Goal: Information Seeking & Learning: Check status

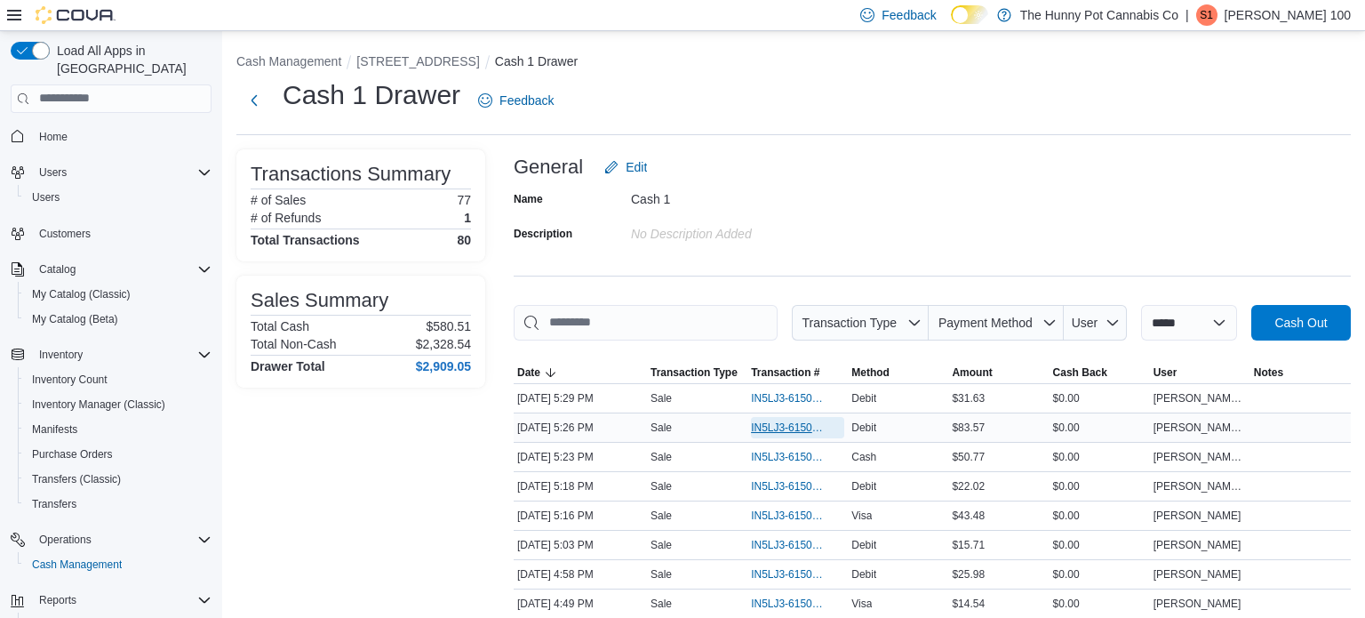
click at [780, 426] on span "IN5LJ3-6150752" at bounding box center [789, 427] width 76 height 14
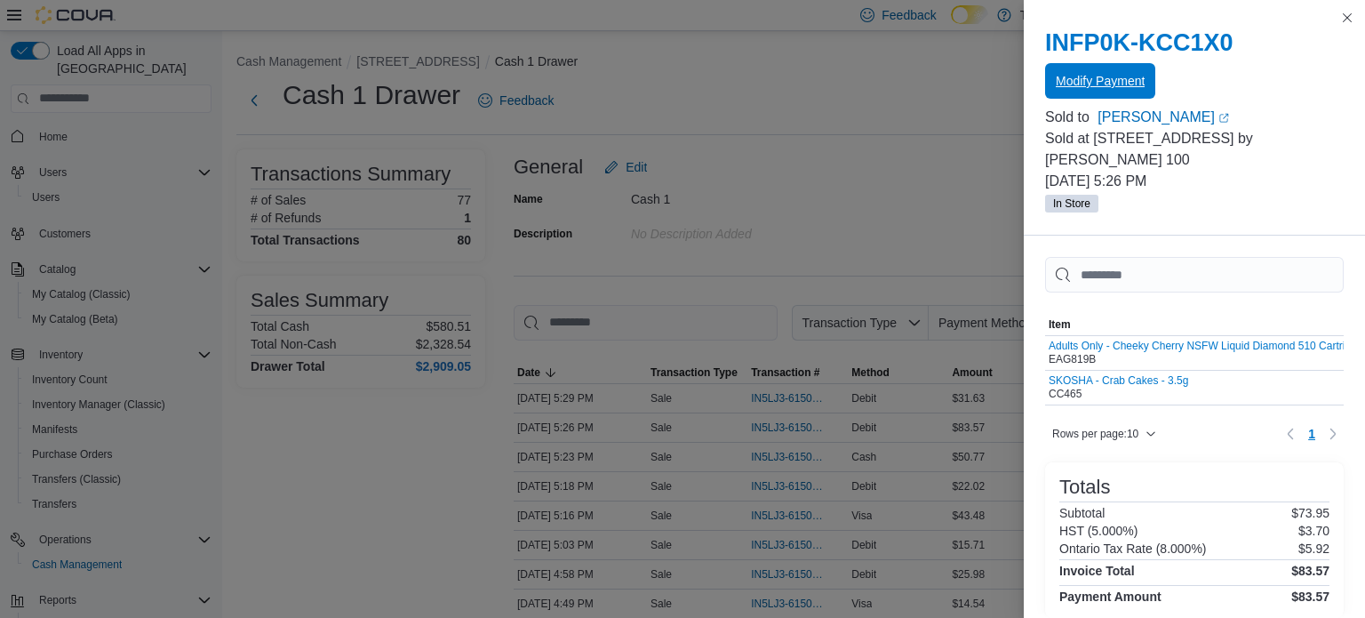
click at [1116, 68] on span "Modify Payment" at bounding box center [1100, 81] width 89 height 36
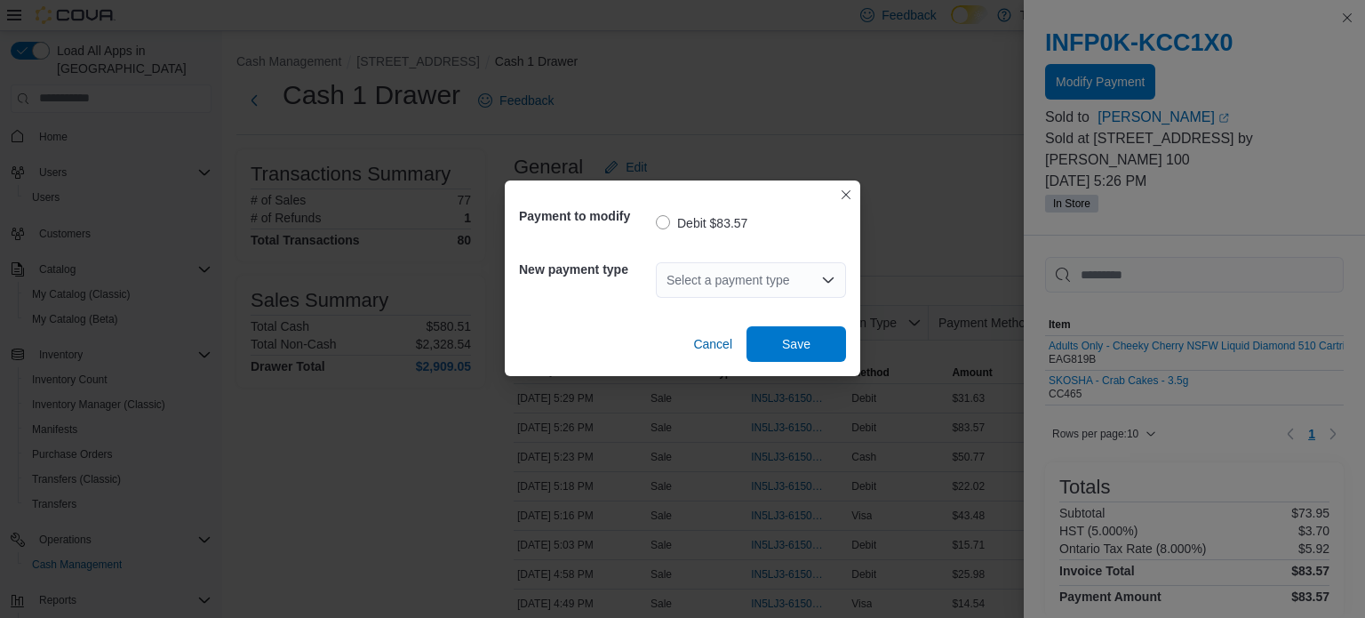
click at [718, 290] on div "Select a payment type" at bounding box center [751, 280] width 190 height 36
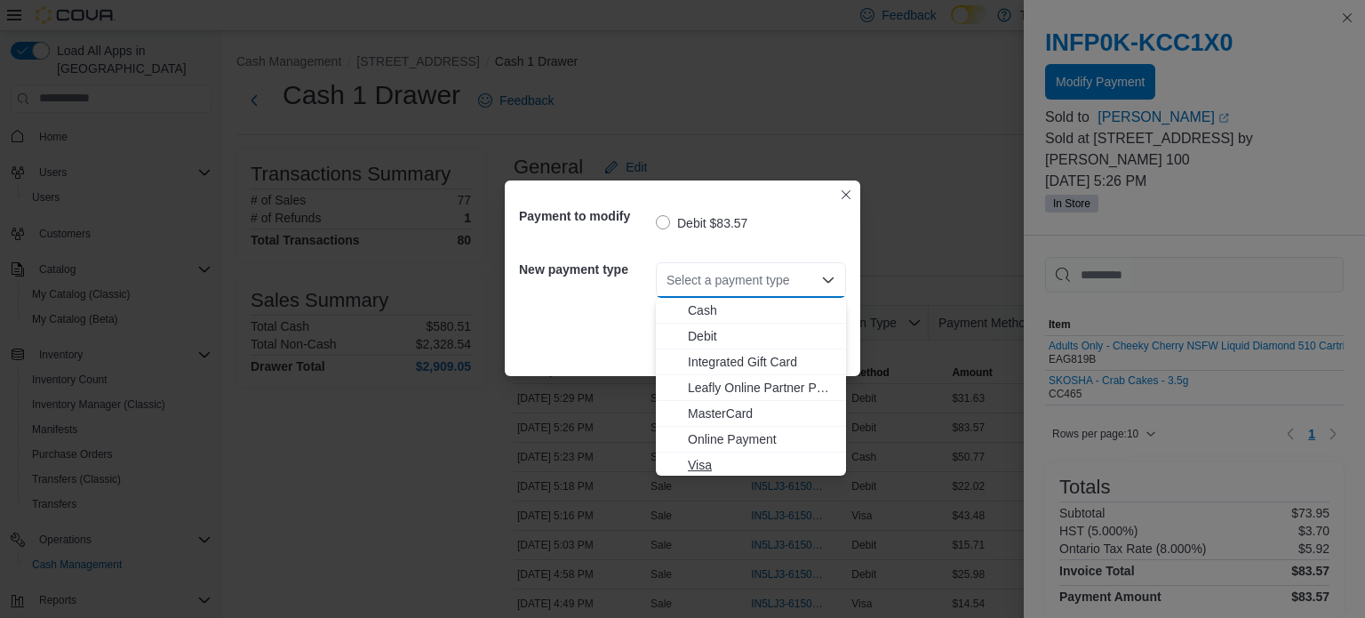
click at [729, 461] on span "Visa" at bounding box center [761, 465] width 147 height 18
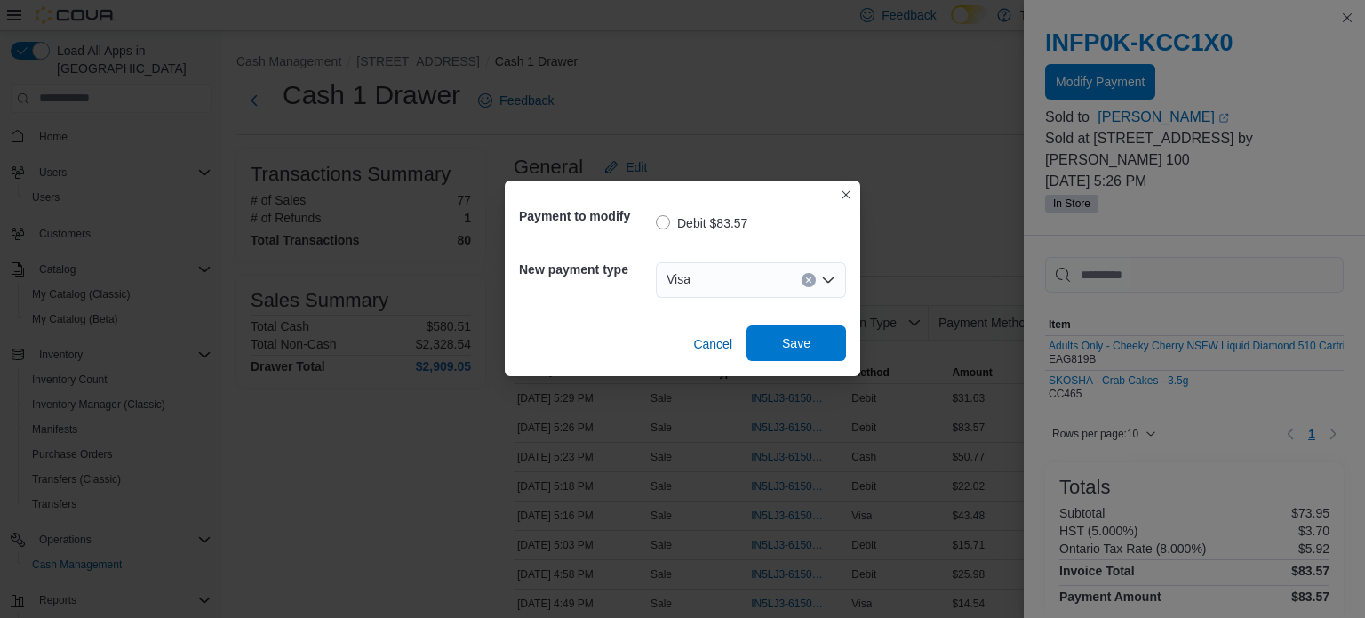
click at [775, 351] on span "Save" at bounding box center [796, 343] width 78 height 36
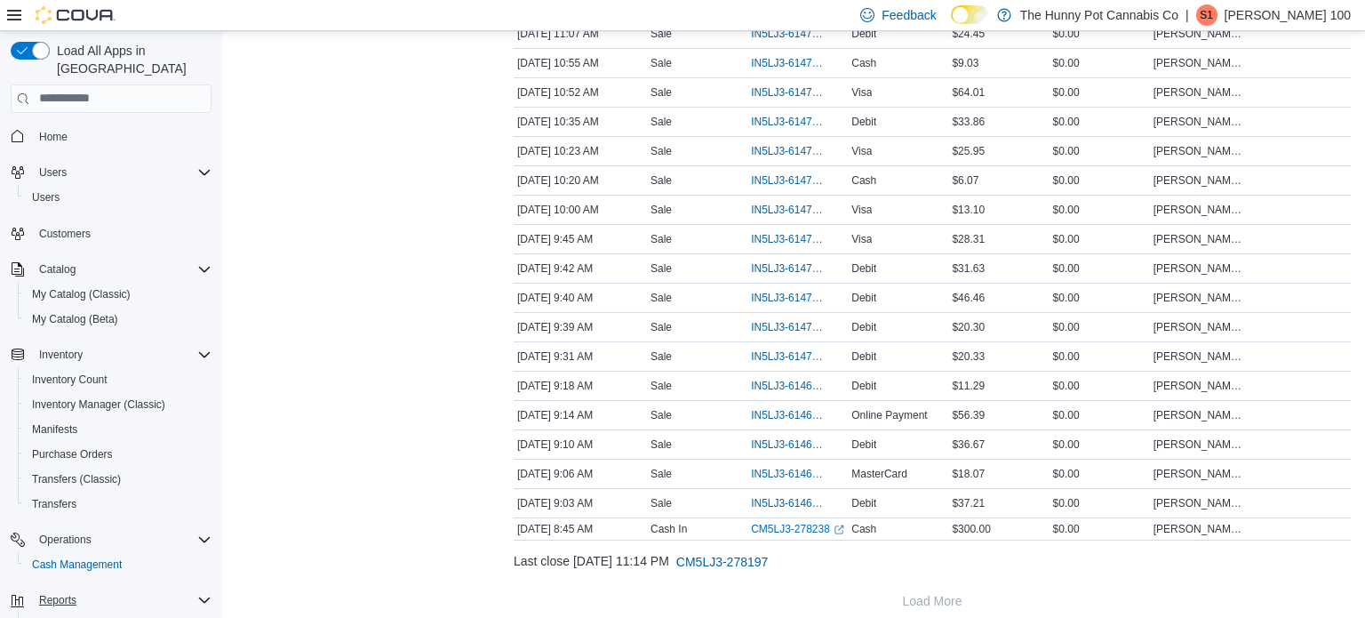
scroll to position [78, 0]
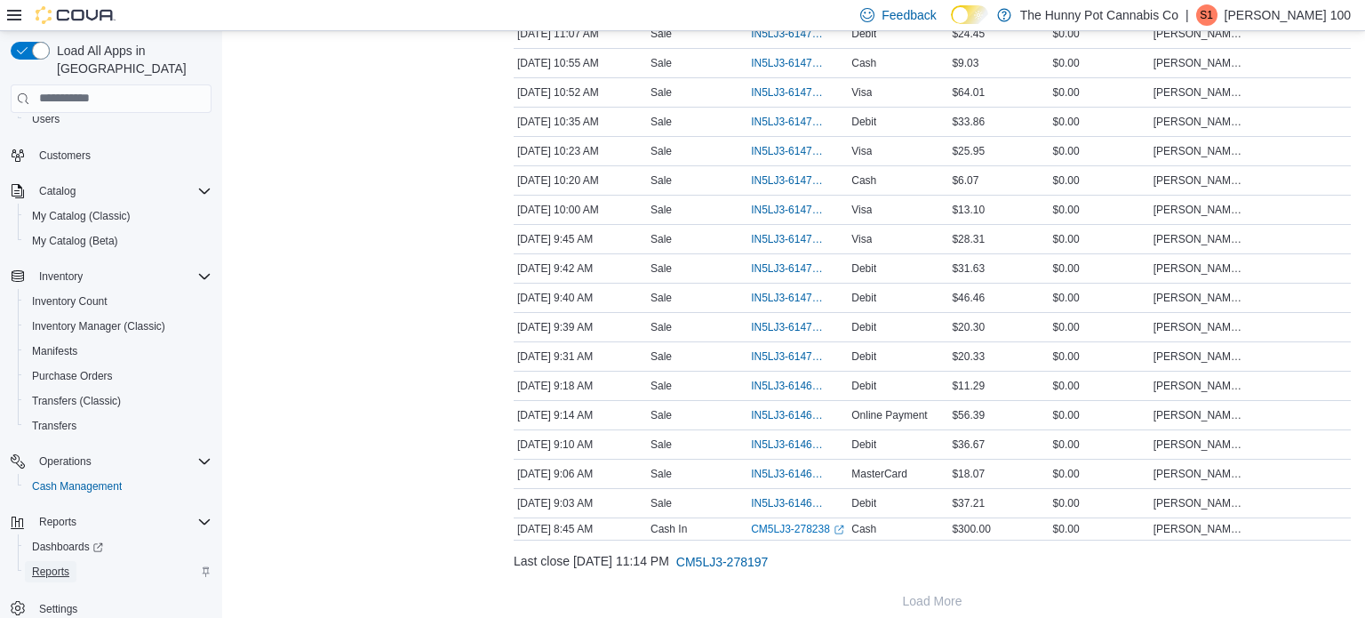
click at [43, 564] on span "Reports" at bounding box center [50, 571] width 37 height 14
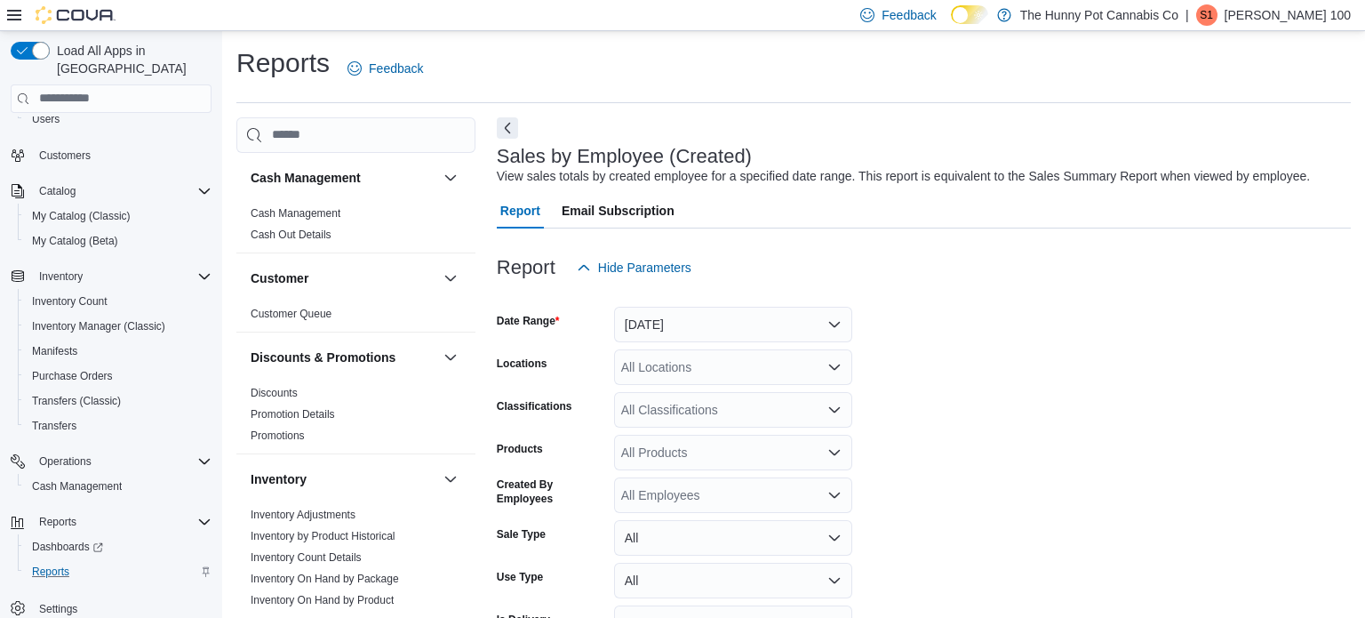
scroll to position [41, 0]
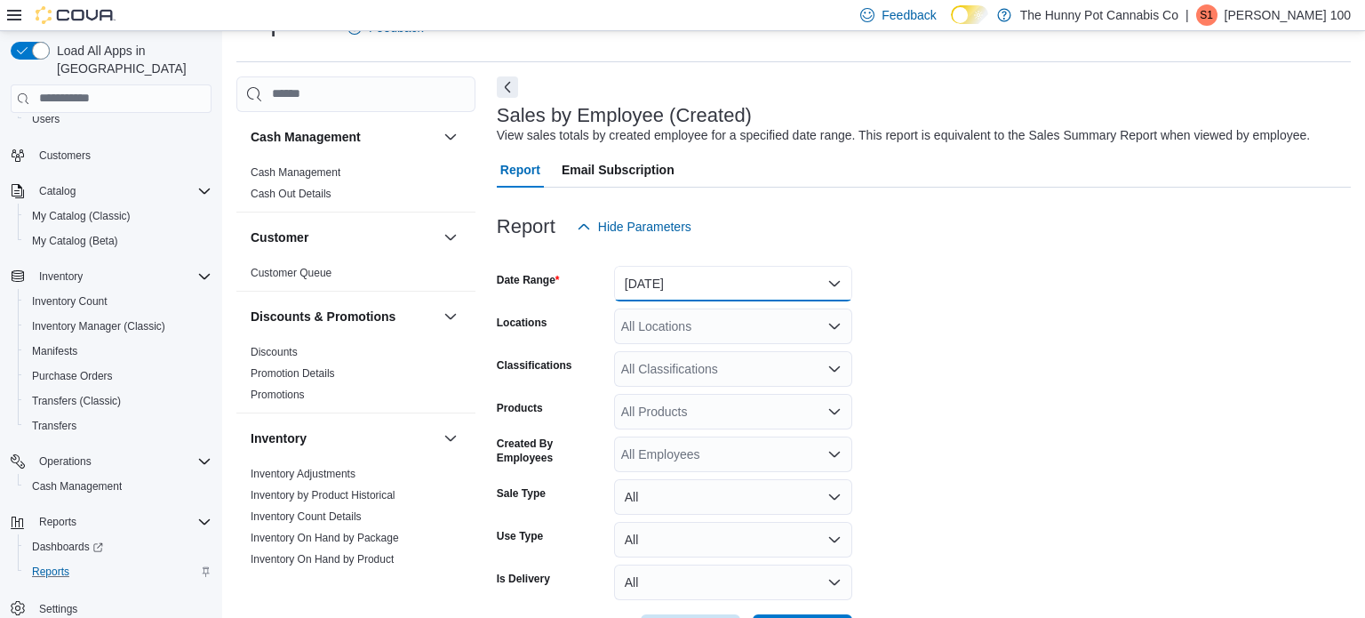
click at [722, 283] on button "[DATE]" at bounding box center [733, 284] width 238 height 36
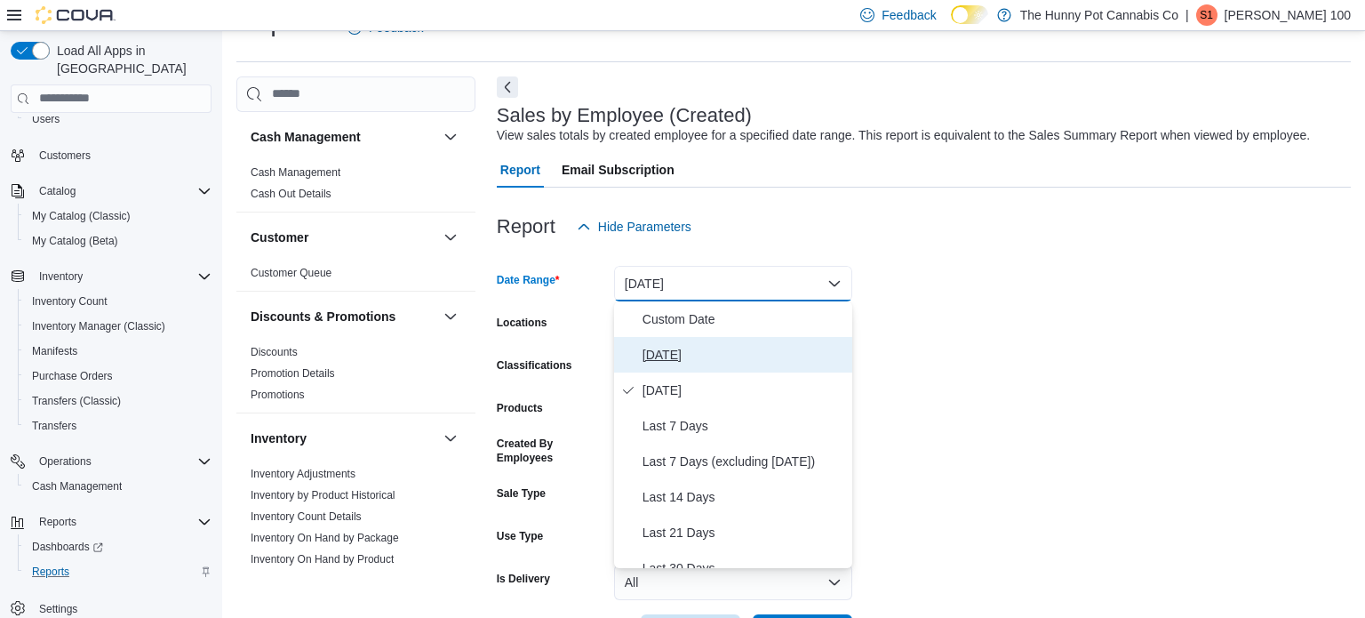
click at [718, 344] on span "[DATE]" at bounding box center [743, 354] width 203 height 21
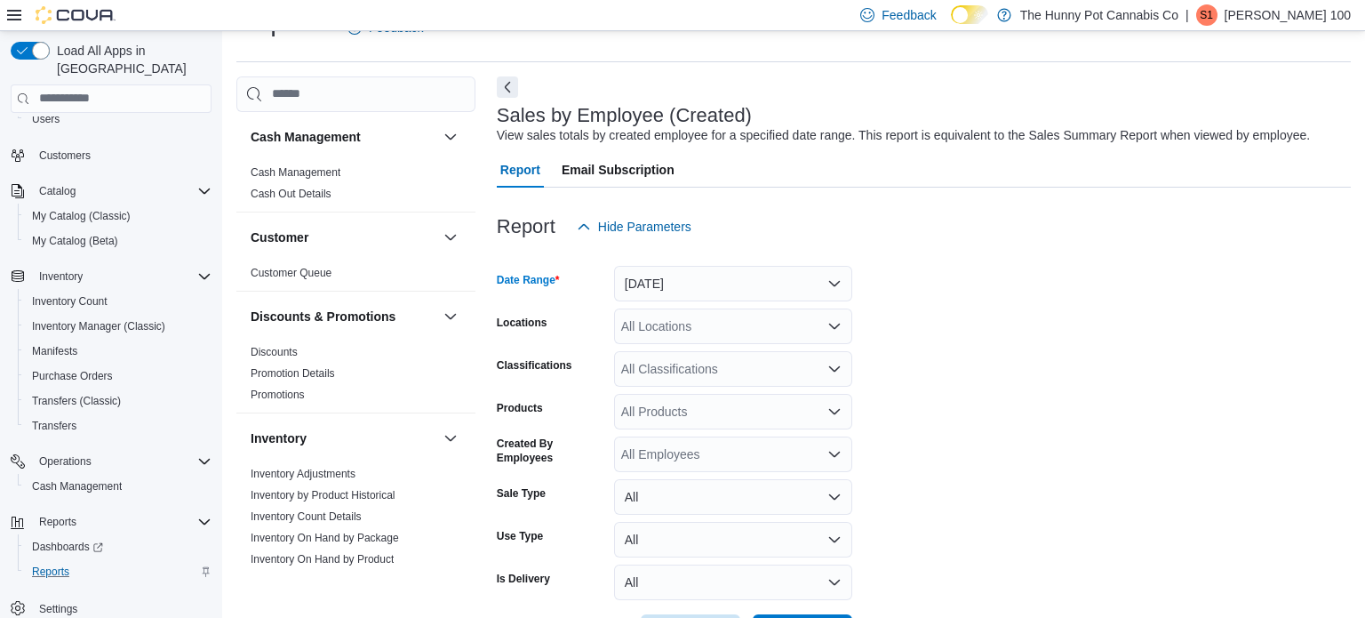
click at [693, 321] on div "All Locations" at bounding box center [733, 326] width 238 height 36
type input "***"
click at [710, 347] on span "[STREET_ADDRESS]" at bounding box center [722, 356] width 123 height 18
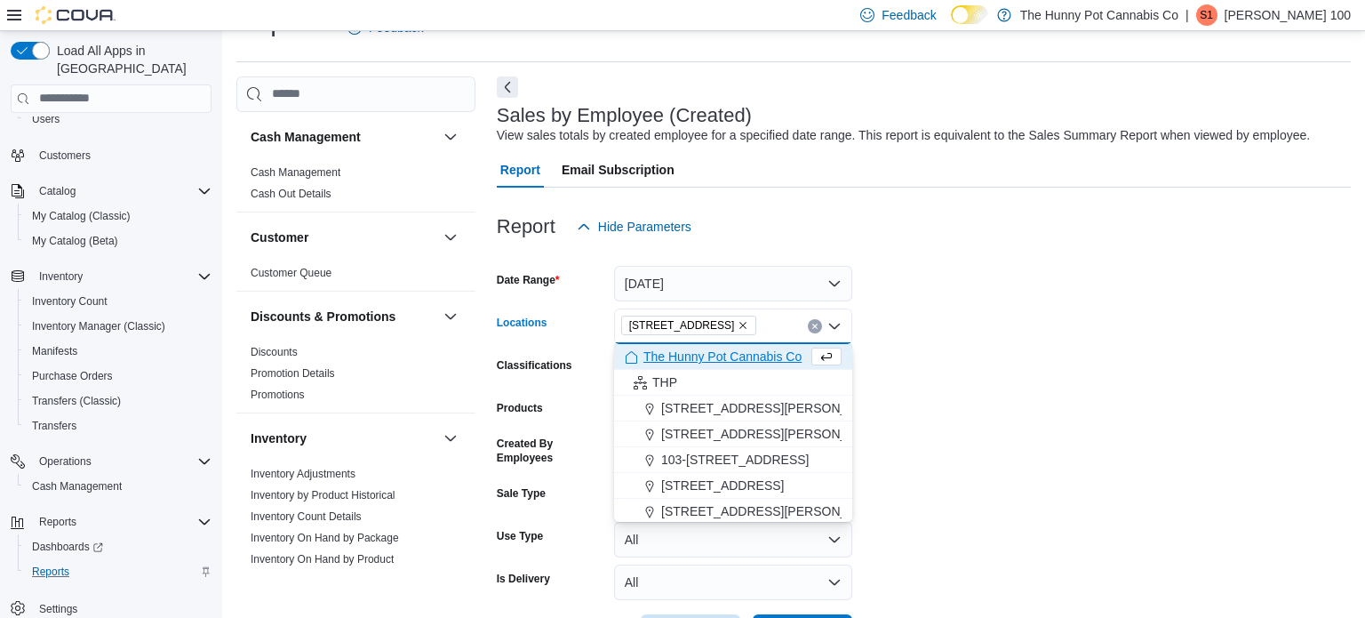
click at [873, 352] on form "Date Range Today Locations 400 Pacific Ave Combo box. Selected. 400 Pacific Ave…" at bounding box center [924, 446] width 854 height 405
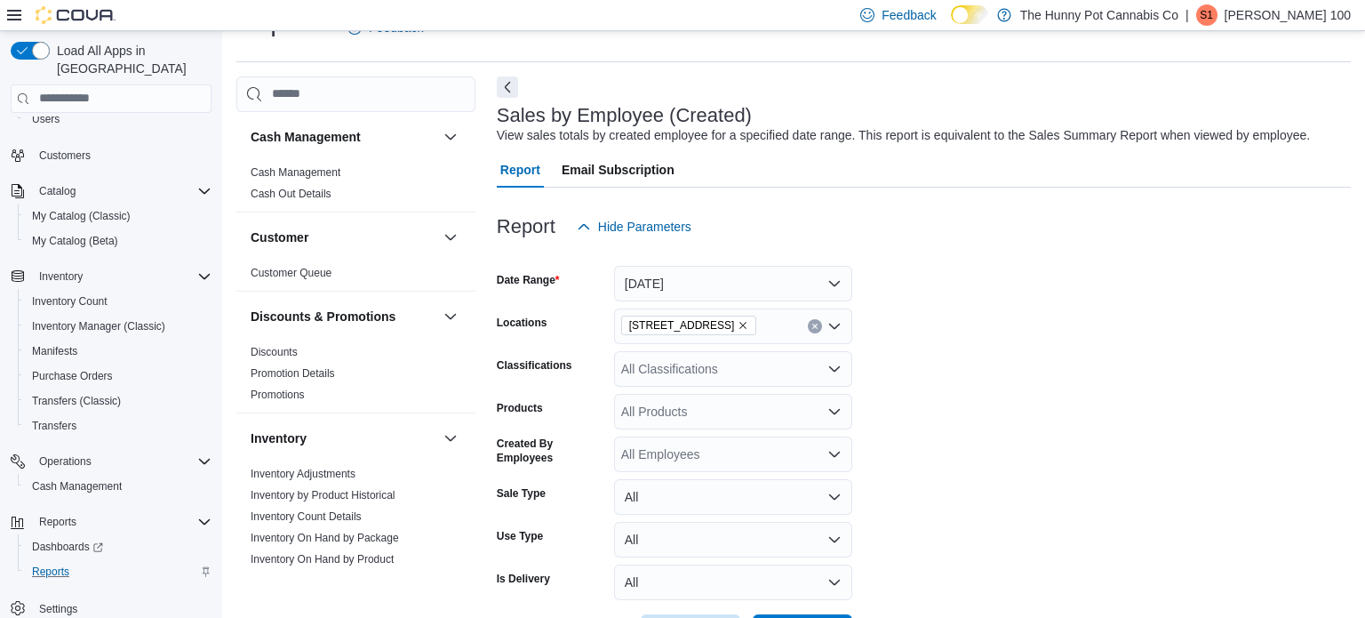
scroll to position [108, 0]
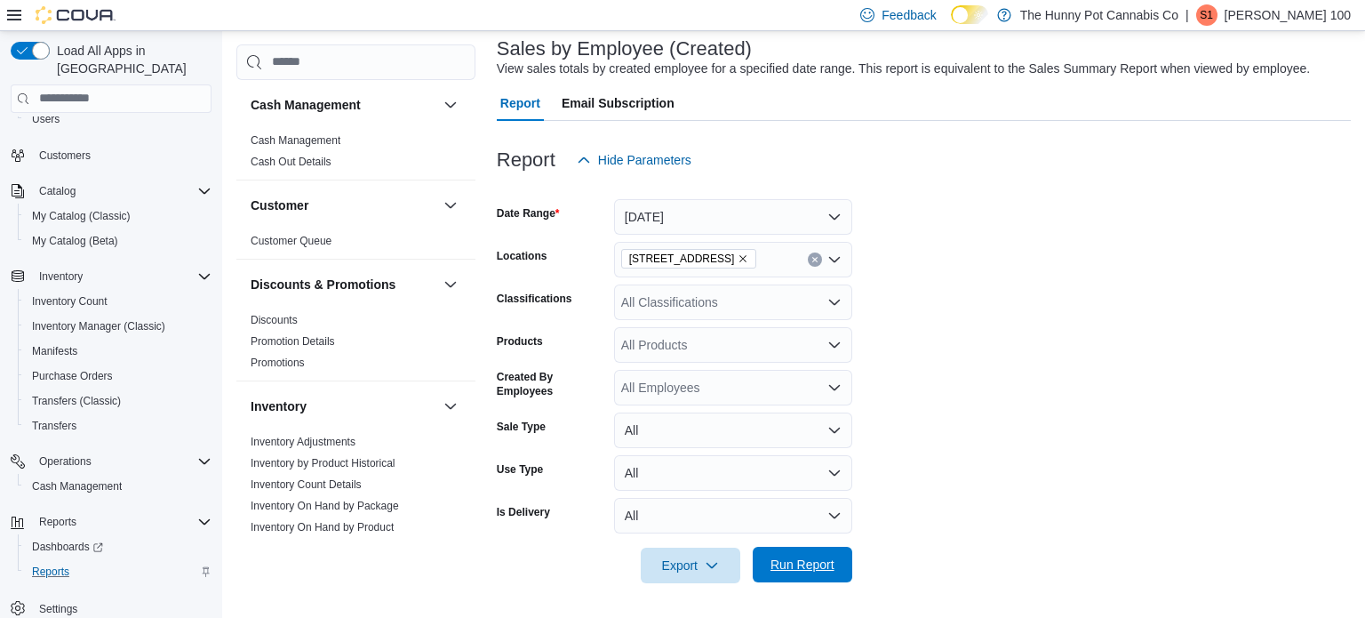
click at [802, 572] on span "Run Report" at bounding box center [802, 564] width 78 height 36
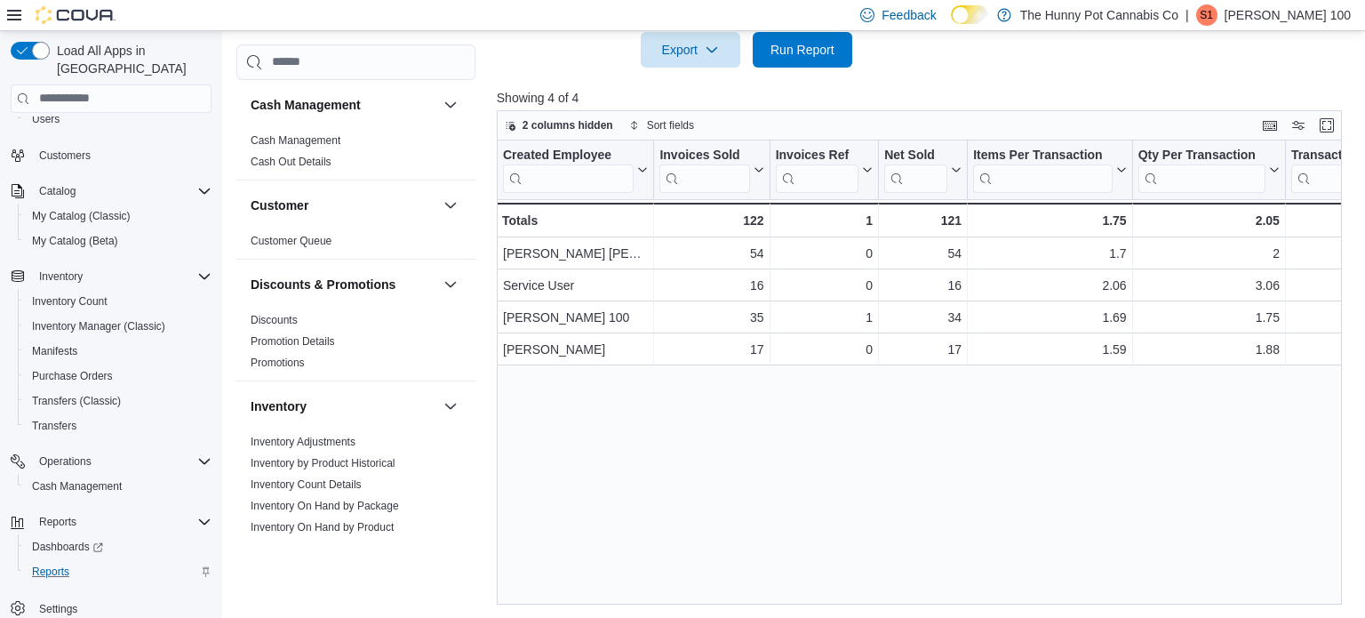
scroll to position [983, 0]
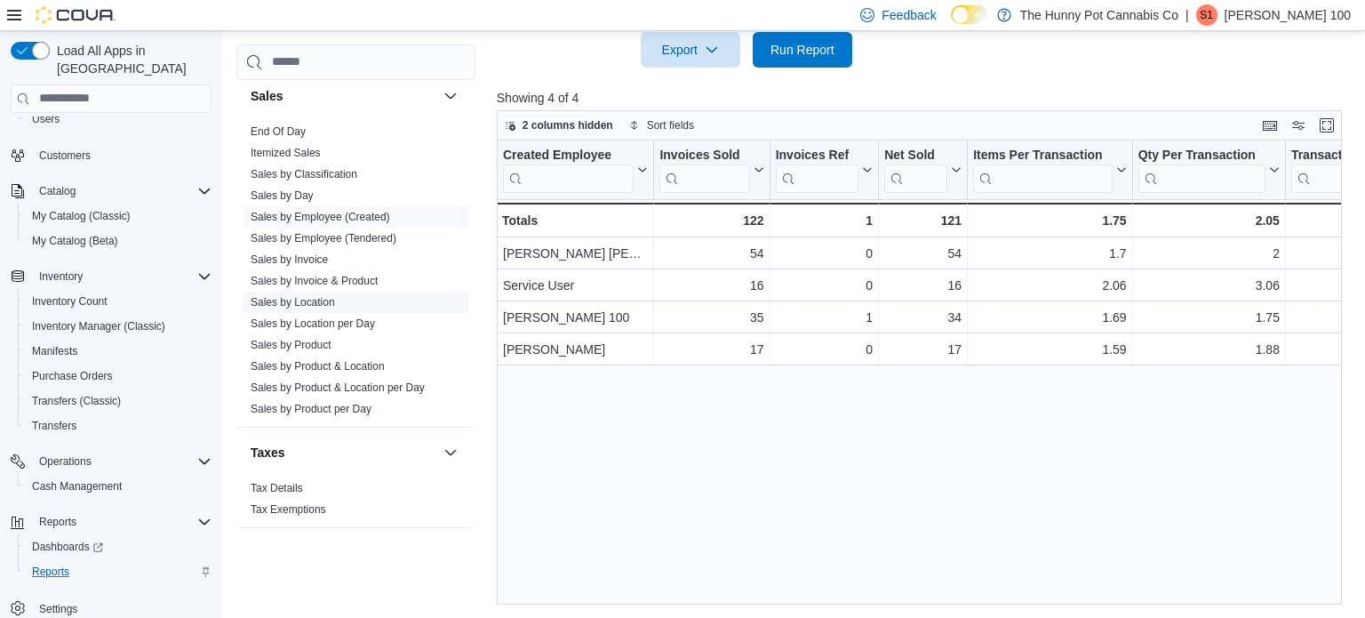
click at [327, 298] on link "Sales by Location" at bounding box center [293, 302] width 84 height 12
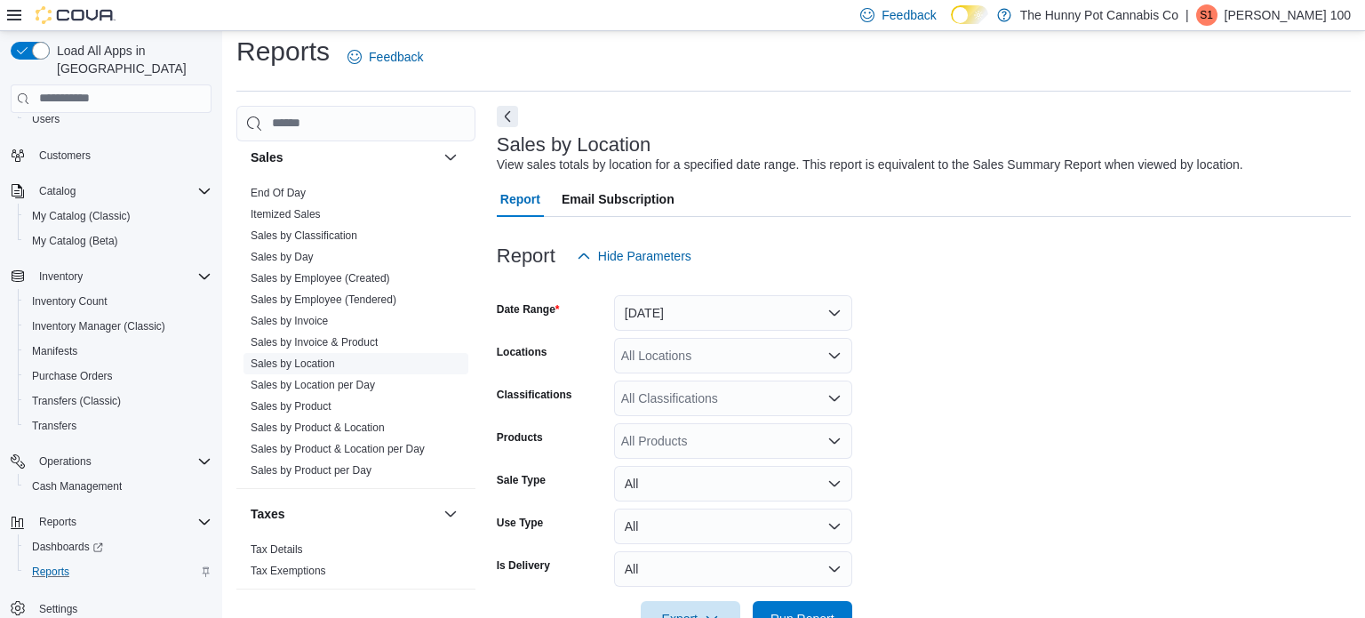
scroll to position [41, 0]
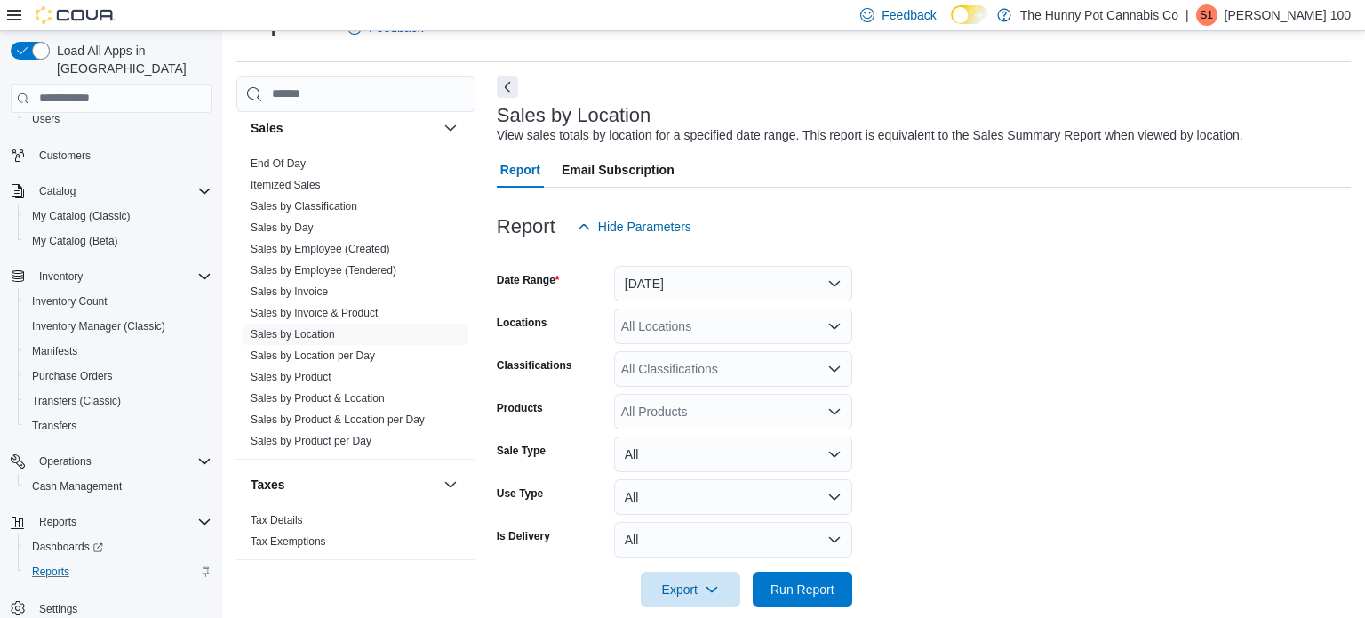
click at [692, 328] on div "All Locations" at bounding box center [733, 326] width 238 height 36
type input "***"
click at [709, 361] on span "[STREET_ADDRESS]" at bounding box center [722, 356] width 123 height 18
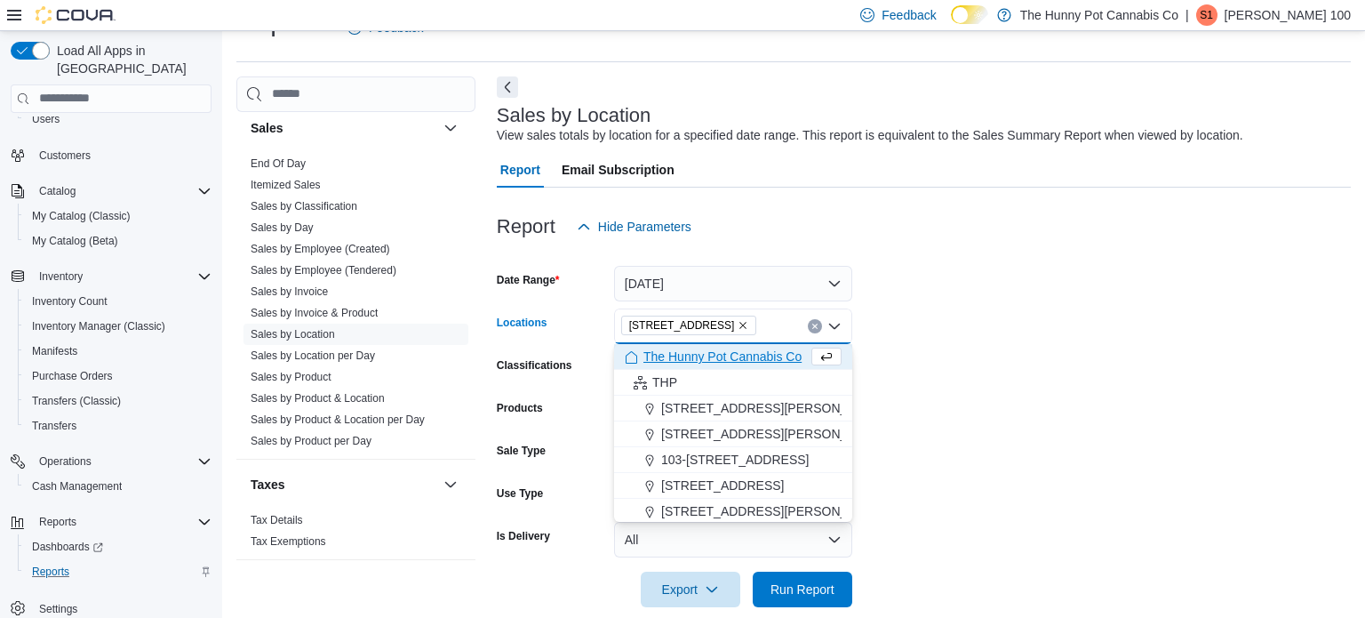
click at [936, 403] on form "Date Range Yesterday Locations 400 Pacific Ave Combo box. Selected. 400 Pacific…" at bounding box center [924, 425] width 854 height 363
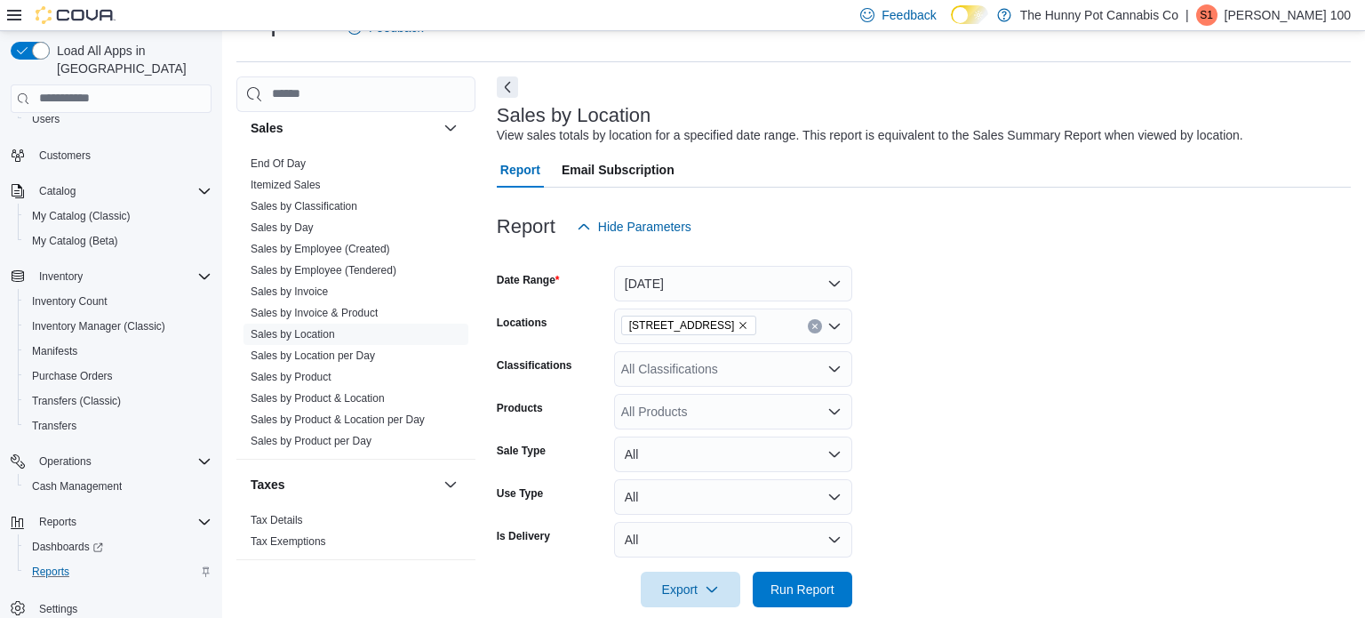
scroll to position [65, 0]
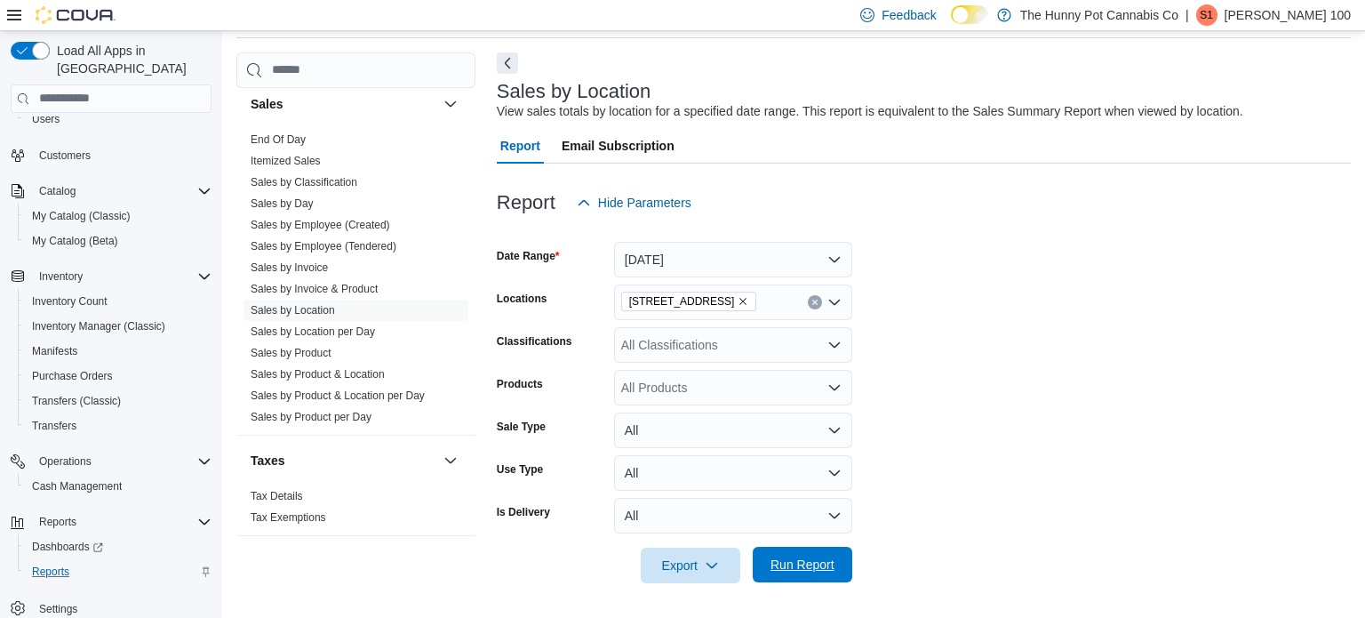
click at [792, 555] on span "Run Report" at bounding box center [802, 564] width 64 height 18
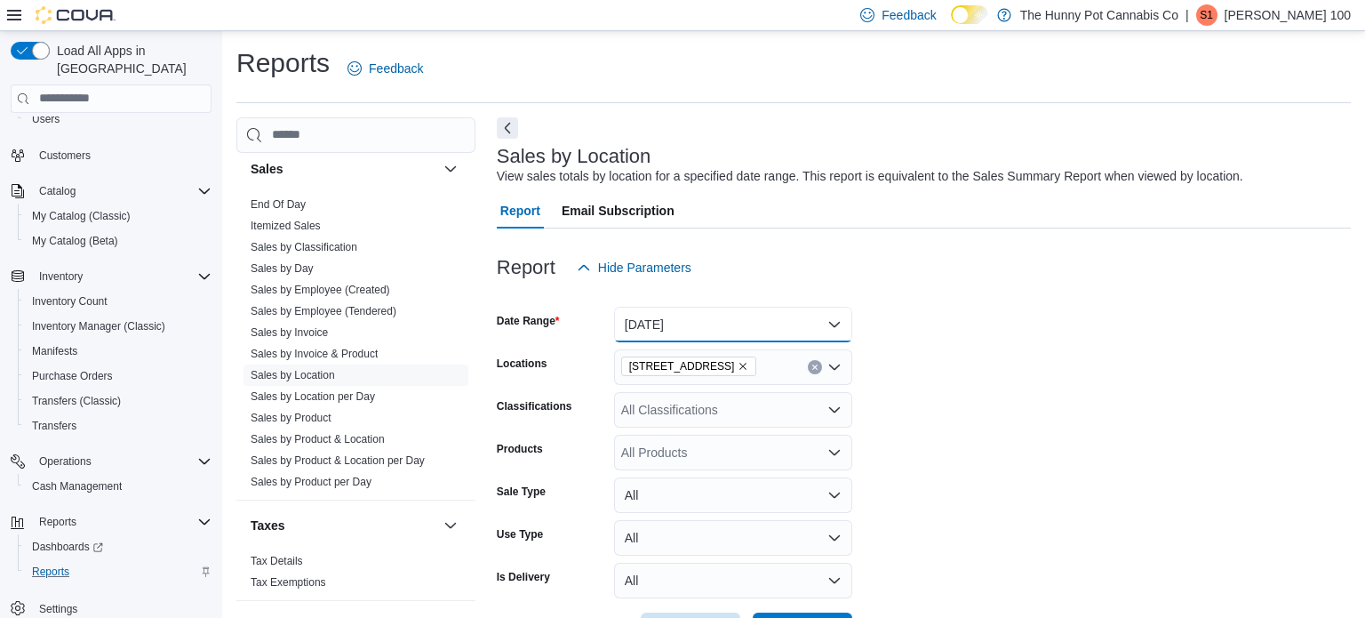
click at [673, 340] on button "[DATE]" at bounding box center [733, 325] width 238 height 36
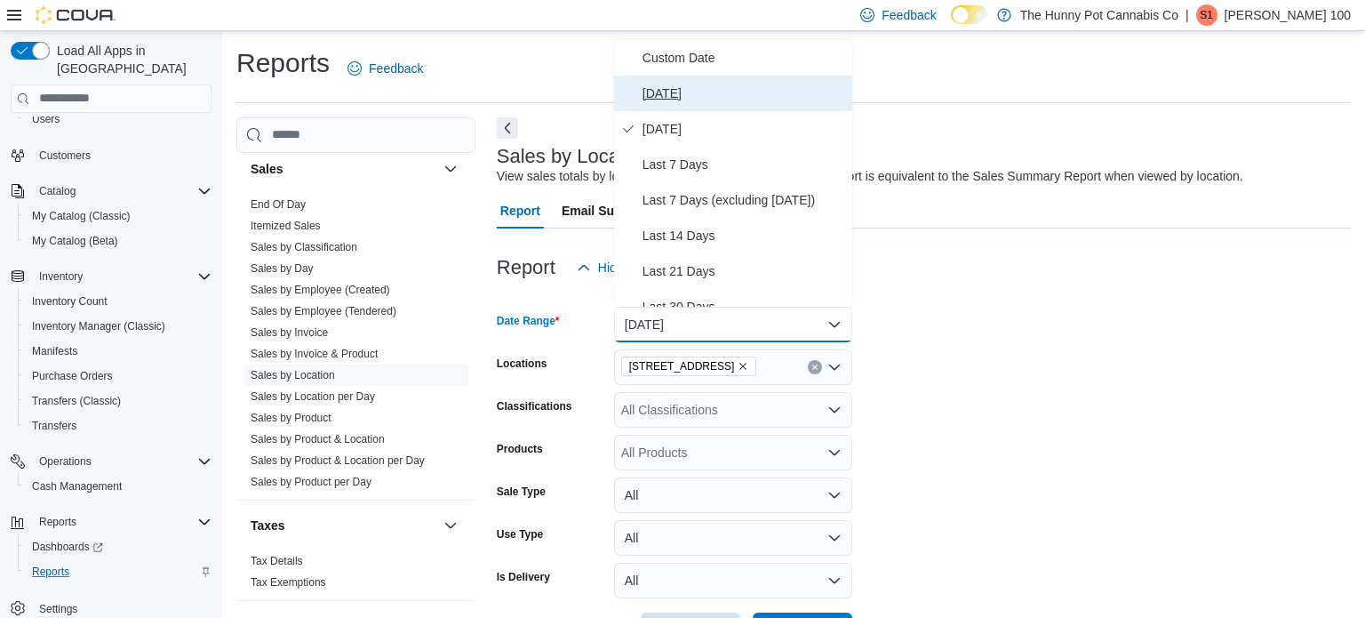
click at [647, 91] on span "[DATE]" at bounding box center [743, 93] width 203 height 21
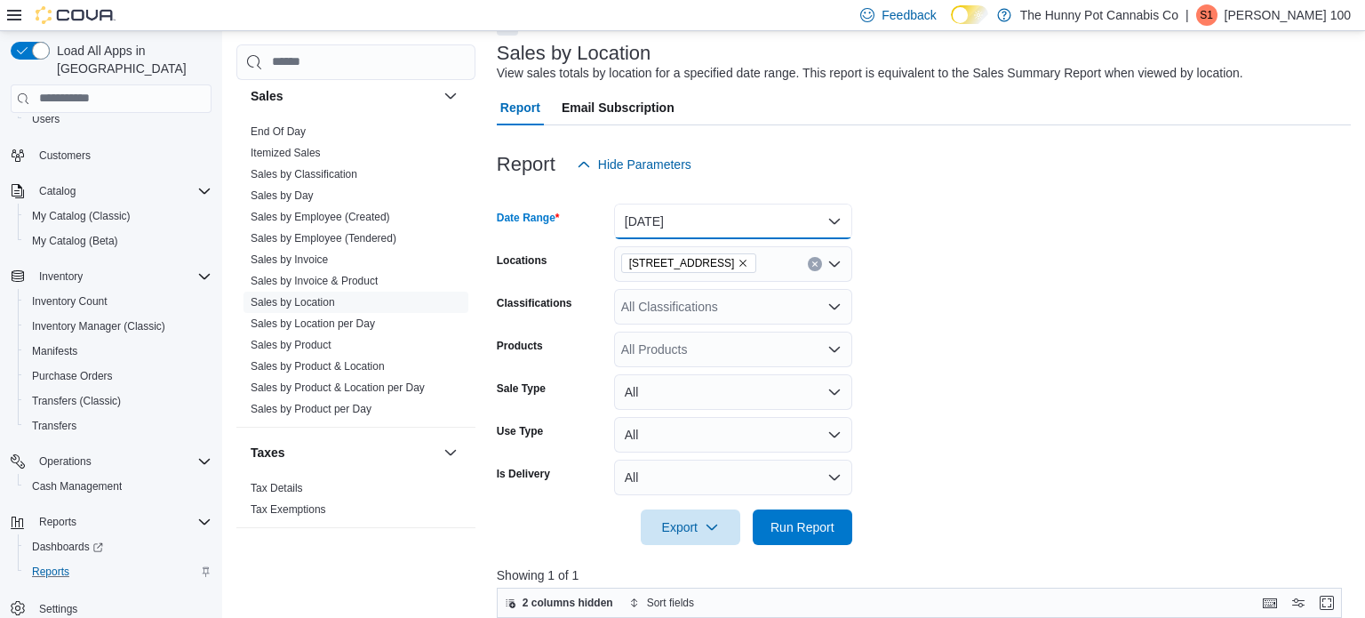
scroll to position [108, 0]
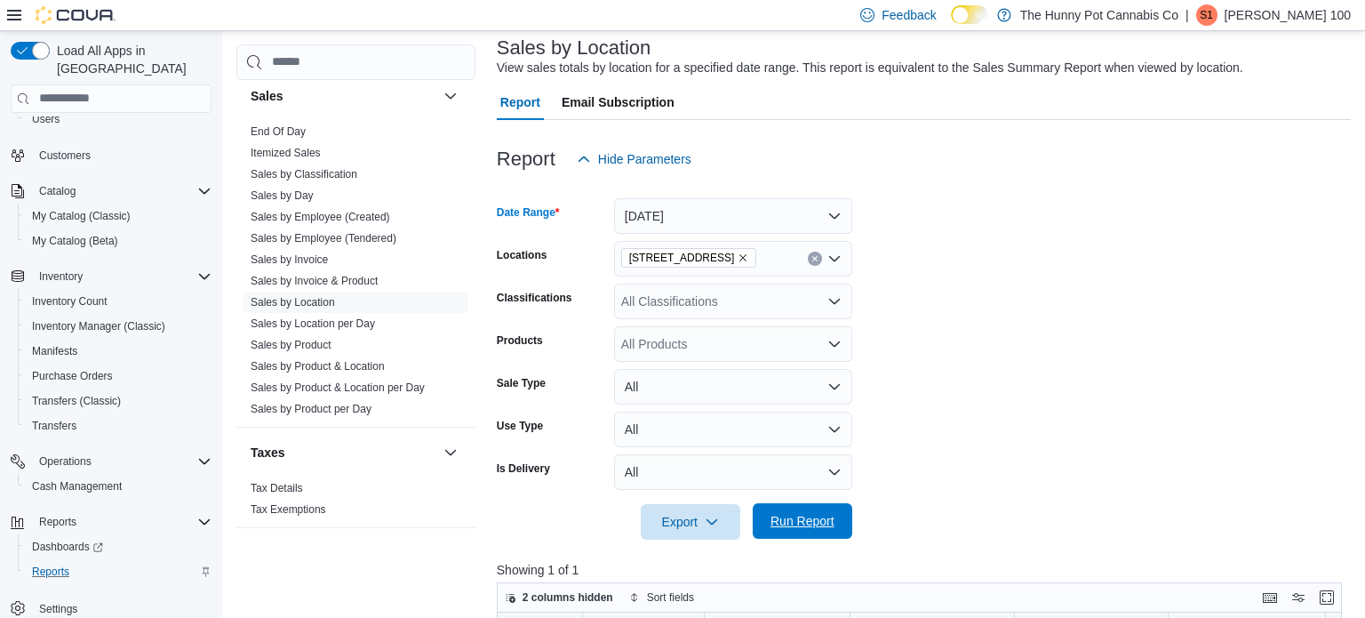
click at [805, 519] on span "Run Report" at bounding box center [802, 521] width 64 height 18
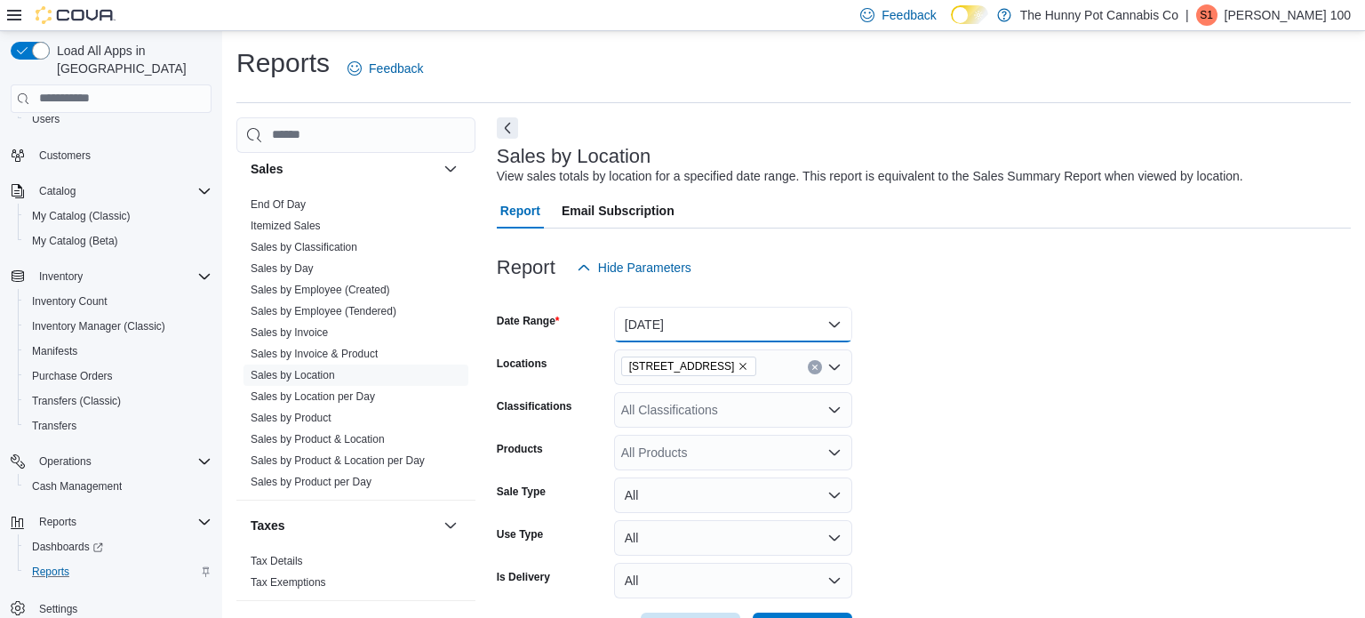
click at [754, 316] on button "[DATE]" at bounding box center [733, 325] width 238 height 36
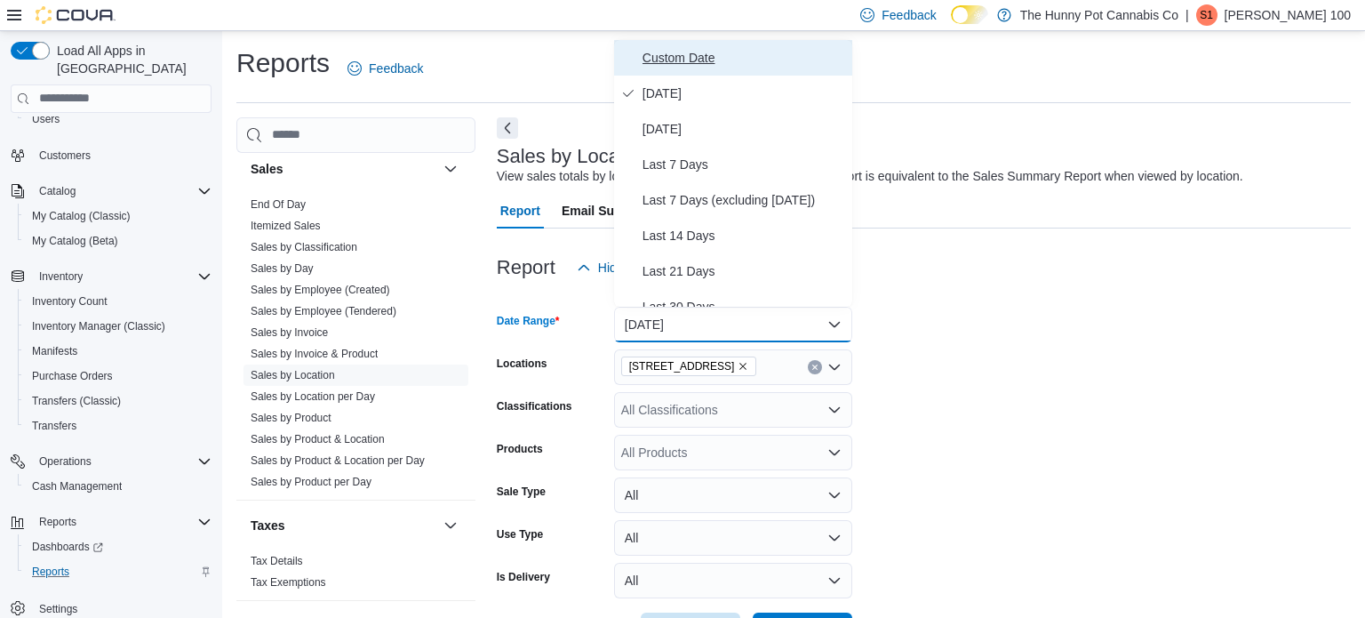
click at [653, 60] on span "Custom Date" at bounding box center [743, 57] width 203 height 21
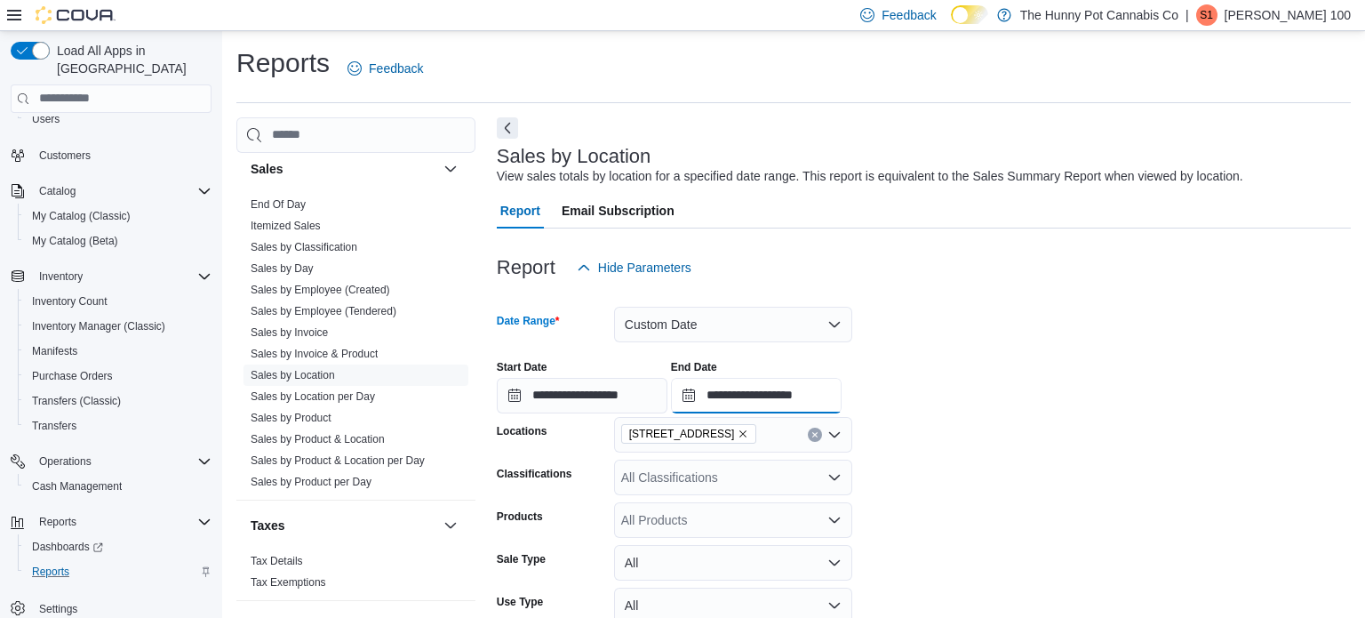
click at [774, 388] on input "**********" at bounding box center [756, 396] width 171 height 36
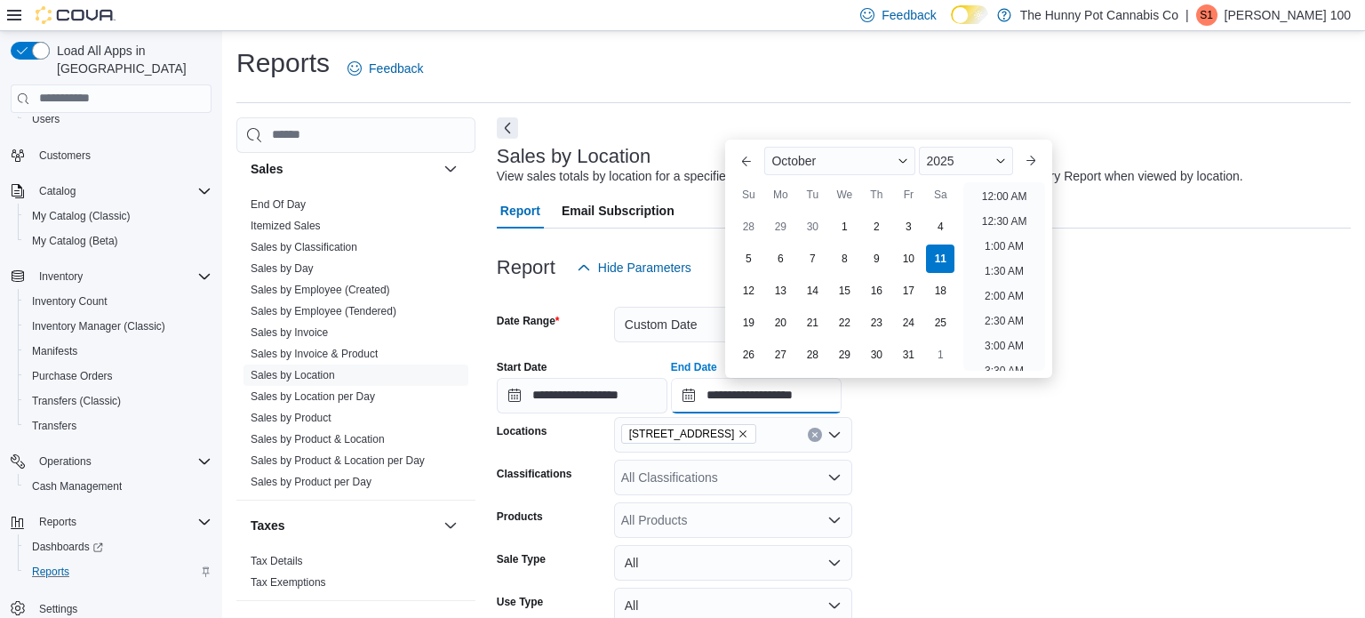
scroll to position [1009, 0]
click at [907, 252] on div "10" at bounding box center [908, 258] width 31 height 31
type input "**********"
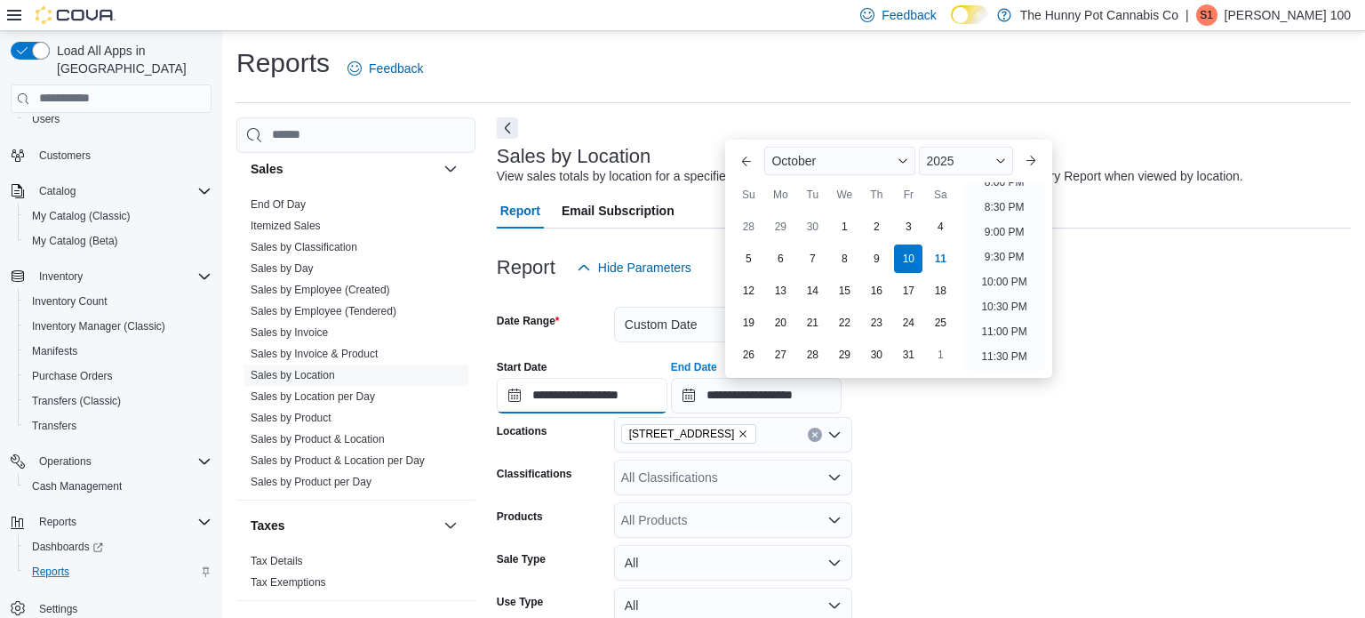
click at [662, 383] on input "**********" at bounding box center [582, 396] width 171 height 36
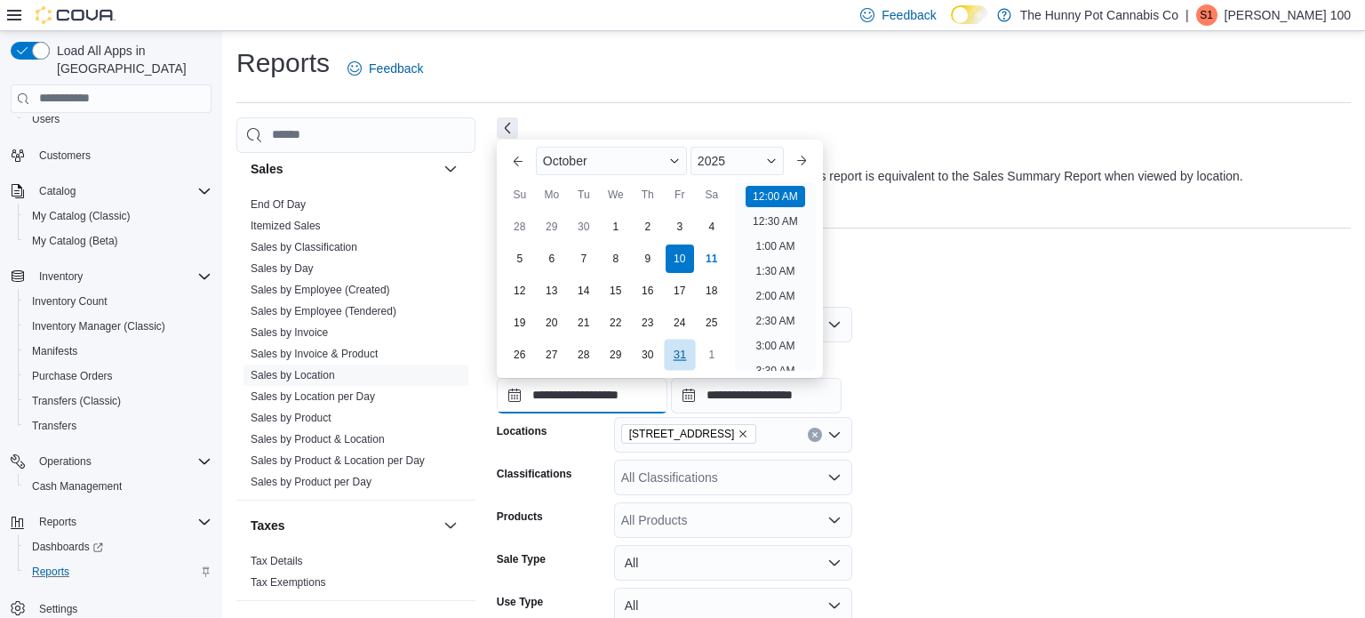
scroll to position [55, 0]
click at [604, 230] on div "1" at bounding box center [615, 226] width 31 height 31
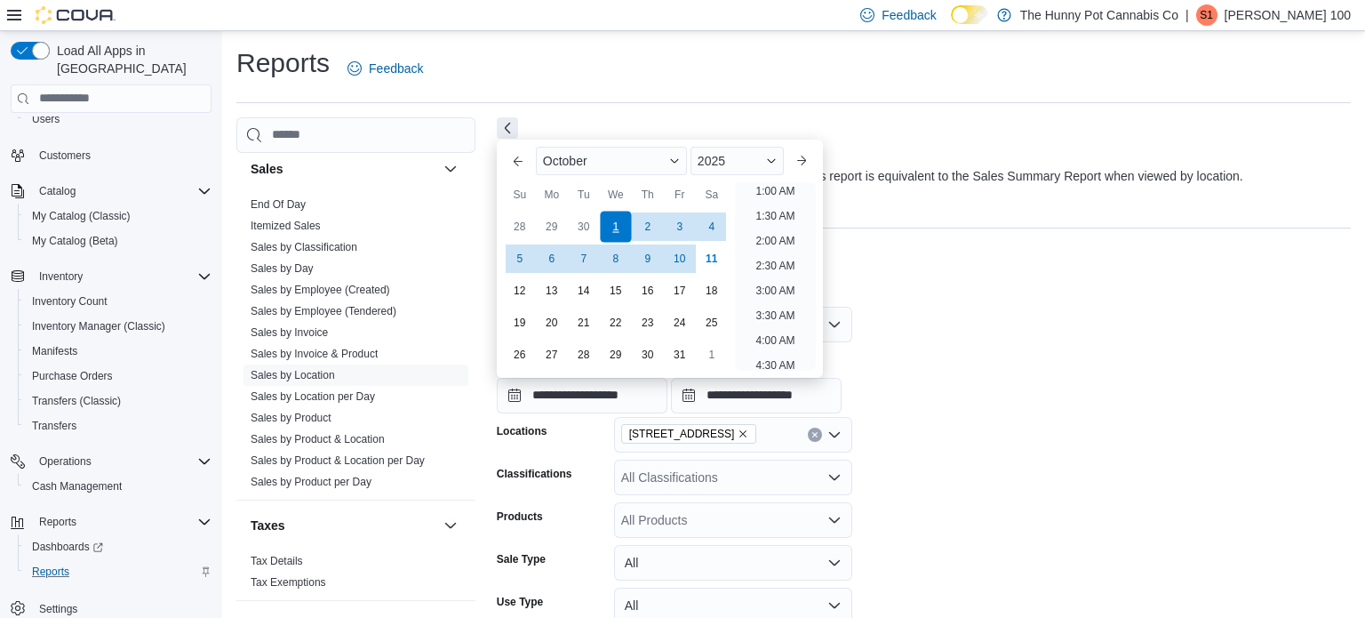
scroll to position [4, 0]
click at [604, 230] on div "1" at bounding box center [615, 226] width 31 height 31
click at [1153, 344] on div at bounding box center [924, 344] width 854 height 4
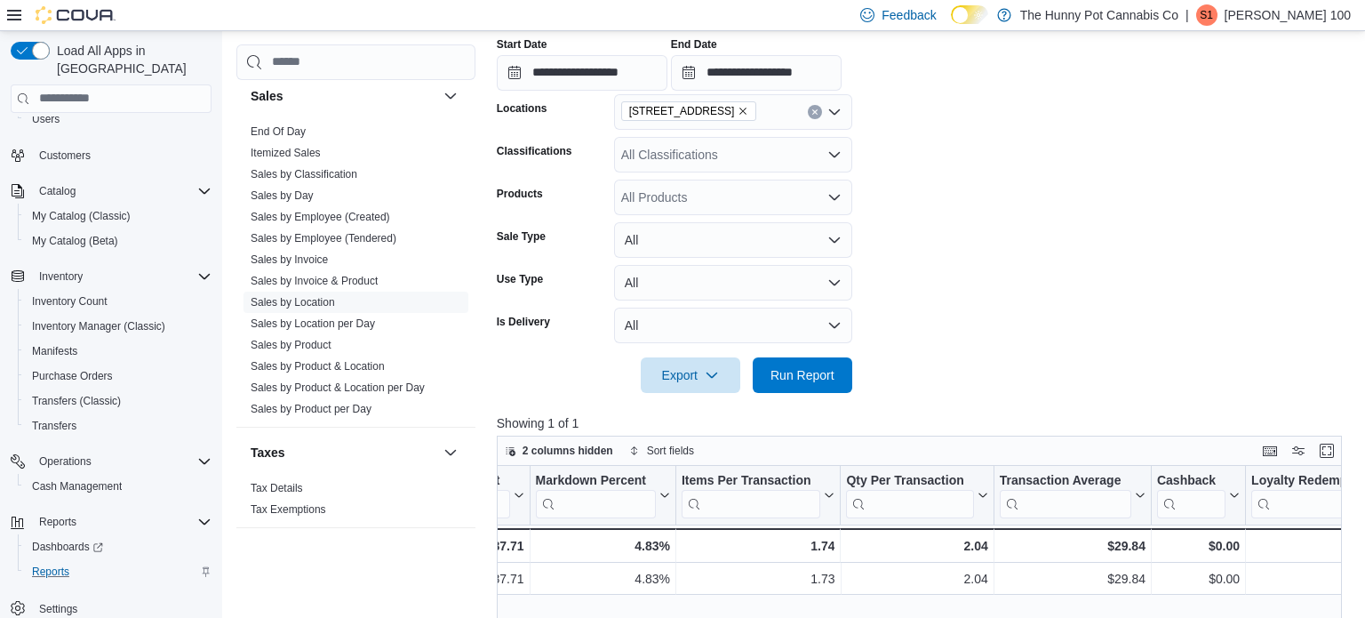
scroll to position [358, 0]
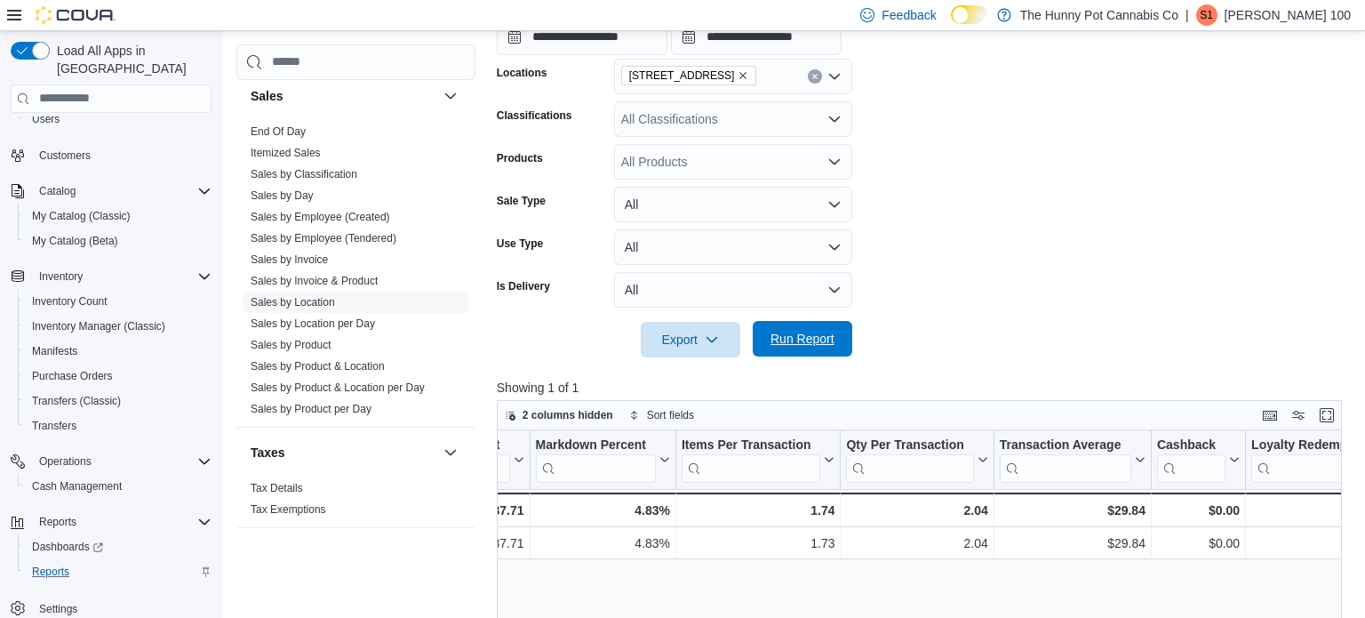
click at [770, 355] on span "Run Report" at bounding box center [802, 339] width 78 height 36
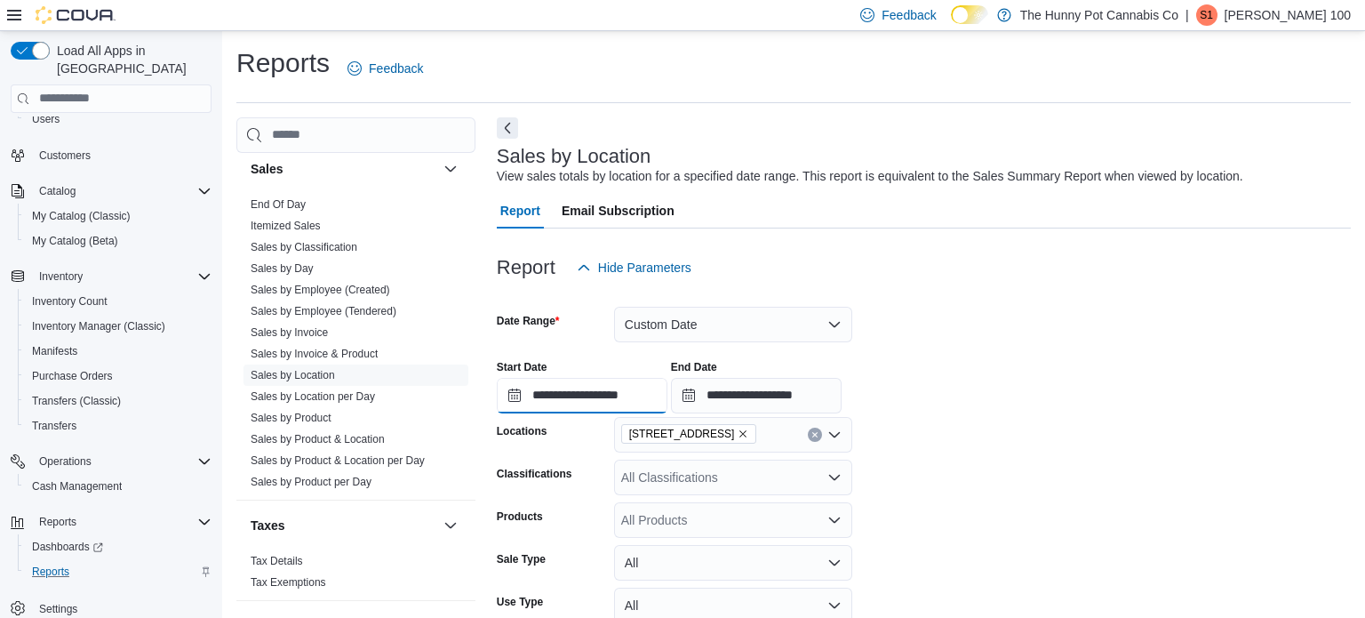
click at [662, 393] on input "**********" at bounding box center [582, 396] width 171 height 36
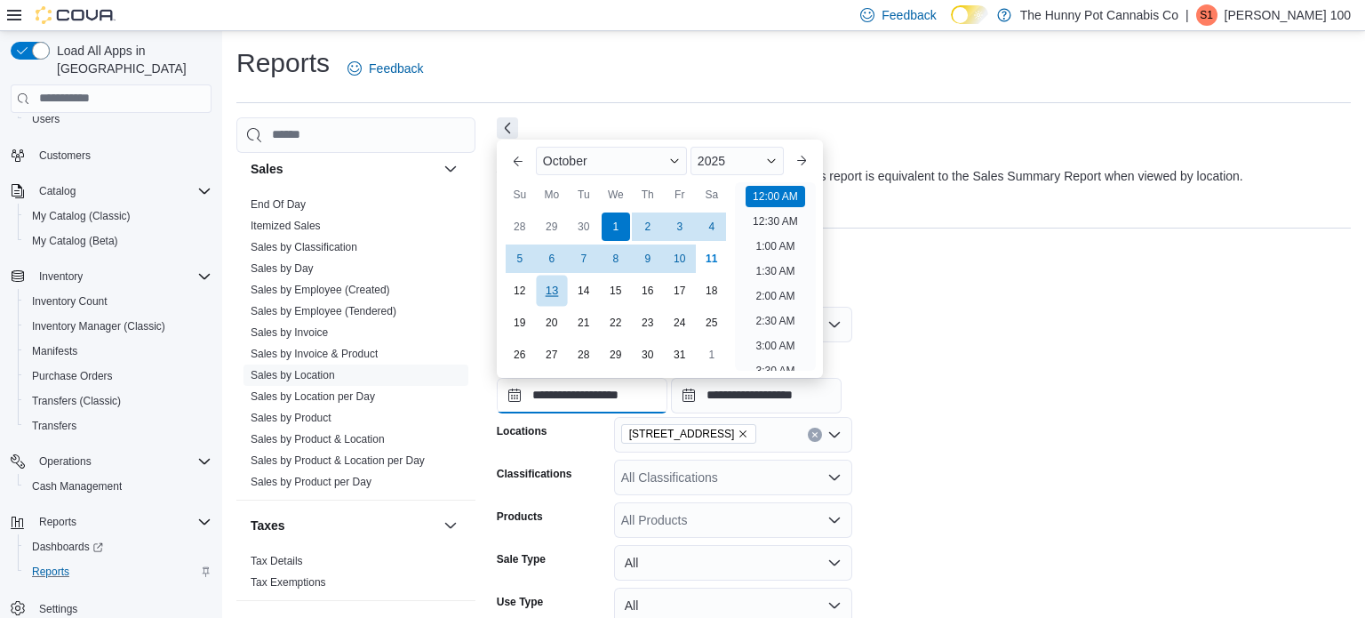
scroll to position [55, 0]
click at [545, 259] on div "6" at bounding box center [551, 258] width 31 height 31
type input "**********"
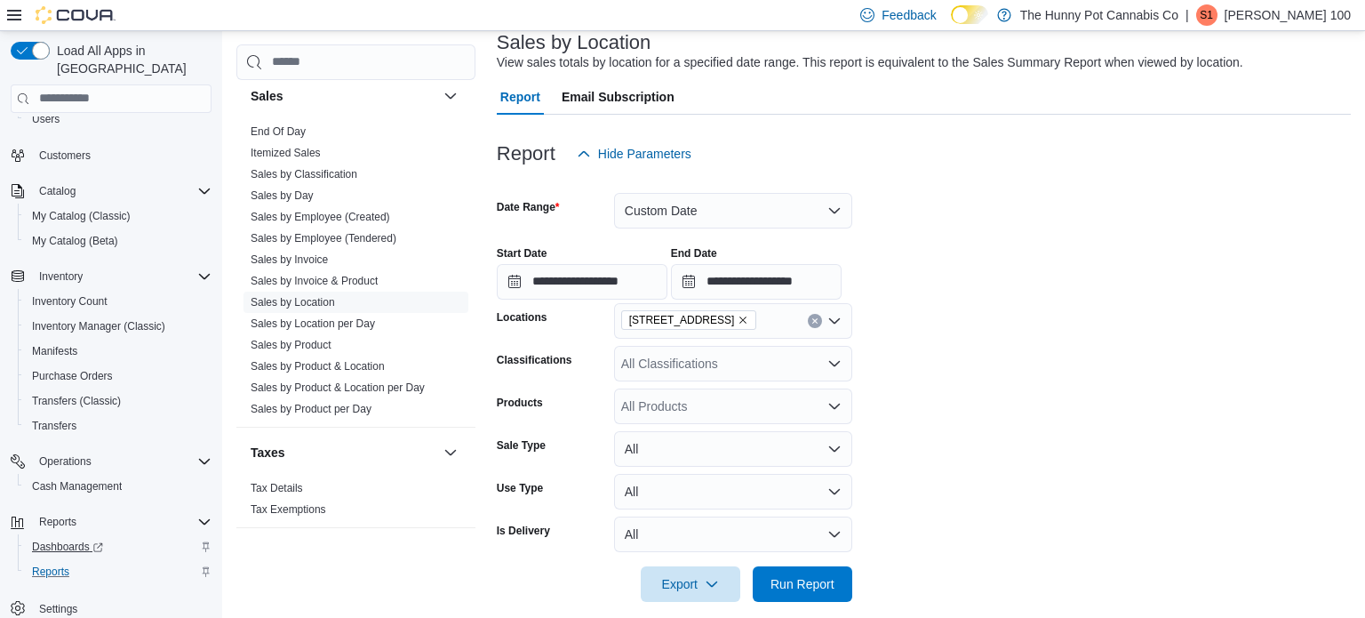
scroll to position [117, 0]
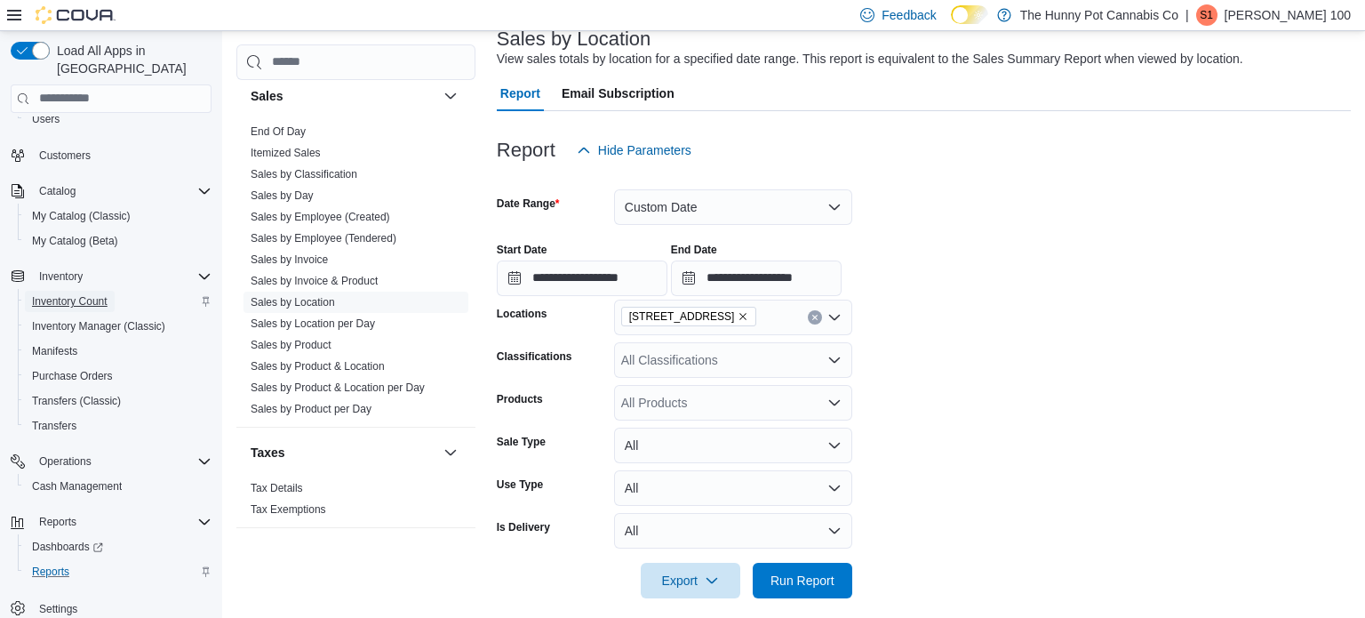
click at [102, 294] on span "Inventory Count" at bounding box center [70, 301] width 76 height 14
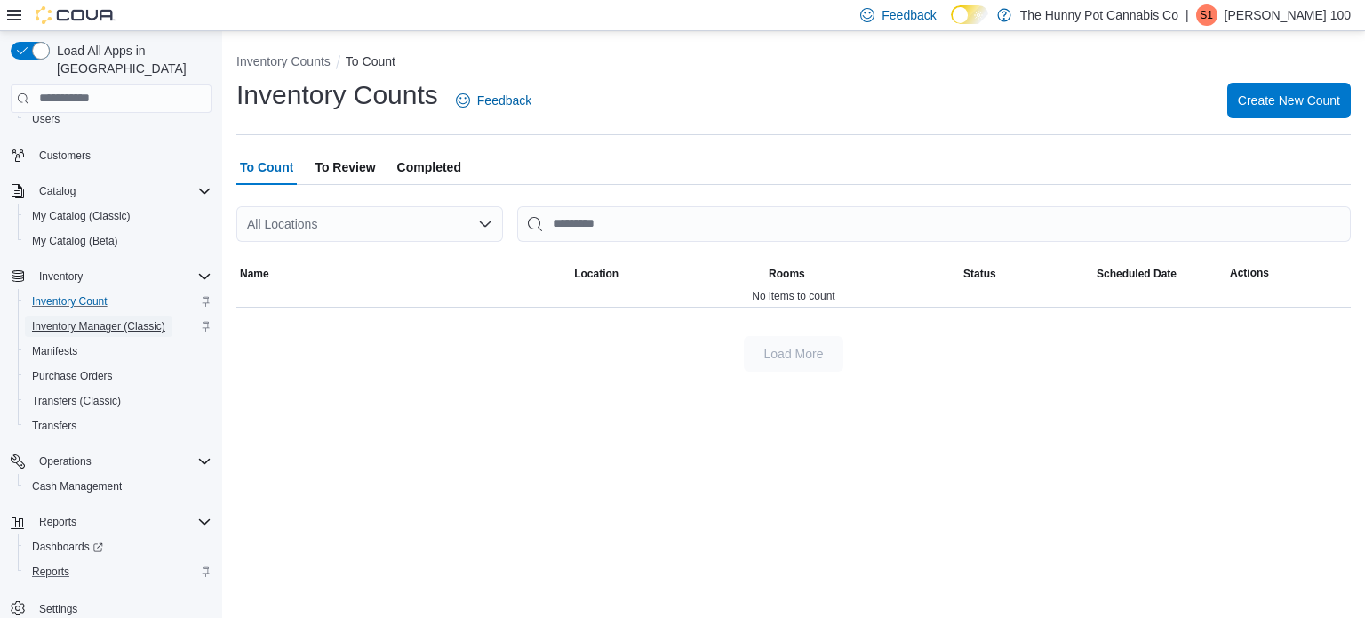
click at [86, 319] on span "Inventory Manager (Classic)" at bounding box center [98, 326] width 133 height 14
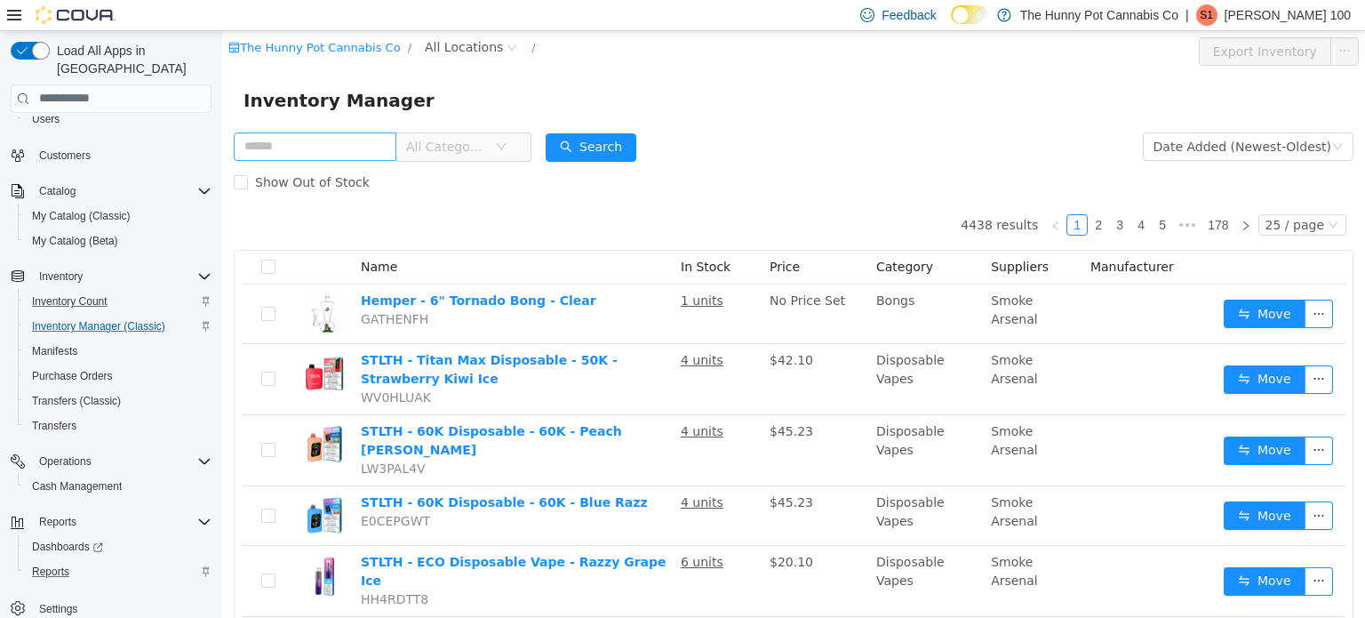
click at [334, 147] on input "text" at bounding box center [315, 146] width 163 height 28
click at [449, 51] on span "All Locations" at bounding box center [464, 46] width 78 height 20
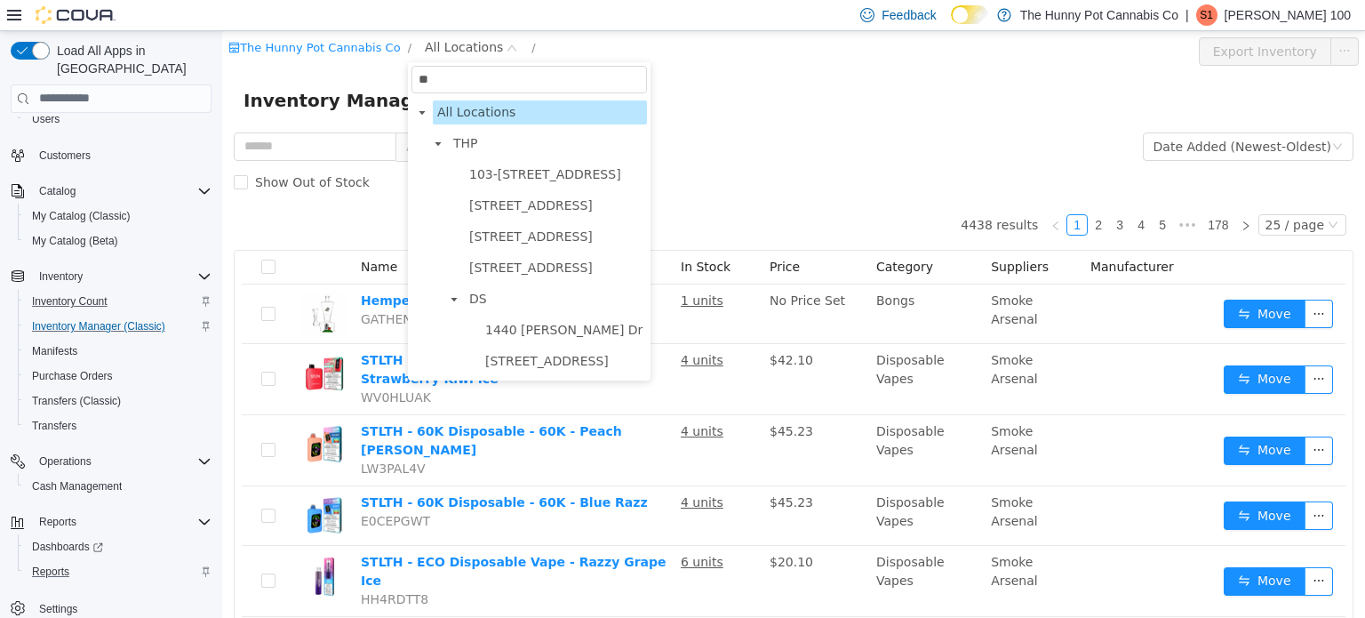
type input "***"
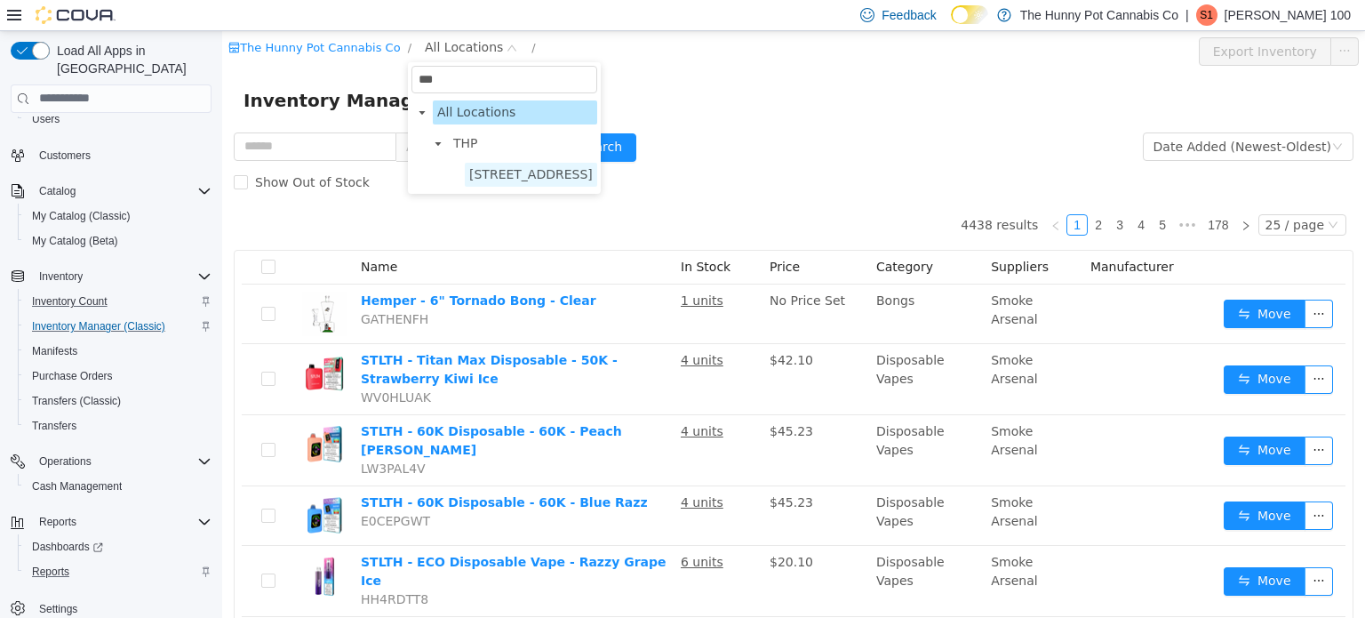
click at [501, 172] on span "[STREET_ADDRESS]" at bounding box center [531, 173] width 124 height 14
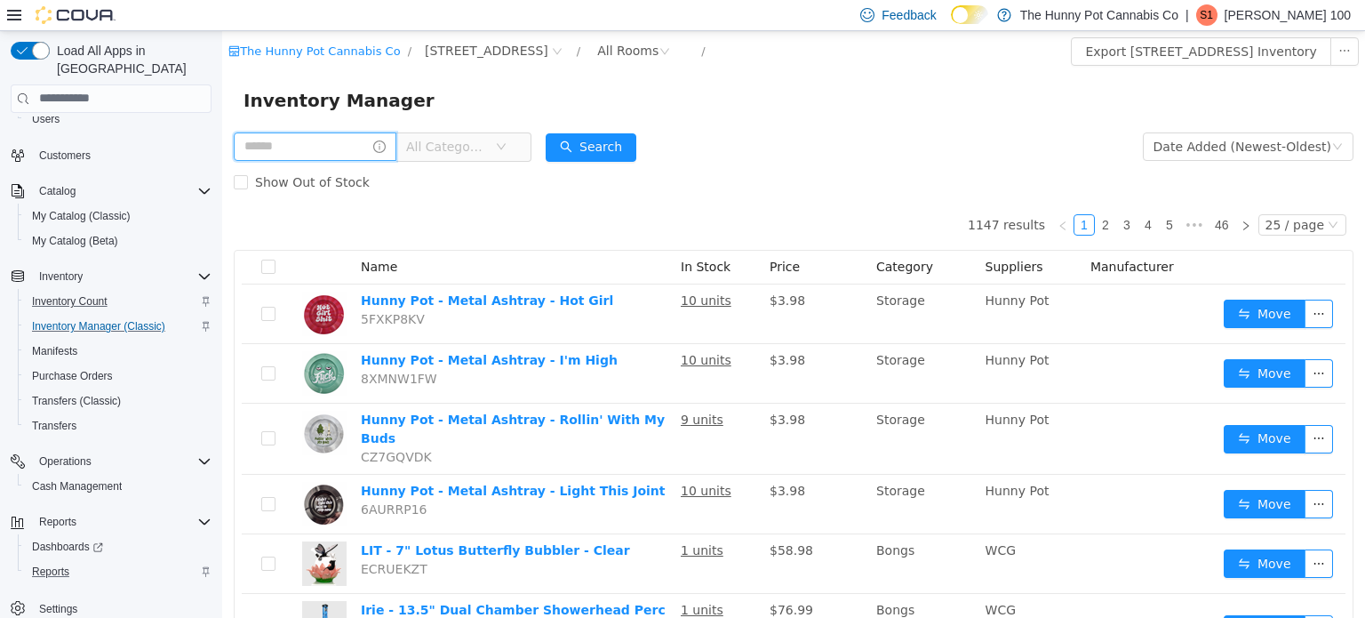
click at [361, 141] on input "text" at bounding box center [315, 146] width 163 height 28
type input "*****"
click at [653, 141] on button "Search" at bounding box center [607, 146] width 91 height 28
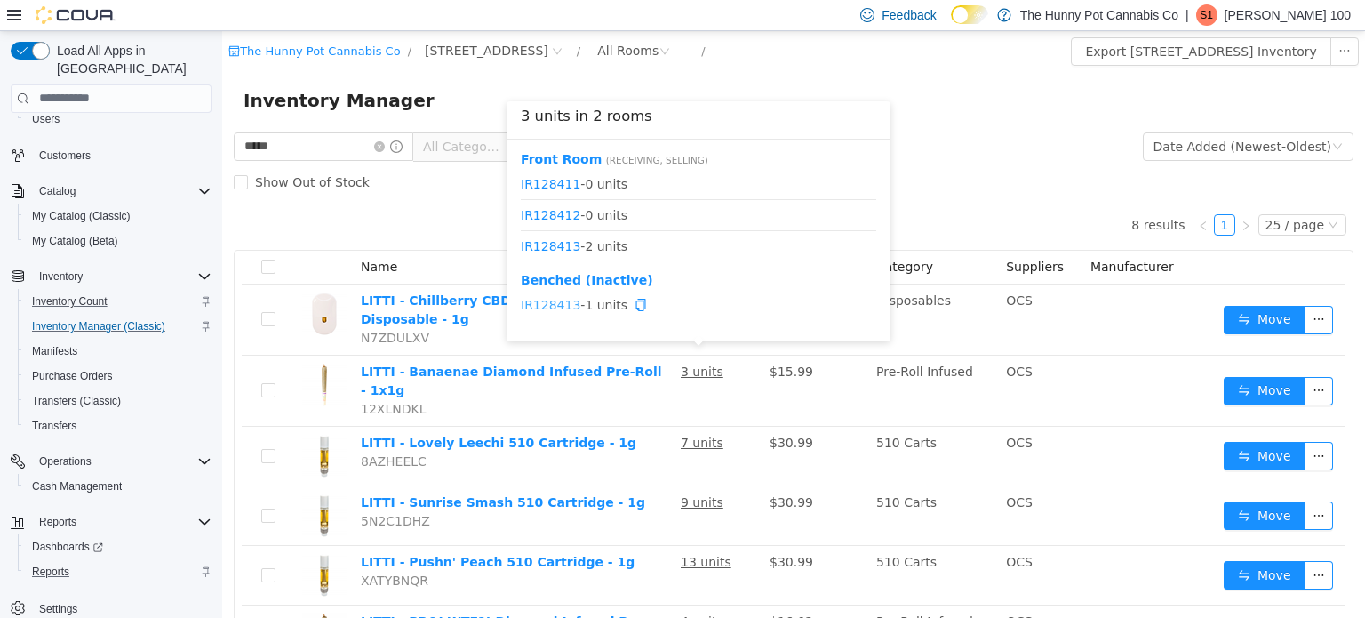
click at [559, 305] on link "IR128413" at bounding box center [551, 304] width 60 height 14
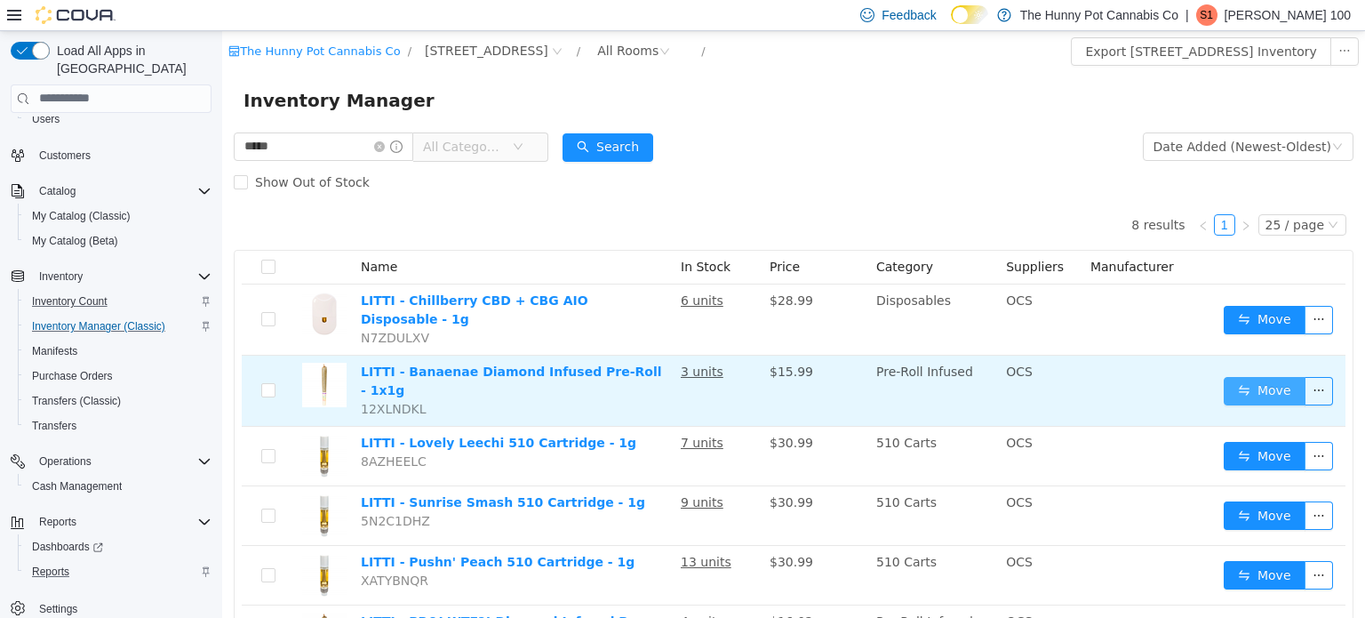
click at [1264, 376] on button "Move" at bounding box center [1265, 390] width 82 height 28
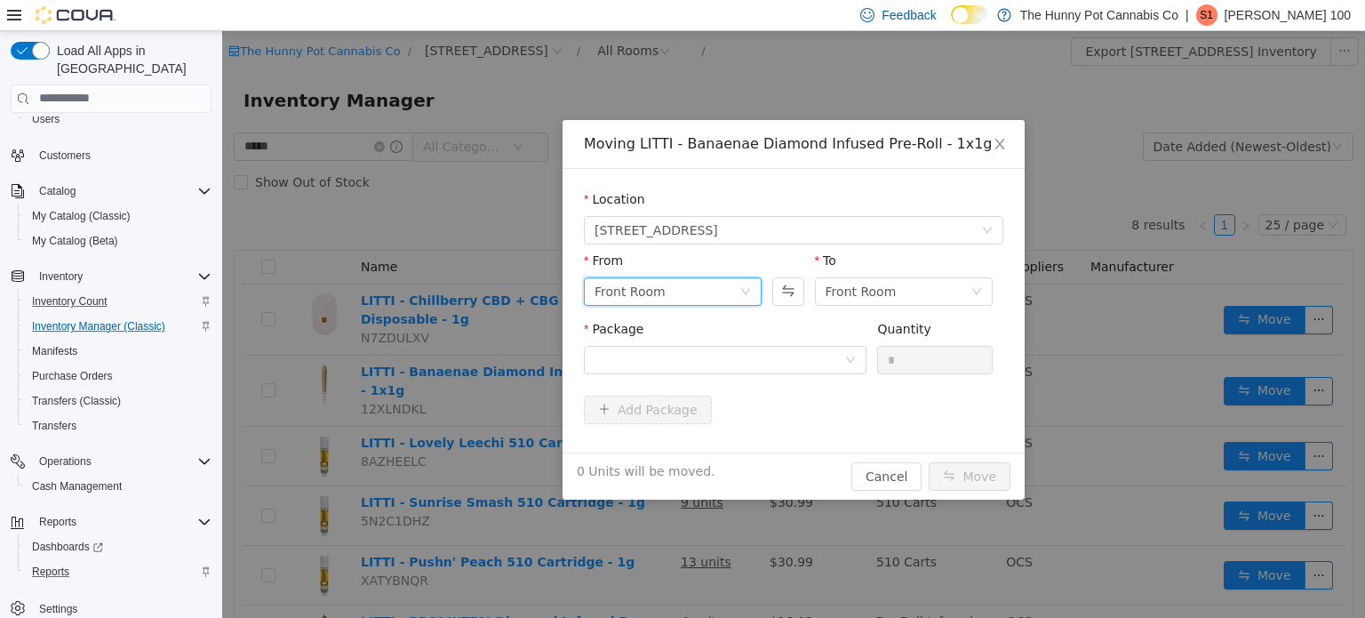
click at [710, 285] on div "Front Room" at bounding box center [666, 290] width 145 height 27
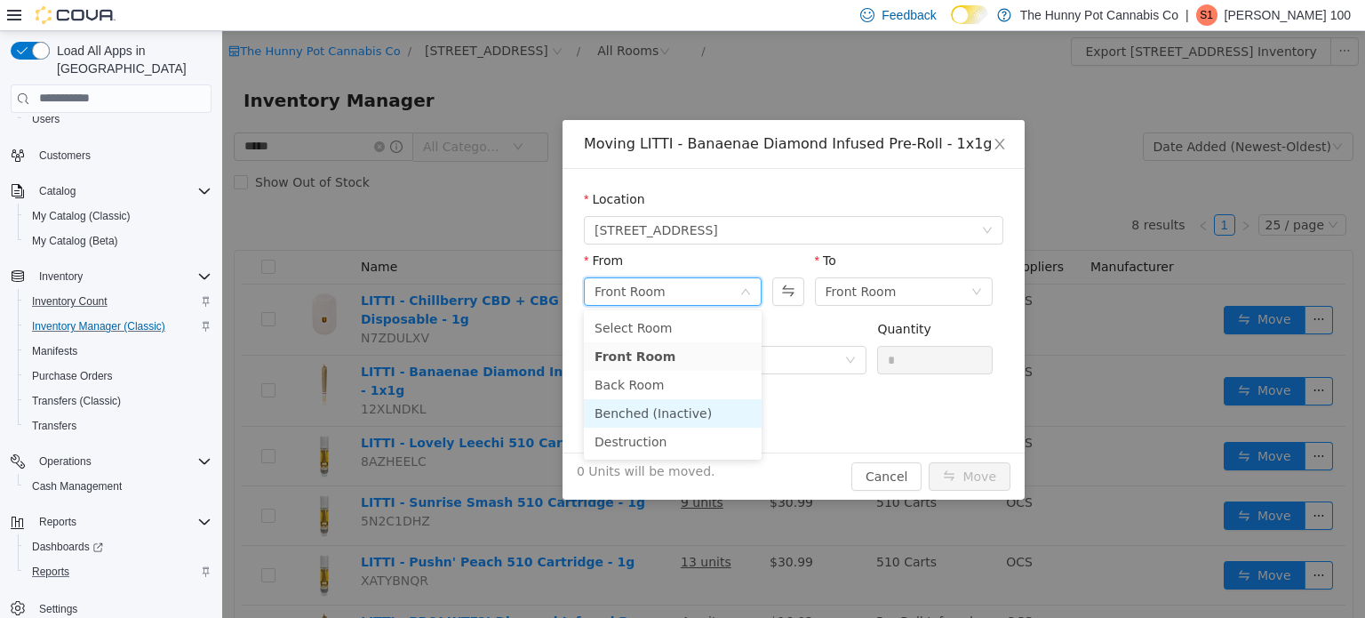
click at [706, 409] on li "Benched (Inactive)" at bounding box center [673, 412] width 178 height 28
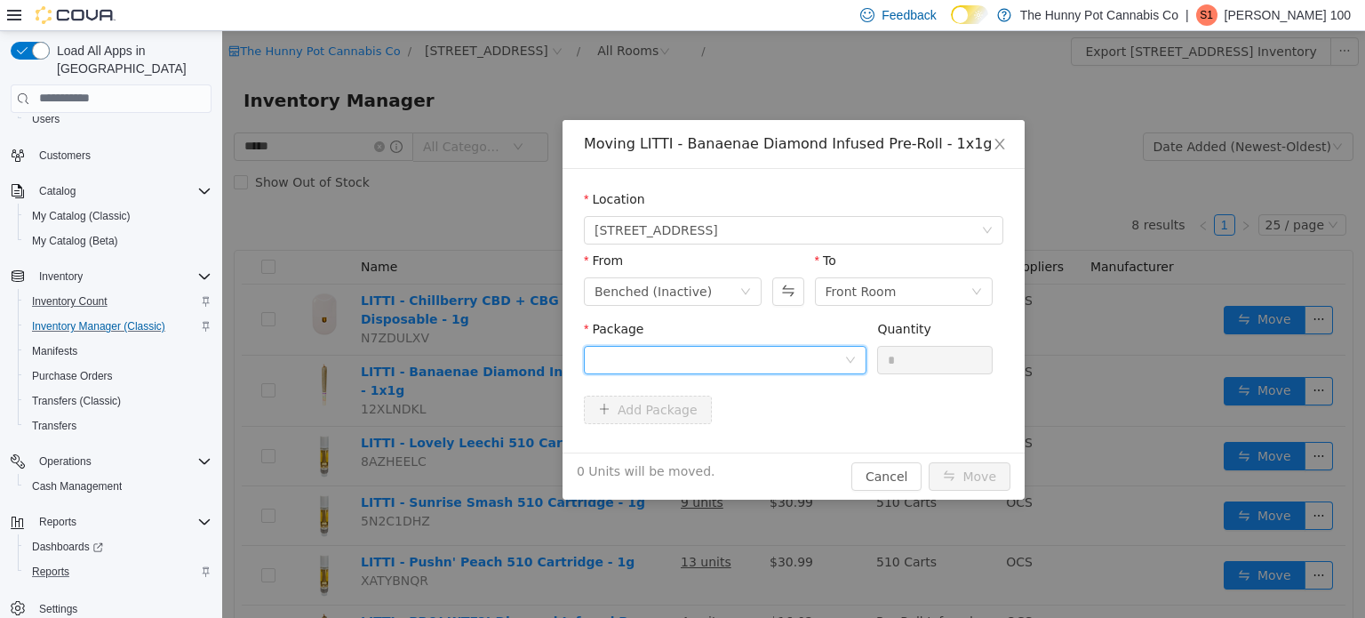
click at [723, 368] on div at bounding box center [719, 359] width 250 height 27
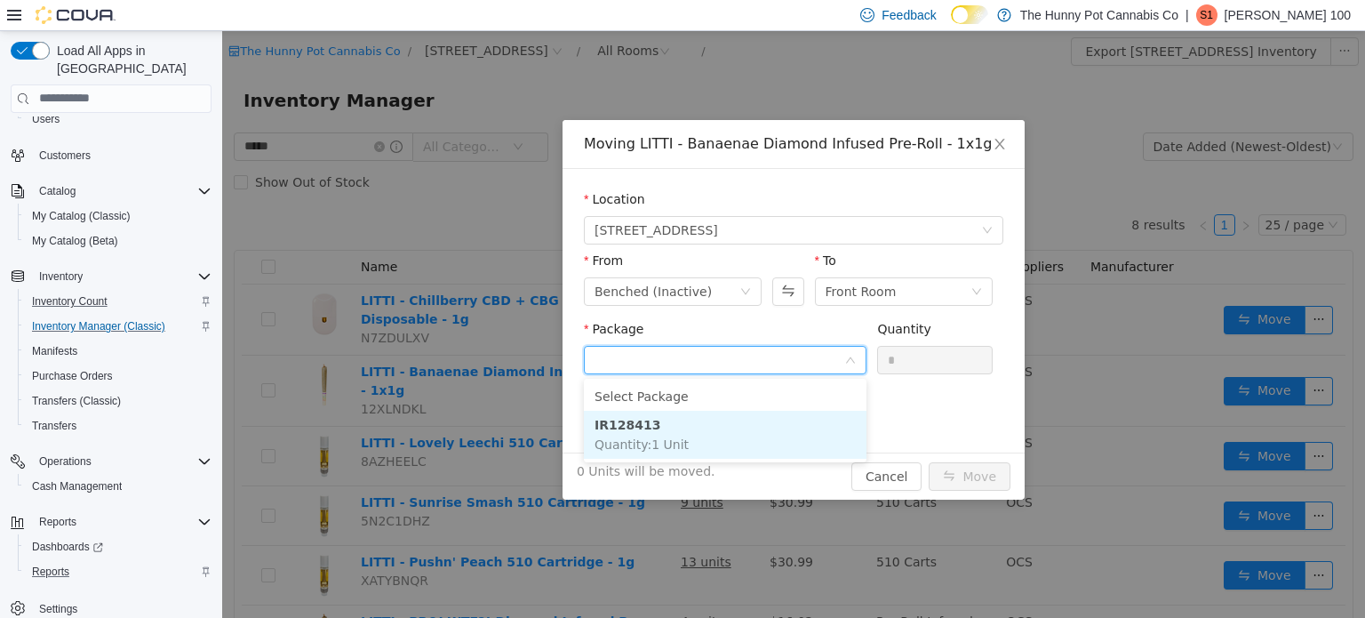
click at [714, 424] on li "IR128413 Quantity : 1 Unit" at bounding box center [725, 434] width 283 height 48
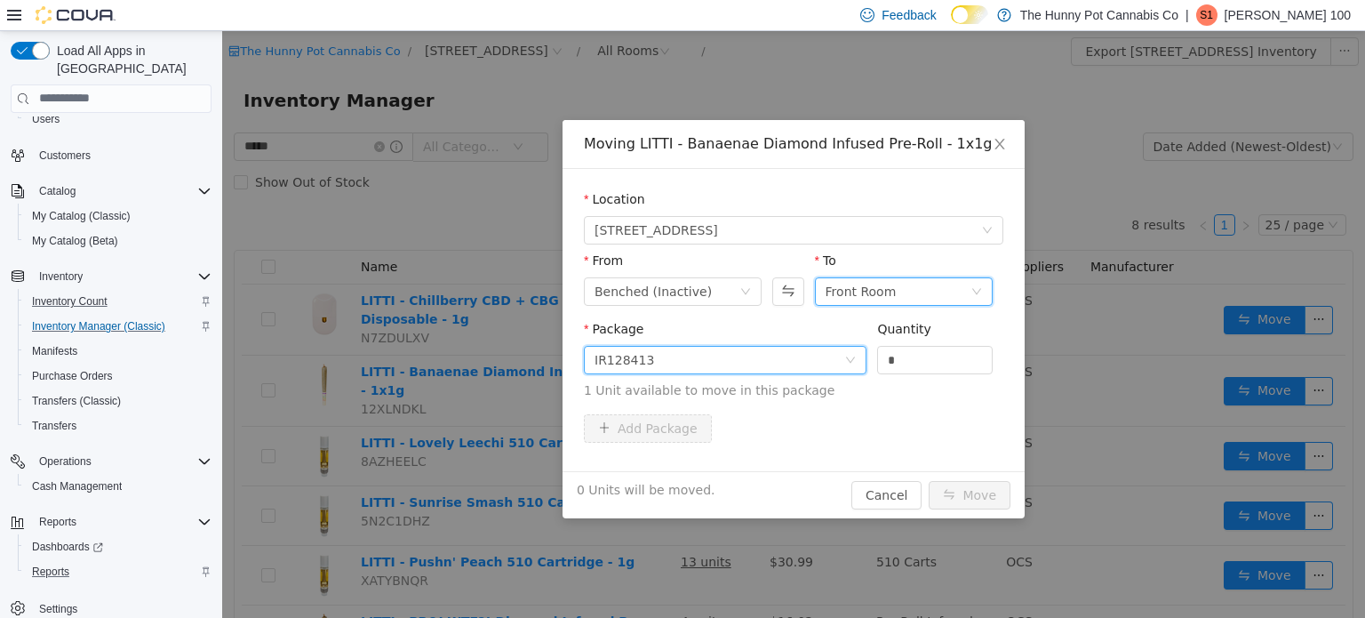
click at [944, 291] on div "Front Room" at bounding box center [897, 290] width 145 height 27
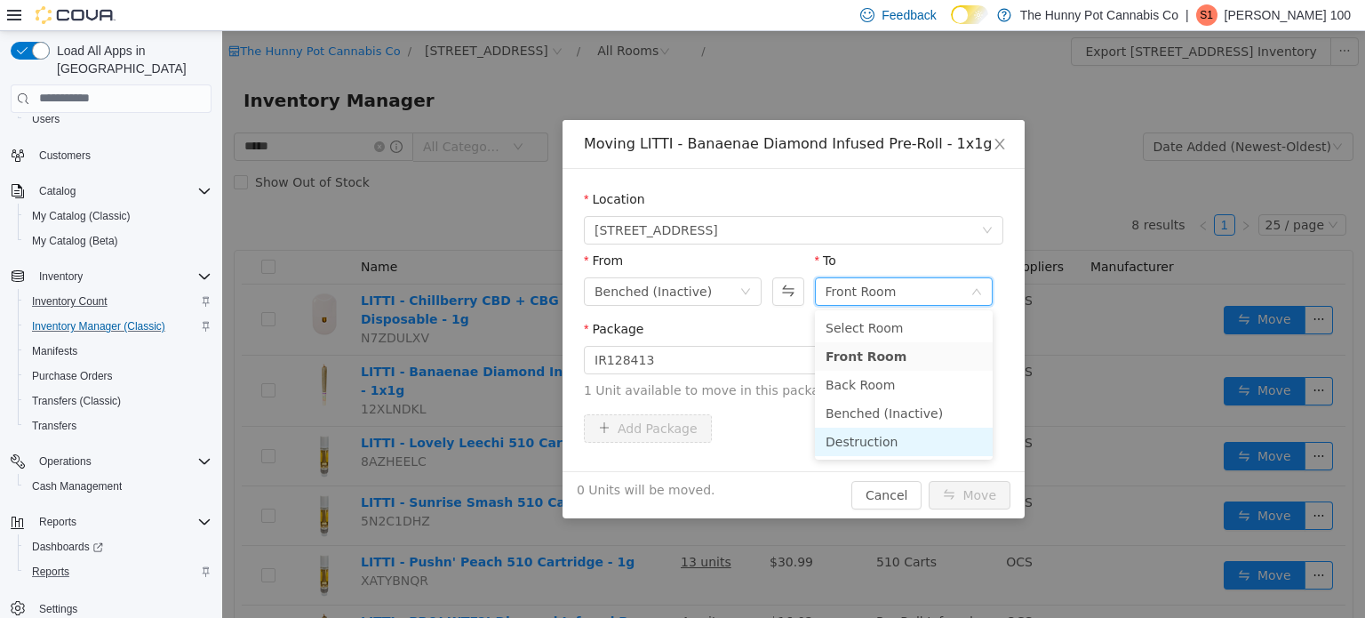
click at [952, 434] on li "Destruction" at bounding box center [904, 441] width 178 height 28
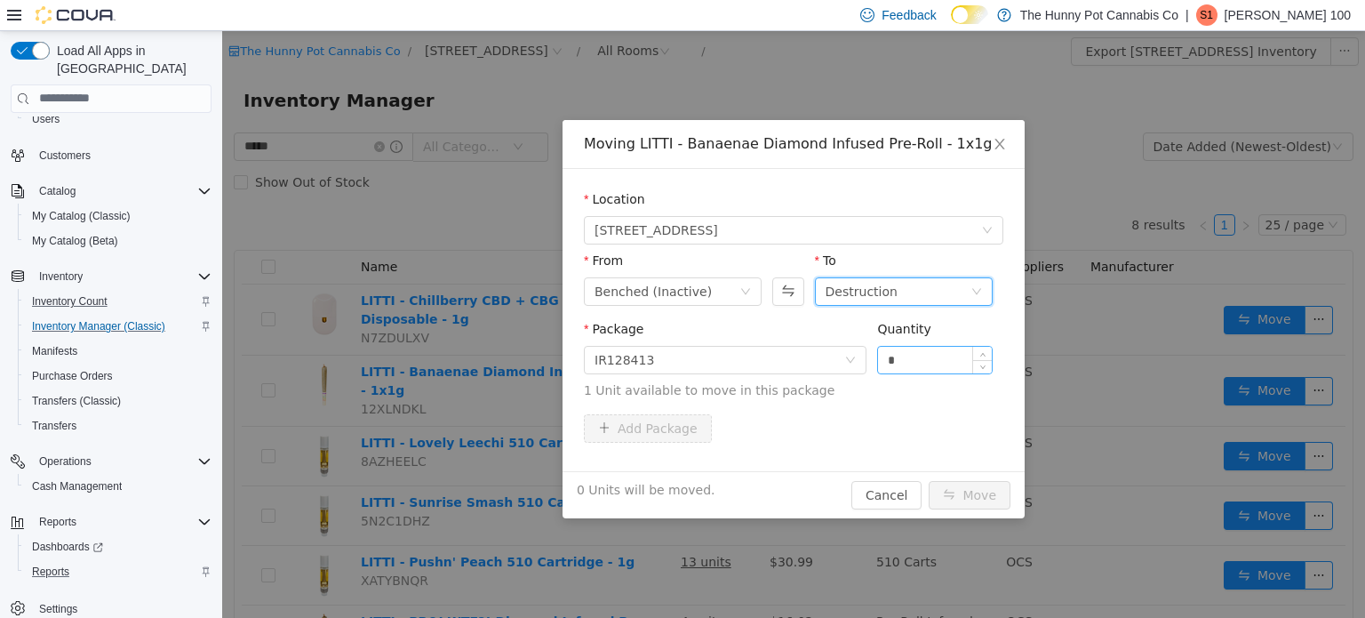
click at [930, 367] on input "*" at bounding box center [935, 359] width 114 height 27
type input "*"
click at [896, 403] on div "Package IR128413 Quantity * 1 Unit available to move in this package" at bounding box center [793, 362] width 419 height 87
click at [989, 499] on button "Move" at bounding box center [970, 494] width 82 height 28
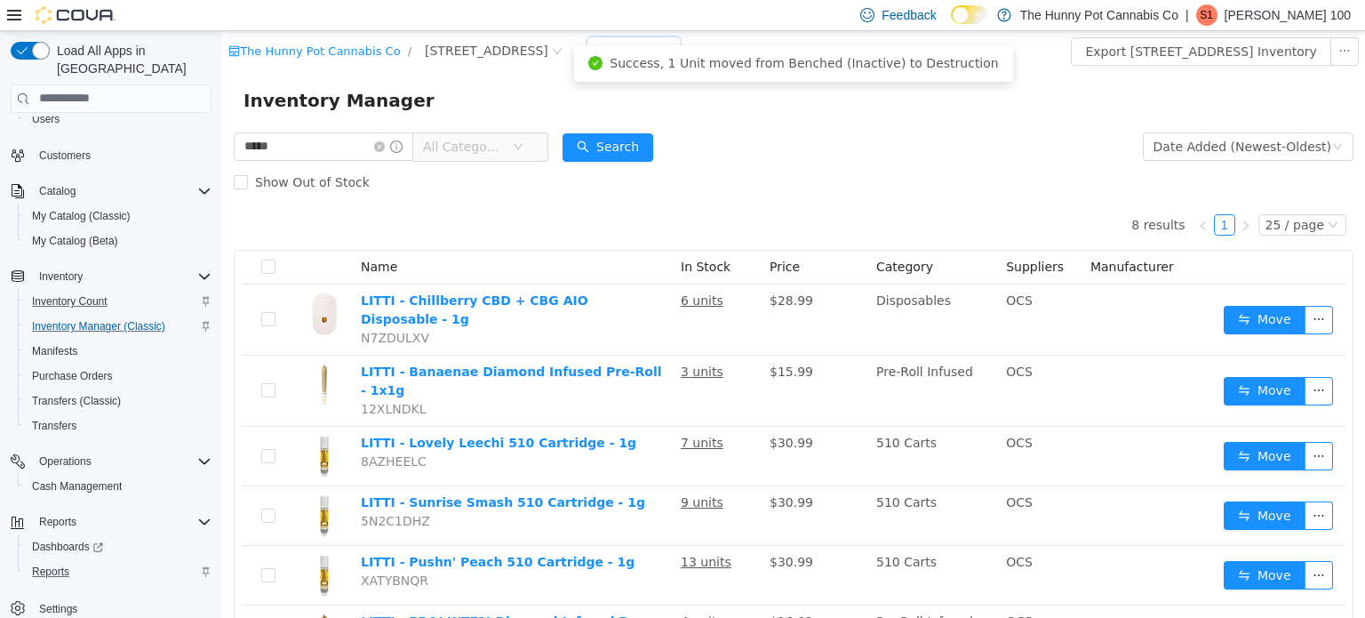
click at [597, 44] on div "All Rooms" at bounding box center [627, 49] width 61 height 27
click at [586, 169] on li "Benched (Inactive)" at bounding box center [591, 171] width 107 height 28
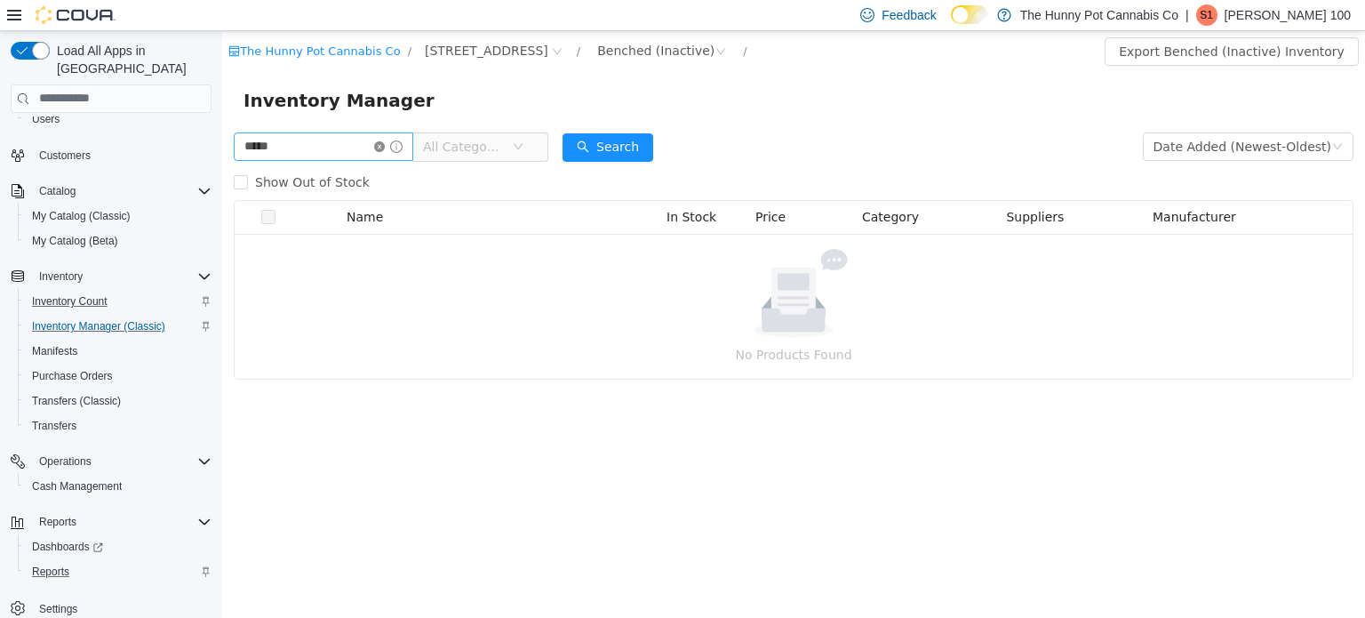
click at [385, 147] on icon "icon: close-circle" at bounding box center [379, 145] width 11 height 11
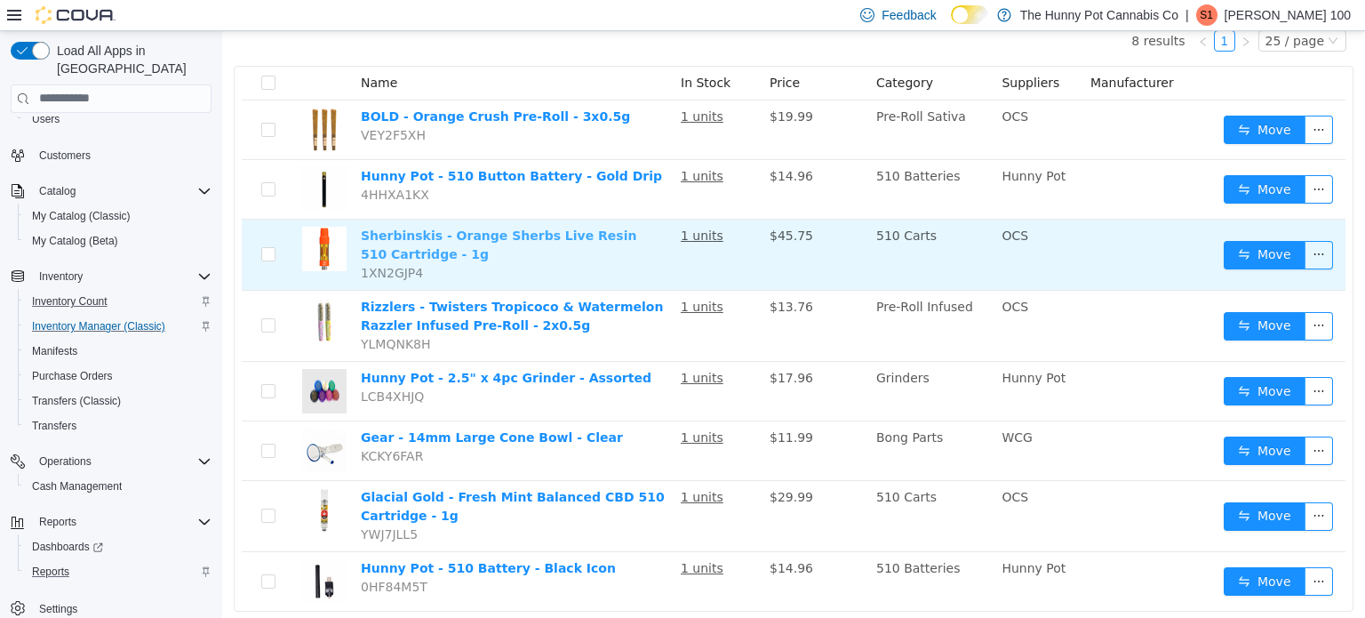
scroll to position [225, 0]
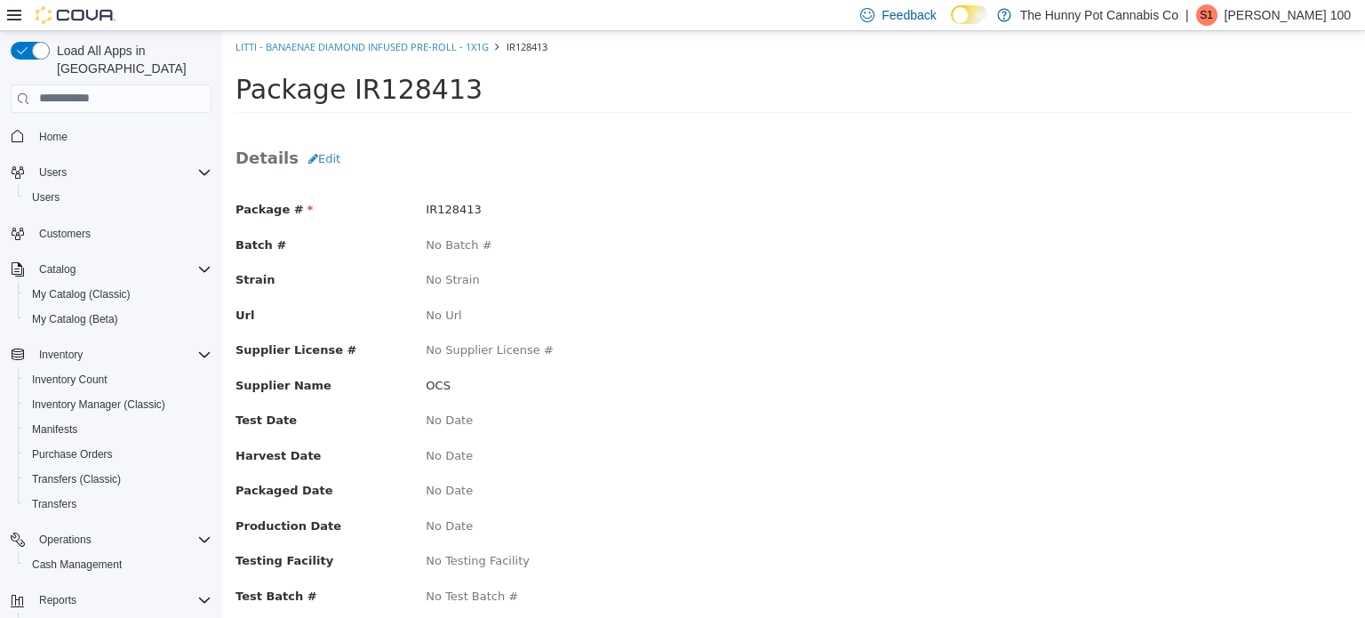
scroll to position [78, 0]
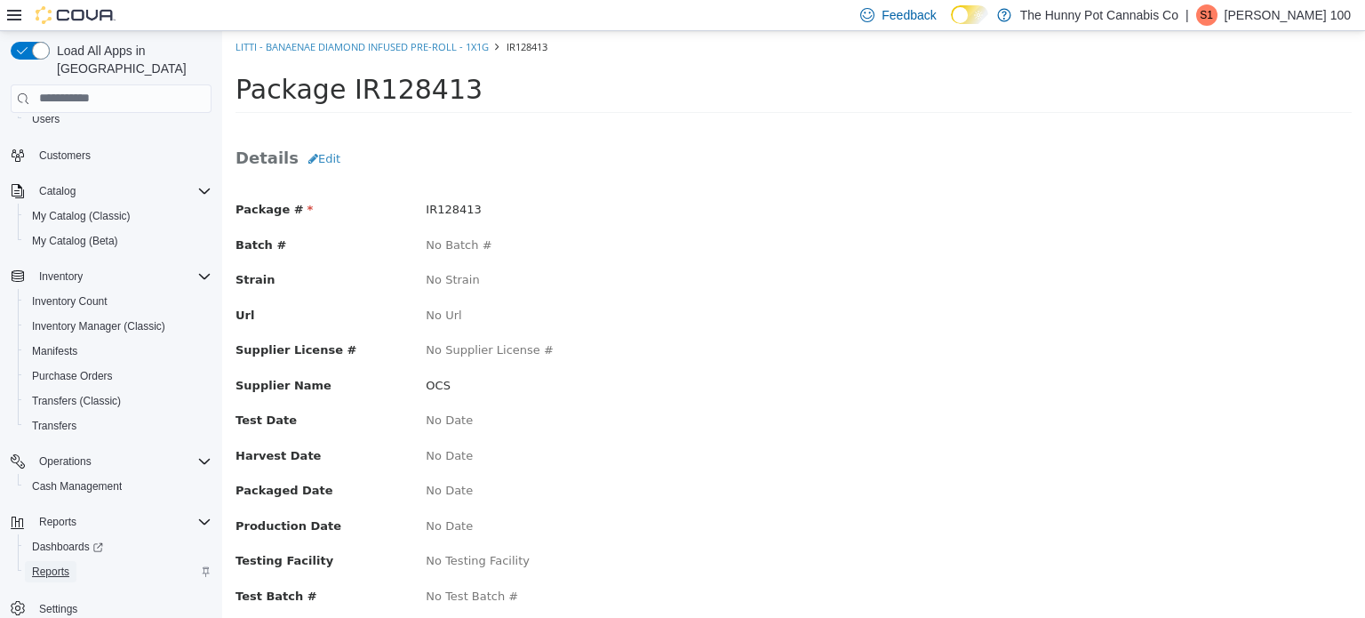
click at [44, 564] on span "Reports" at bounding box center [50, 571] width 37 height 14
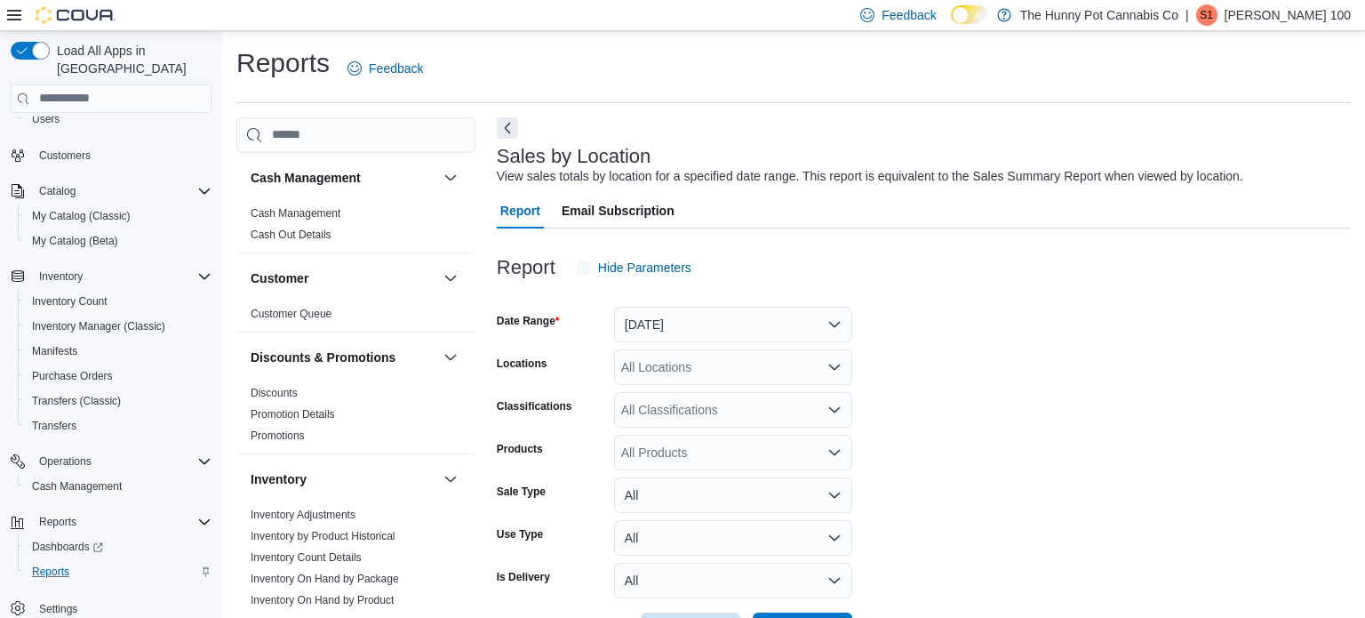
scroll to position [41, 0]
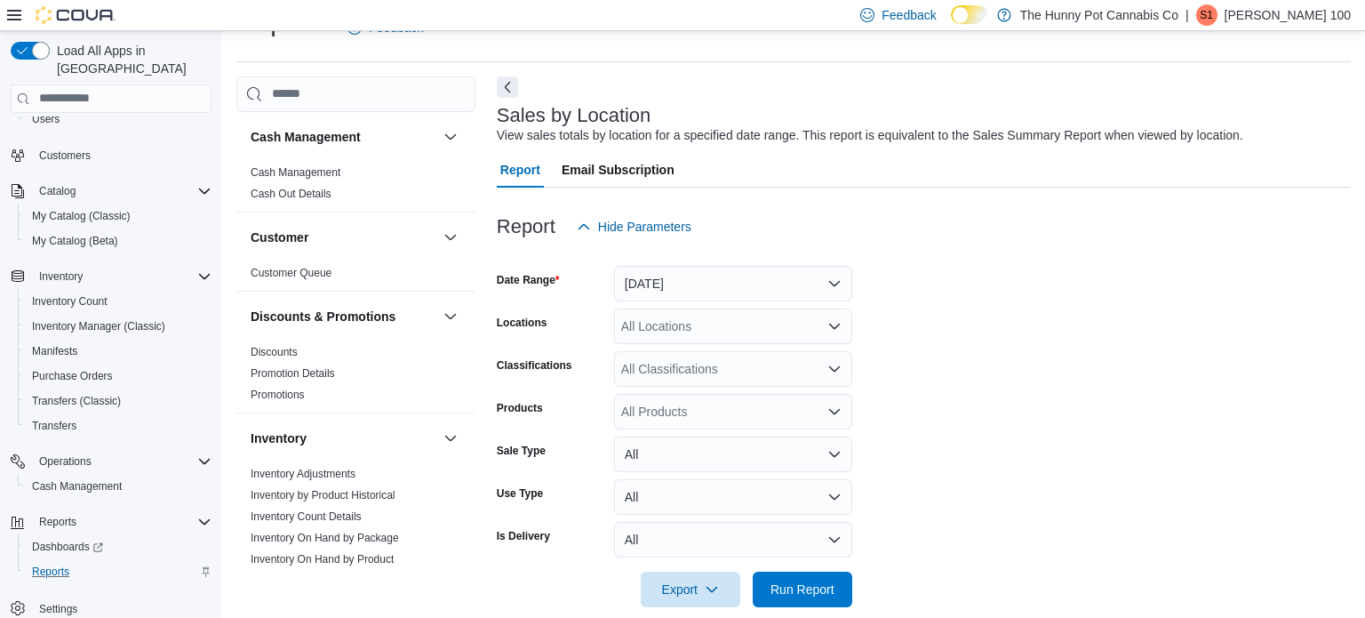
click at [744, 324] on div "All Locations" at bounding box center [733, 326] width 238 height 36
type input "***"
click at [759, 350] on div "[STREET_ADDRESS]" at bounding box center [733, 356] width 217 height 18
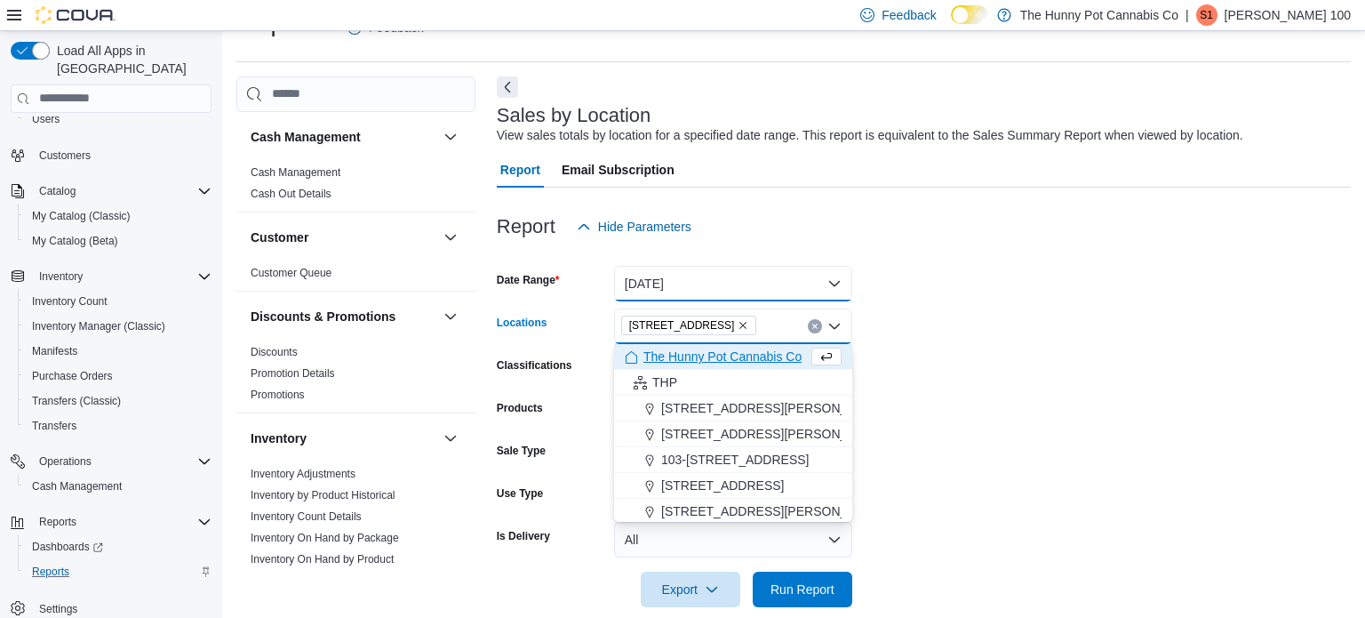
click at [707, 278] on button "[DATE]" at bounding box center [733, 284] width 238 height 36
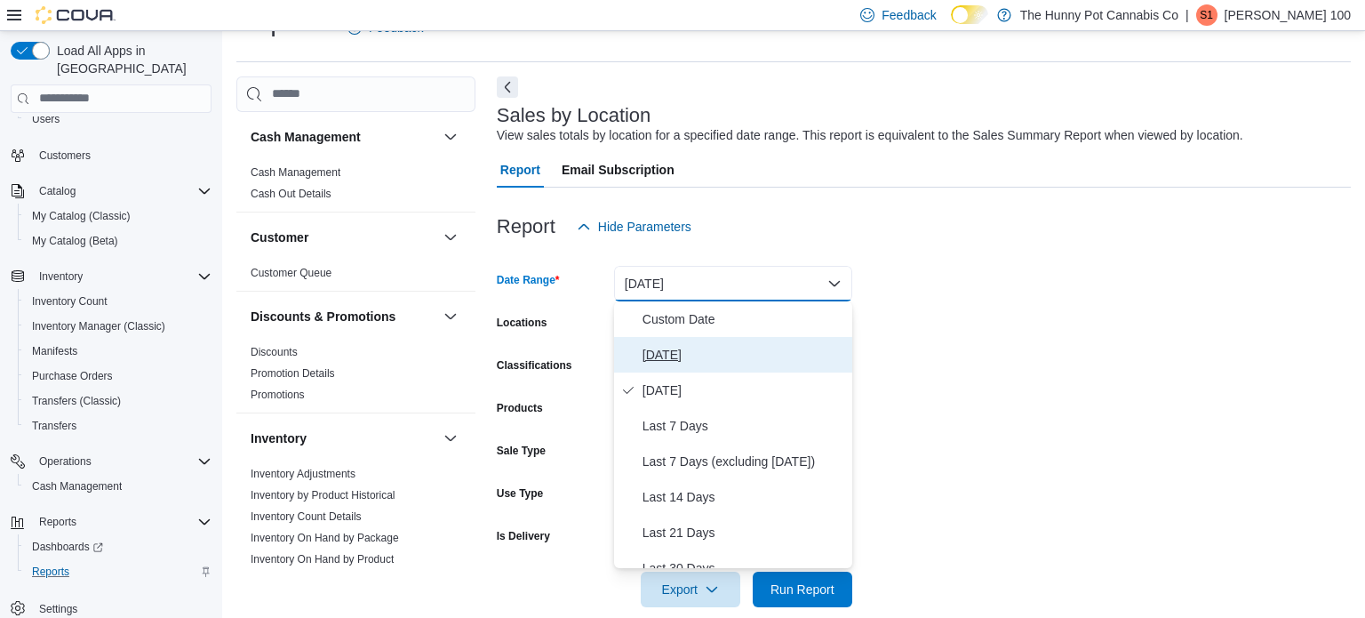
click at [683, 359] on span "[DATE]" at bounding box center [743, 354] width 203 height 21
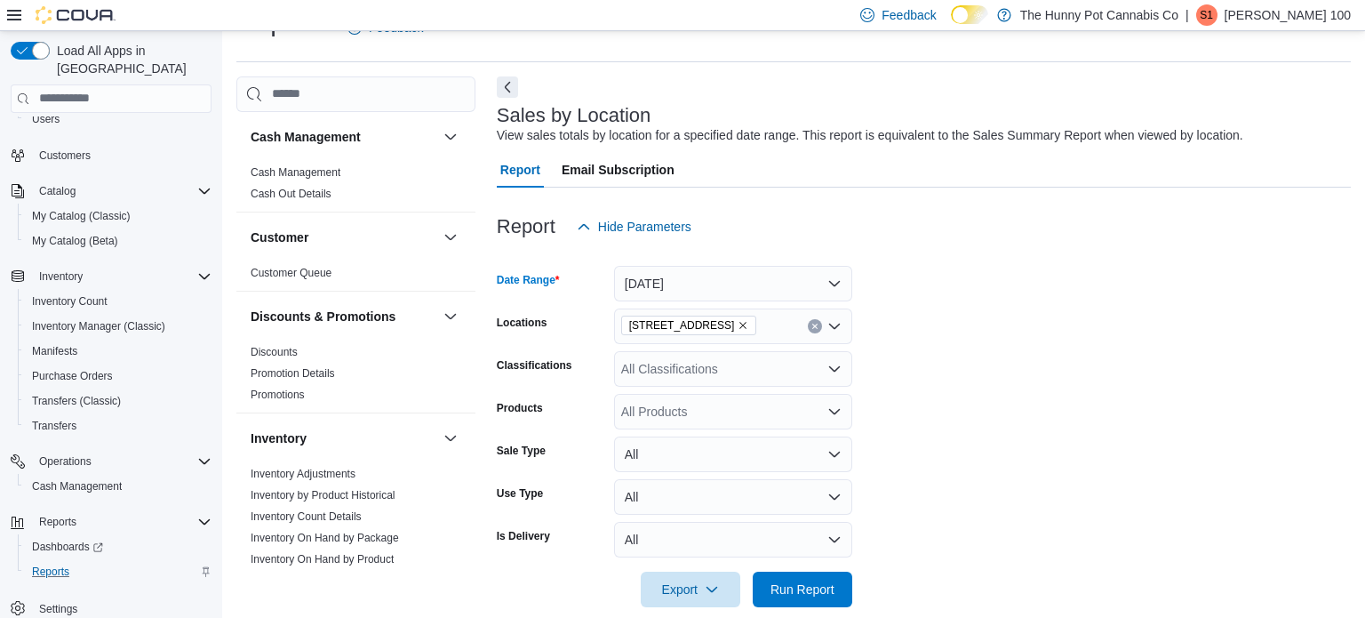
click at [1072, 466] on form "Date Range [DATE] Locations [STREET_ADDRESS] Classifications All Classification…" at bounding box center [924, 425] width 854 height 363
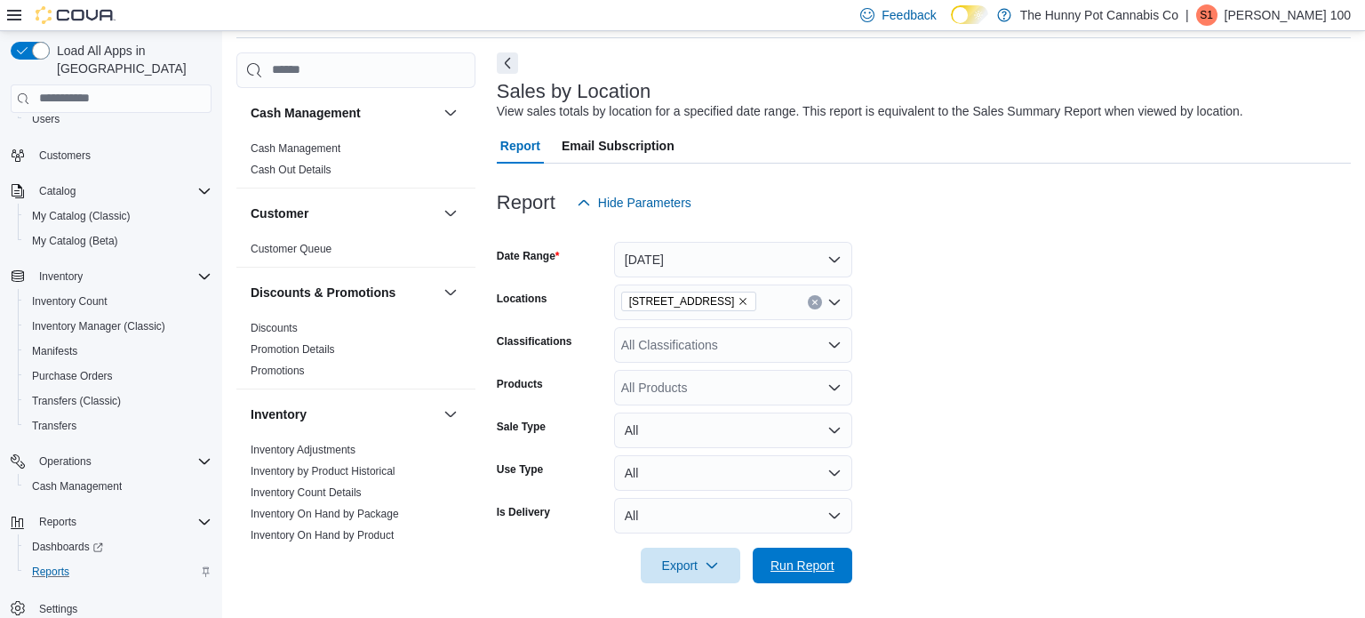
click at [836, 548] on span "Run Report" at bounding box center [802, 565] width 78 height 36
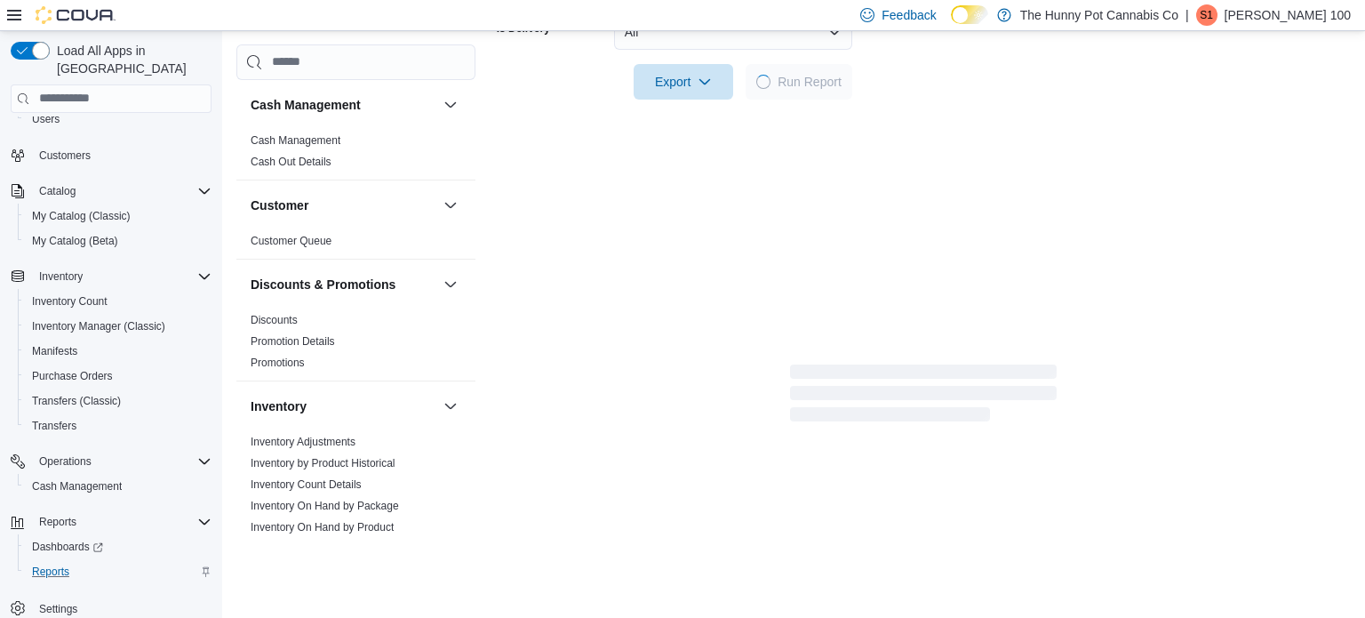
scroll to position [557, 0]
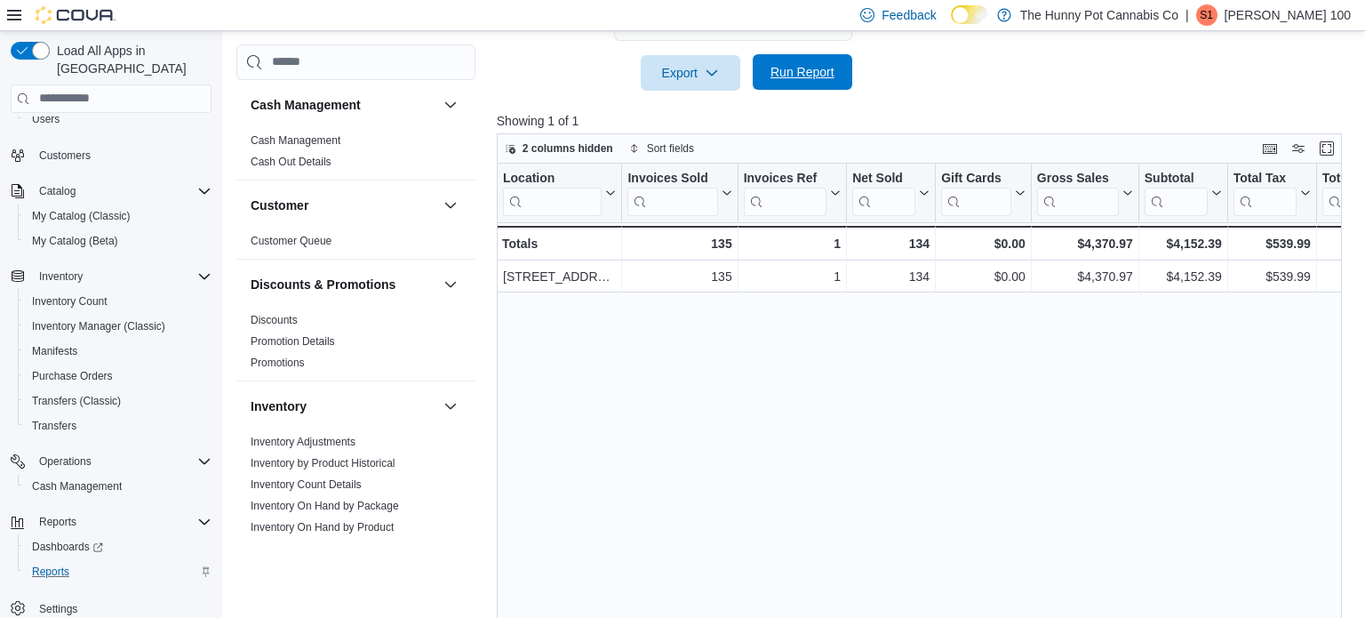
click at [793, 72] on span "Run Report" at bounding box center [802, 72] width 64 height 18
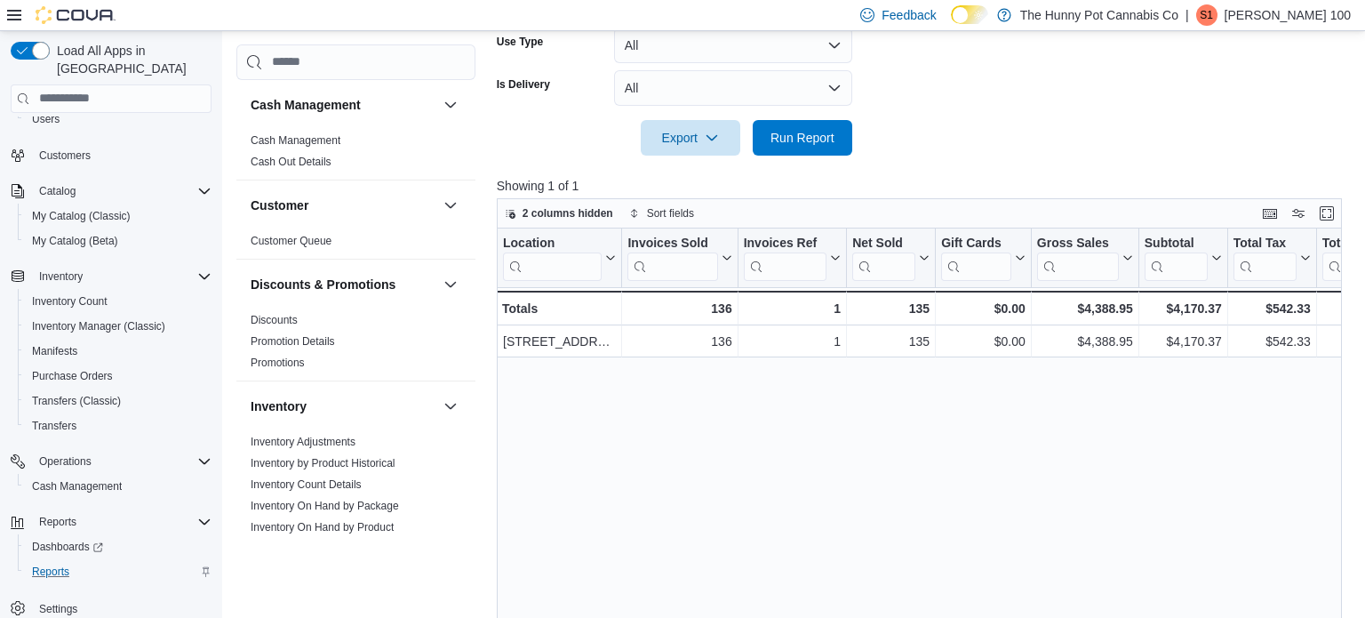
scroll to position [495, 0]
click at [822, 149] on span "Run Report" at bounding box center [802, 134] width 78 height 36
click at [811, 113] on div at bounding box center [924, 110] width 854 height 14
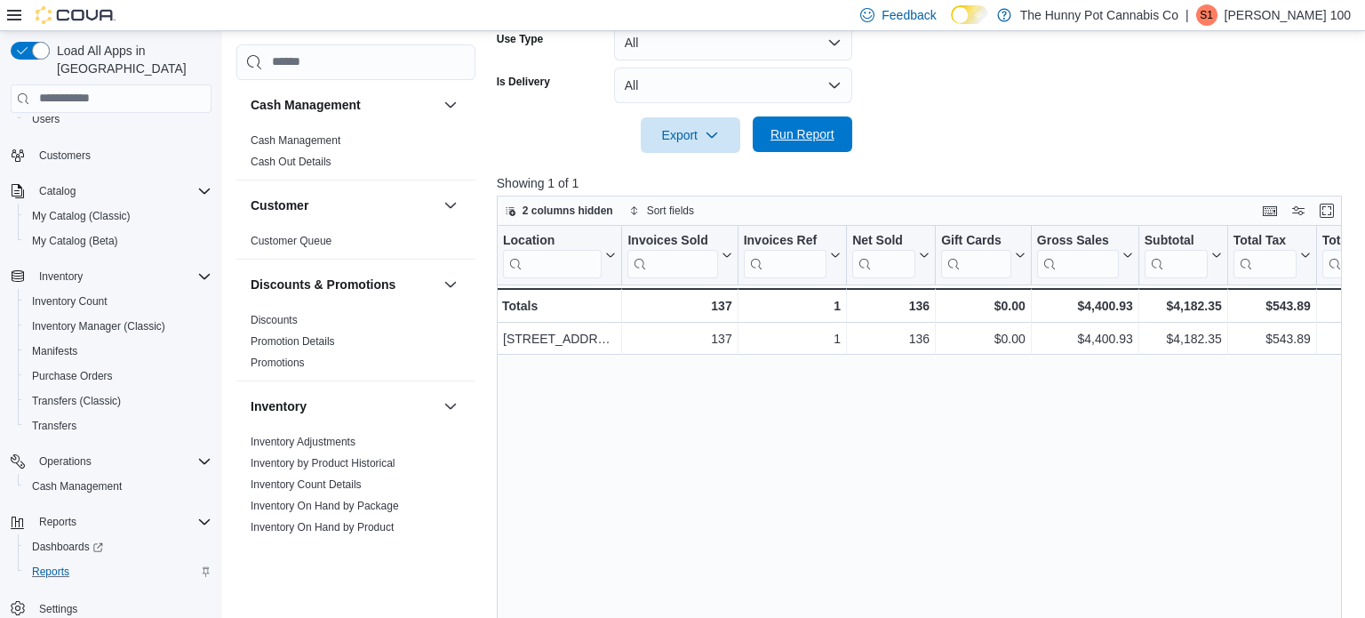
click at [818, 133] on span "Run Report" at bounding box center [802, 134] width 64 height 18
click at [785, 143] on span "Run Report" at bounding box center [802, 134] width 78 height 36
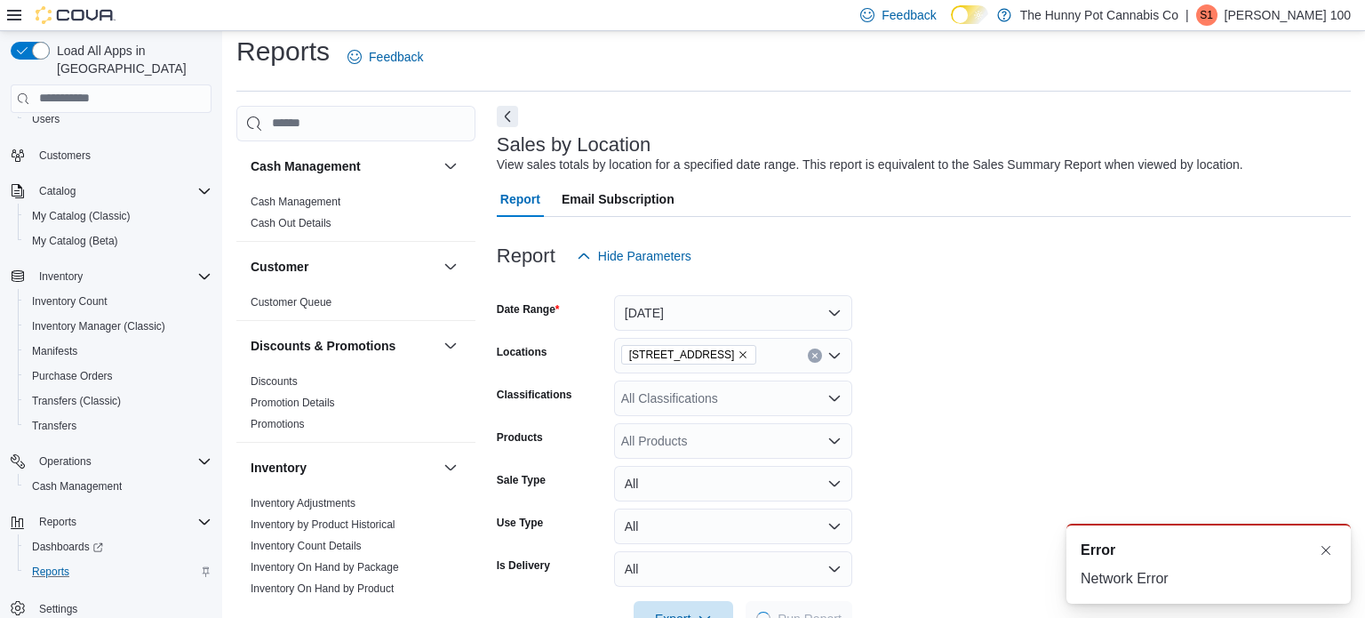
scroll to position [41, 0]
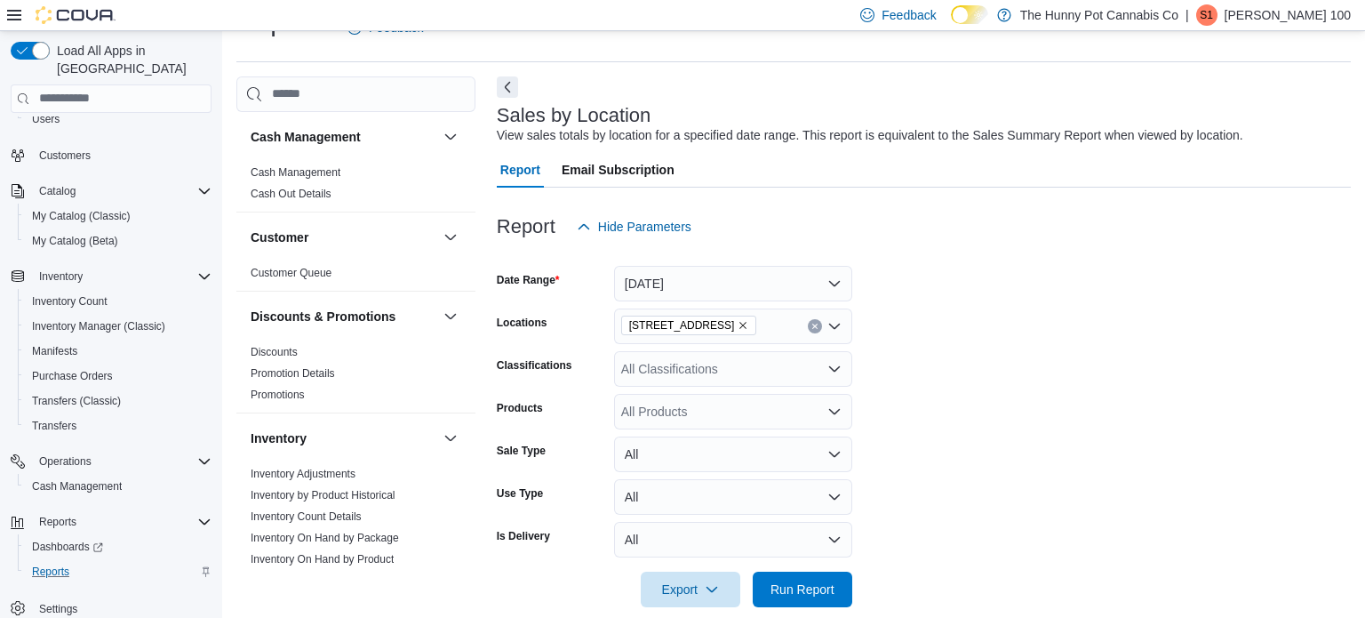
click at [785, 143] on div "View sales totals by location for a specified date range. This report is equiva…" at bounding box center [870, 135] width 746 height 19
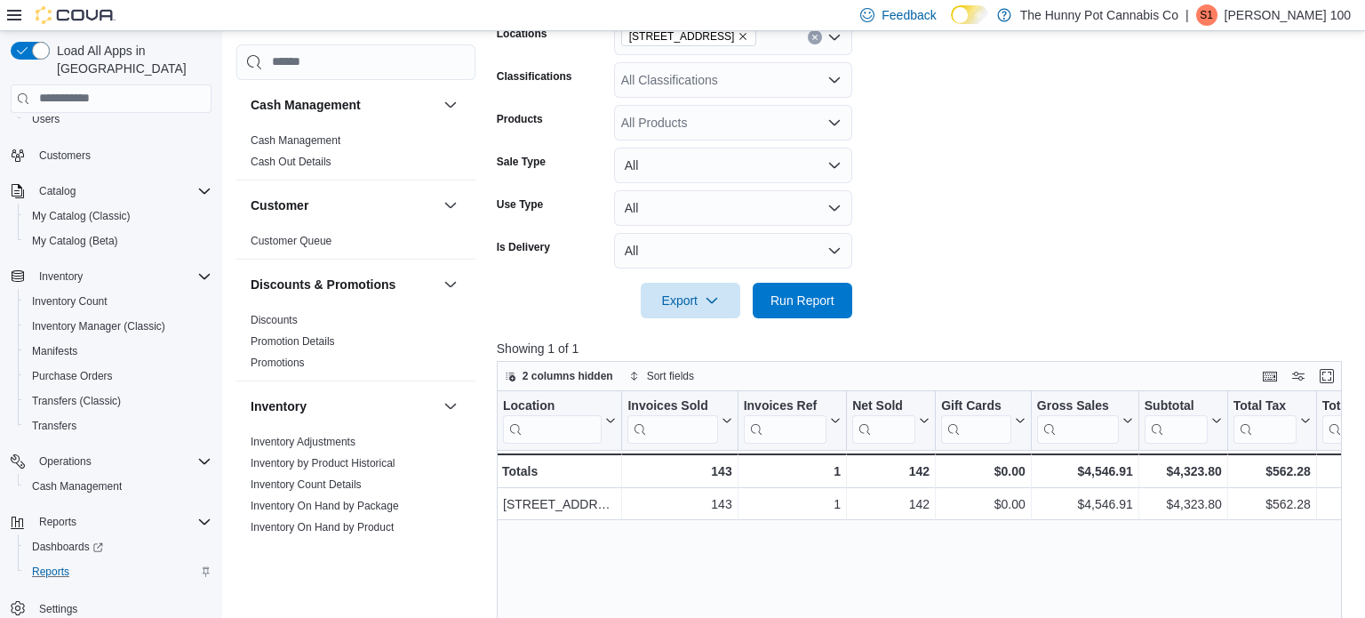
scroll to position [339, 0]
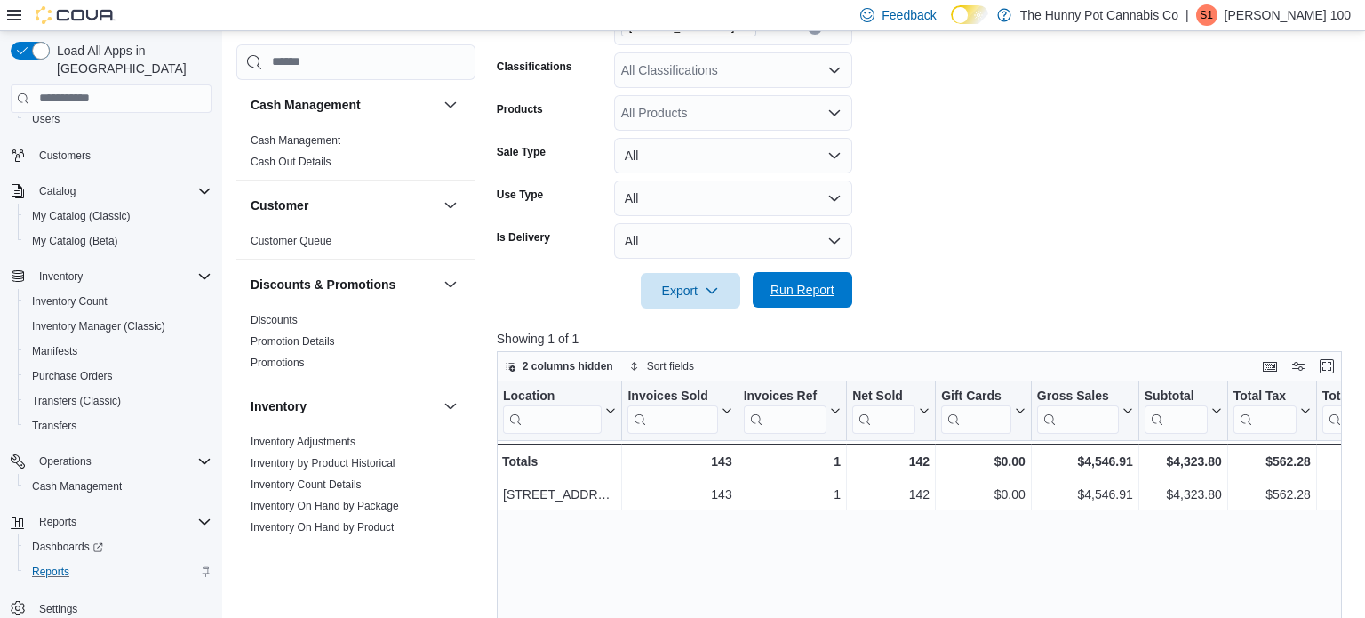
click at [801, 283] on span "Run Report" at bounding box center [802, 290] width 64 height 18
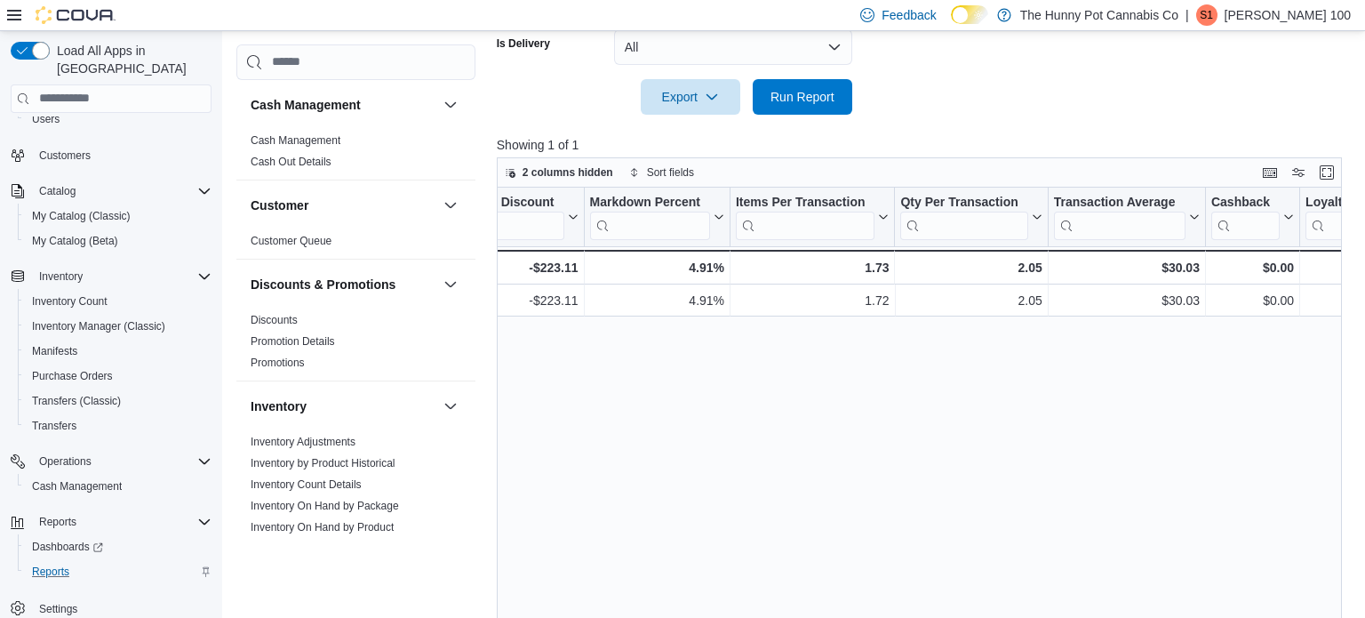
scroll to position [0, 0]
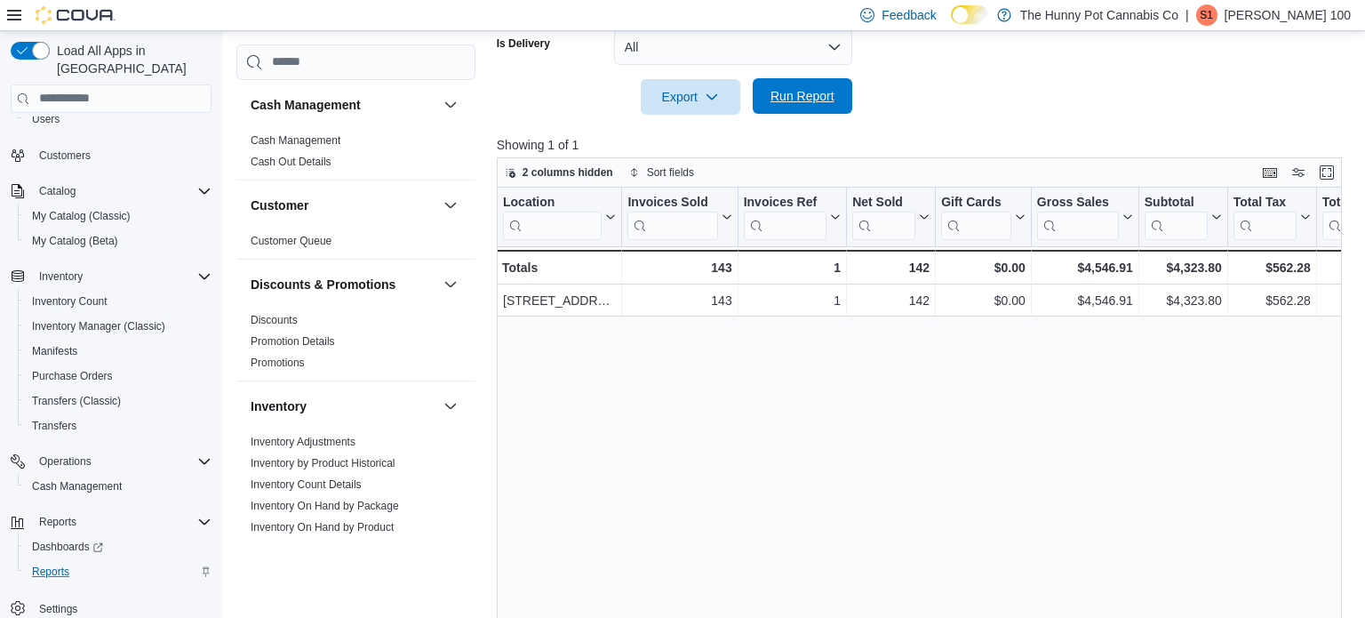
click at [822, 106] on span "Run Report" at bounding box center [802, 96] width 78 height 36
click at [820, 103] on span "Run Report" at bounding box center [802, 96] width 64 height 18
click at [806, 112] on span "Run Report" at bounding box center [802, 96] width 78 height 36
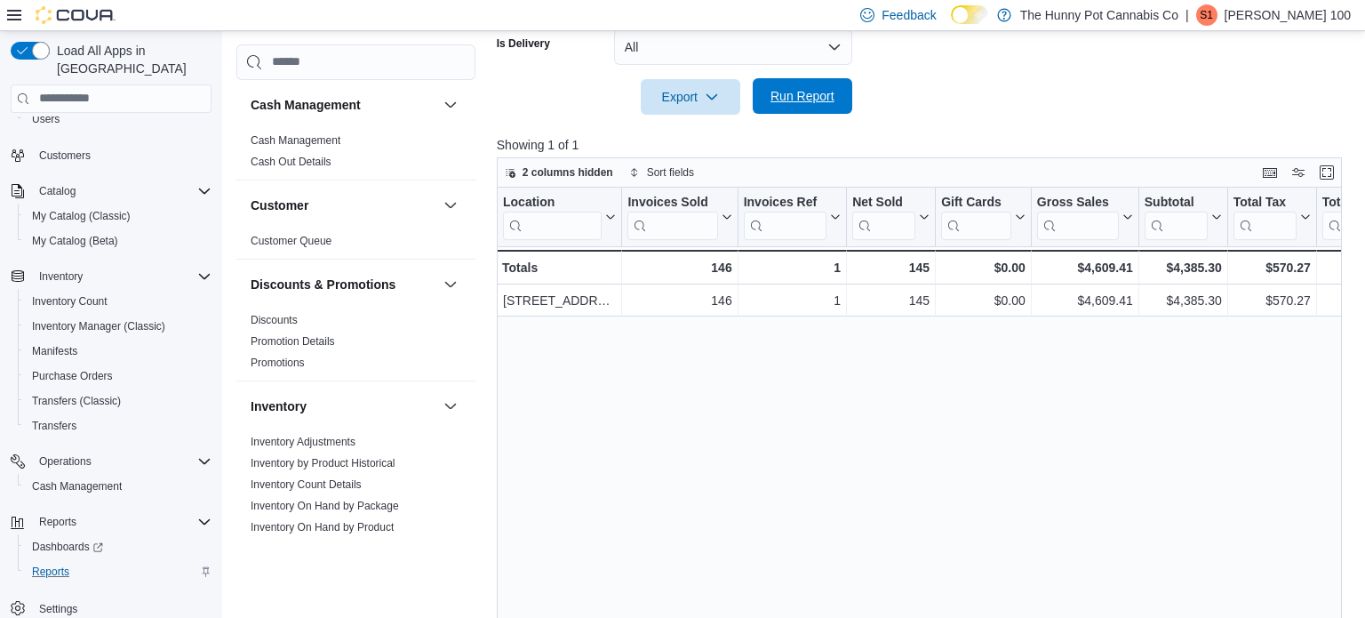
click at [799, 108] on span "Run Report" at bounding box center [802, 96] width 78 height 36
click at [807, 101] on span "Run Report" at bounding box center [802, 96] width 64 height 18
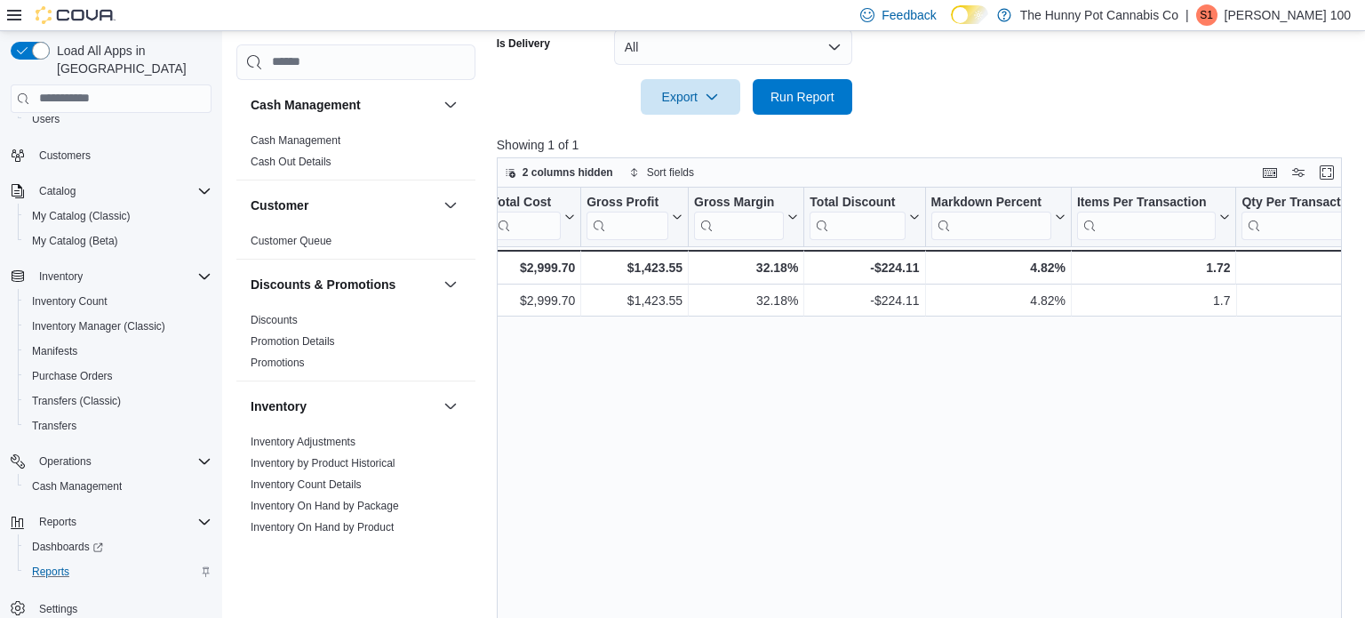
scroll to position [0, 960]
click at [808, 114] on div "Export Run Report" at bounding box center [674, 97] width 355 height 36
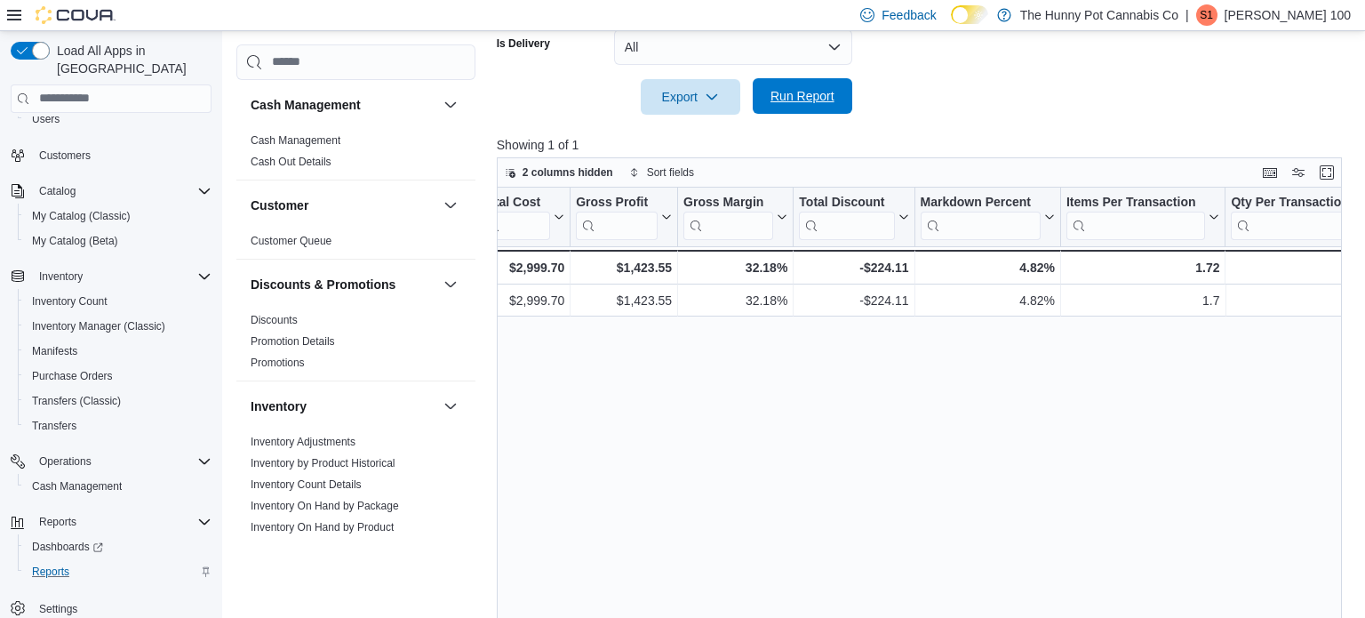
click at [807, 103] on span "Run Report" at bounding box center [802, 96] width 64 height 18
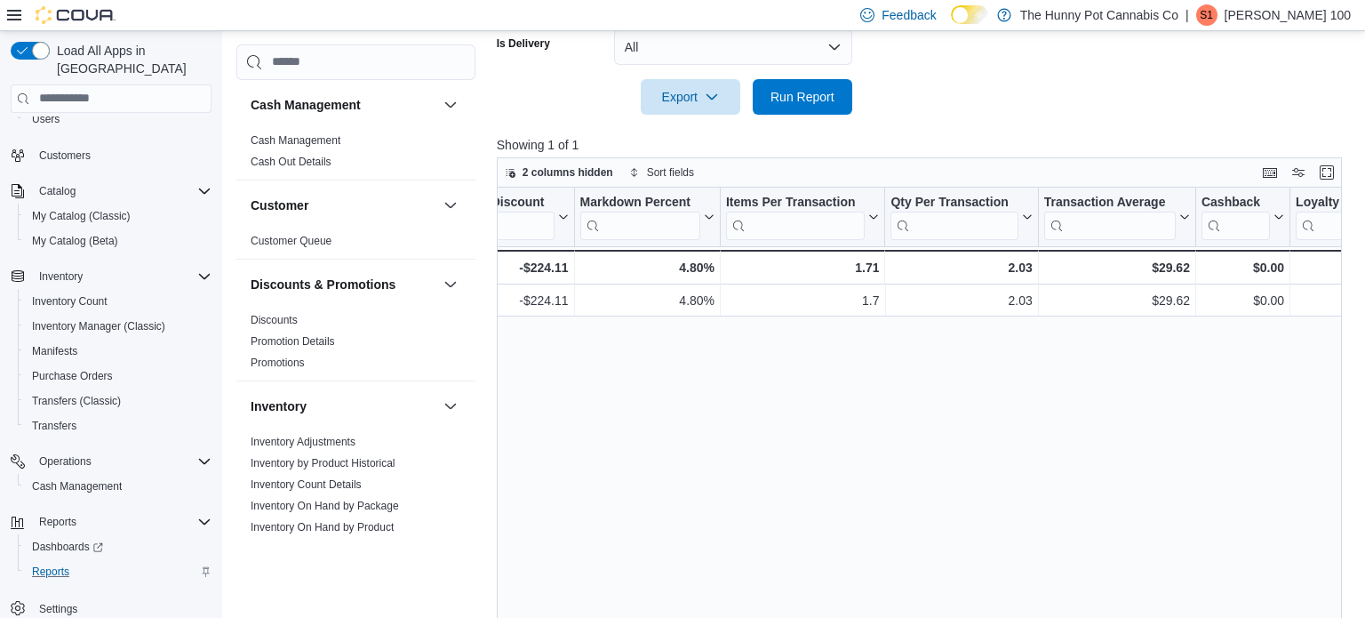
scroll to position [0, 0]
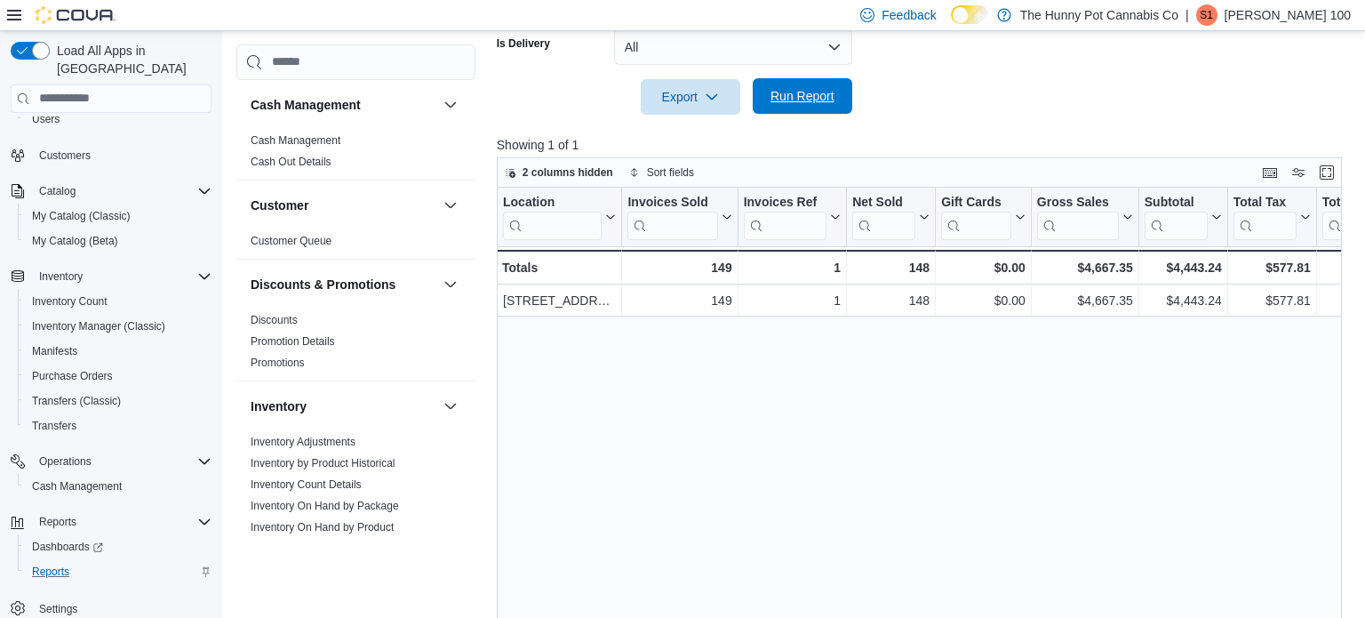
click at [819, 112] on span "Run Report" at bounding box center [802, 96] width 78 height 36
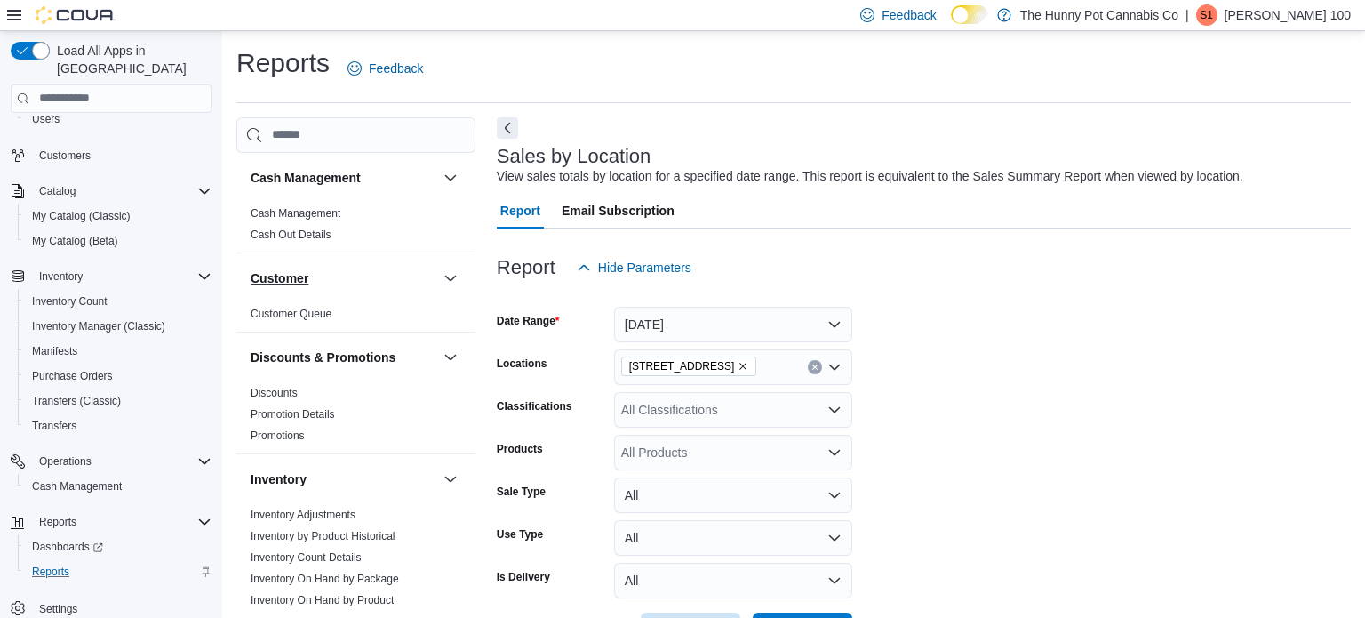
scroll to position [983, 0]
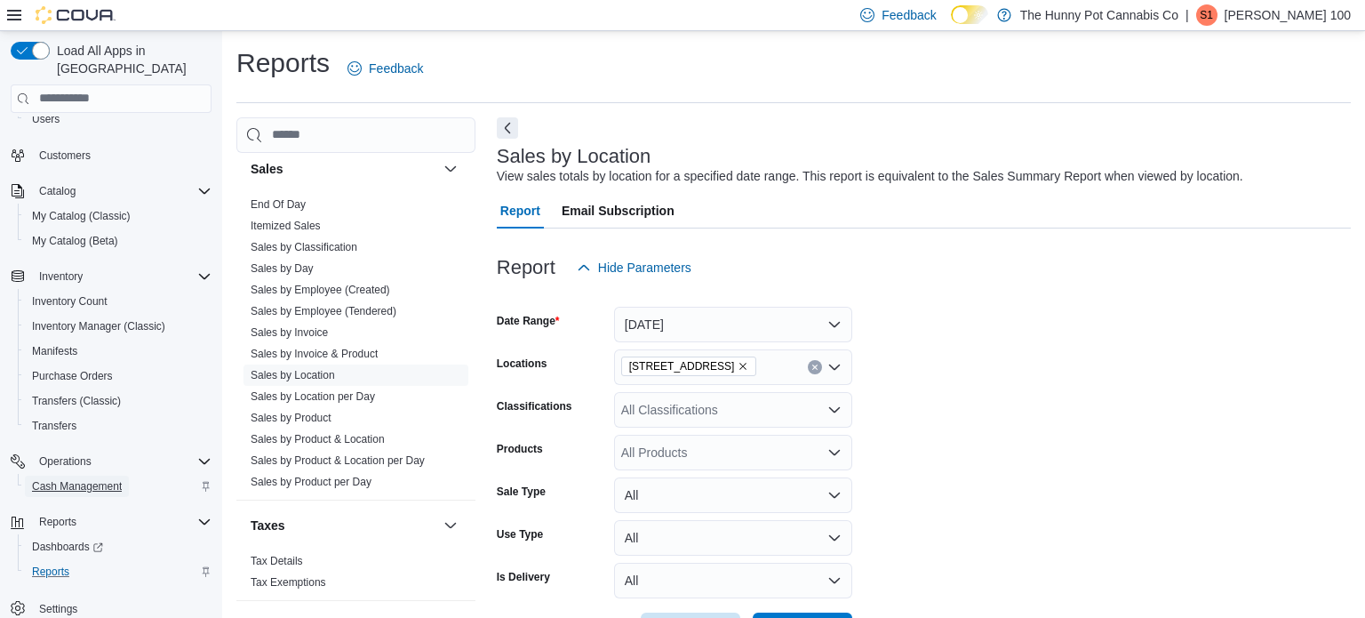
click at [84, 479] on span "Cash Management" at bounding box center [77, 486] width 90 height 14
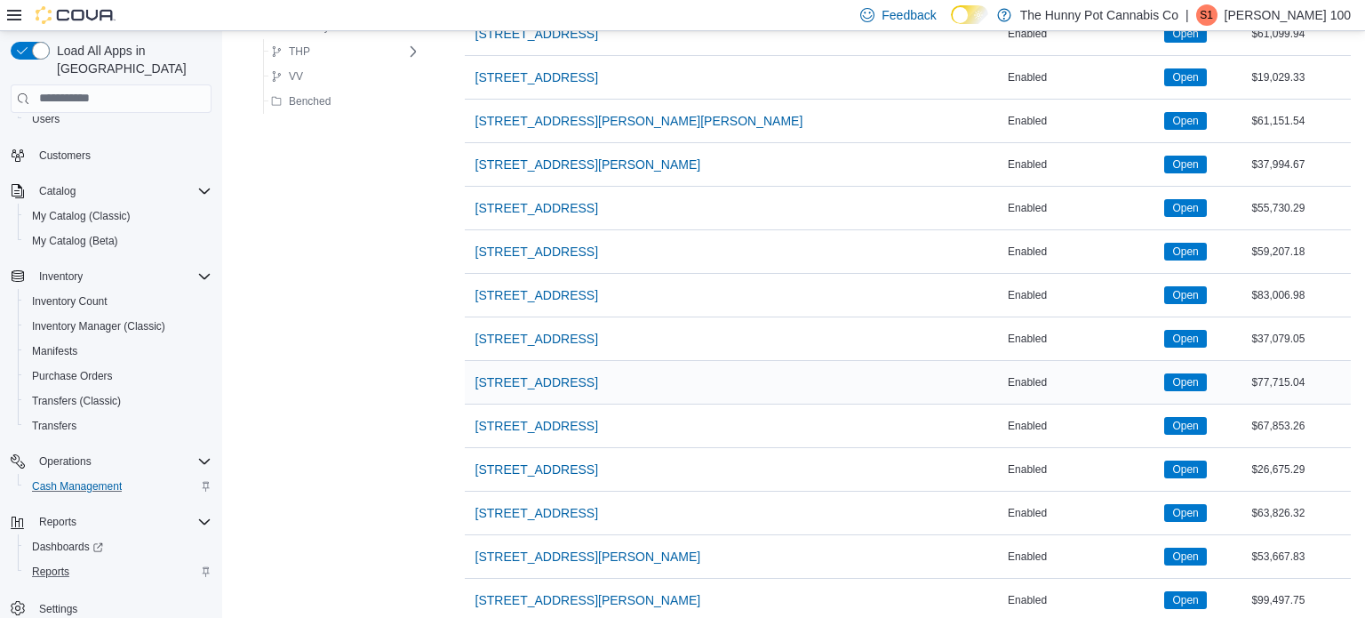
scroll to position [1354, 0]
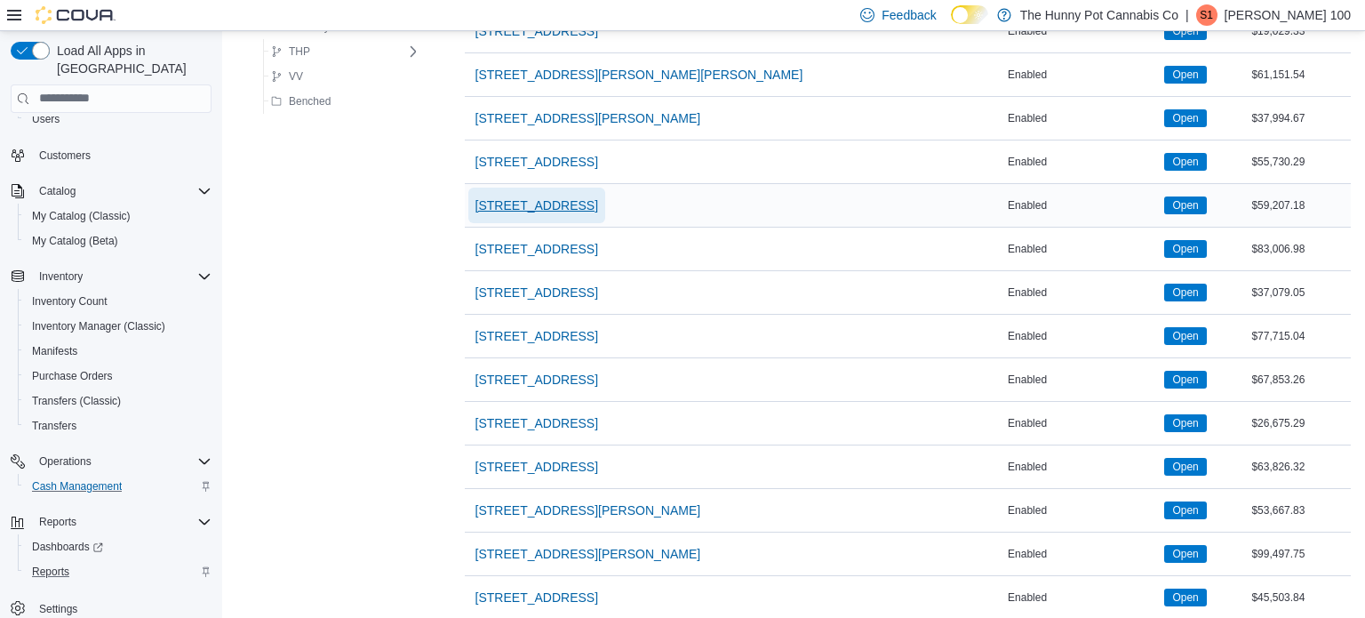
click at [480, 203] on span "[STREET_ADDRESS]" at bounding box center [536, 205] width 123 height 18
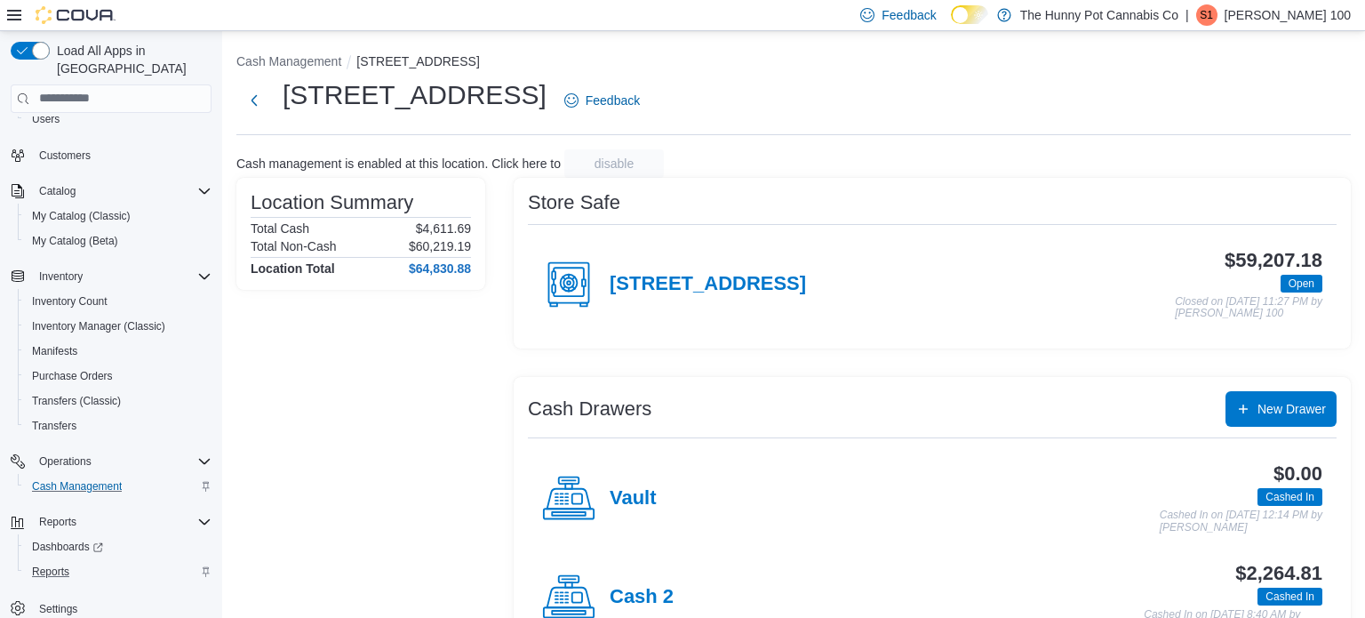
scroll to position [155, 0]
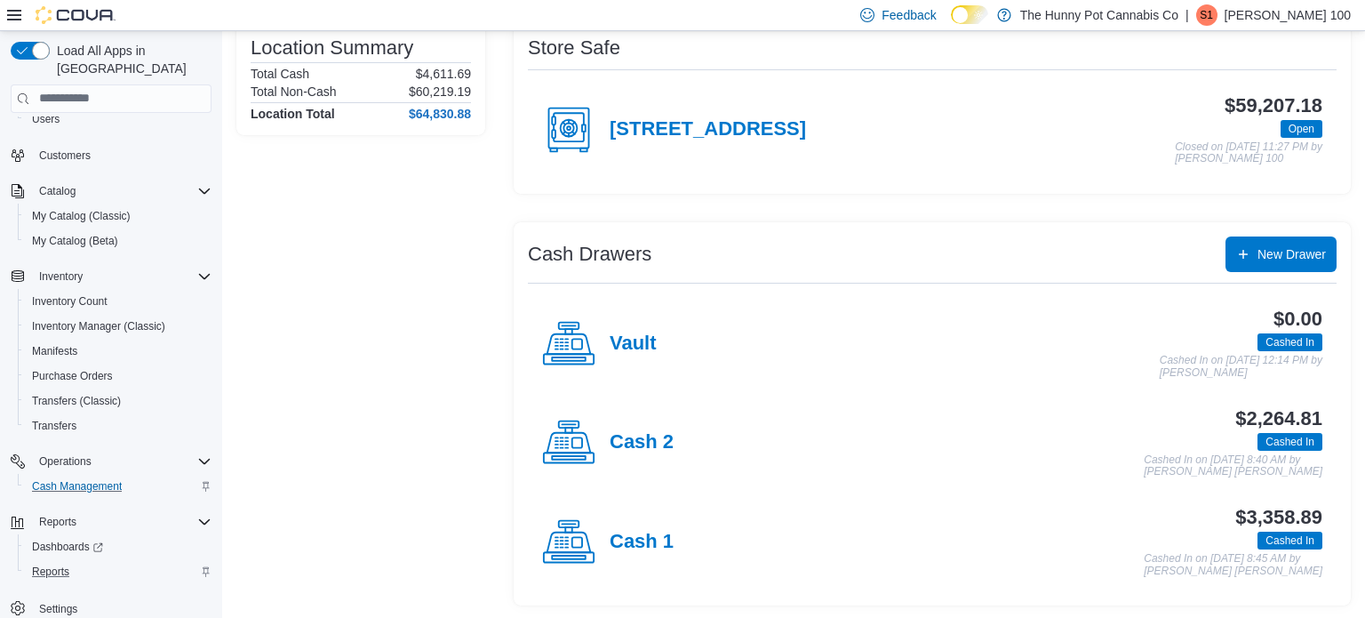
click at [630, 427] on div "Cash 2" at bounding box center [608, 442] width 132 height 53
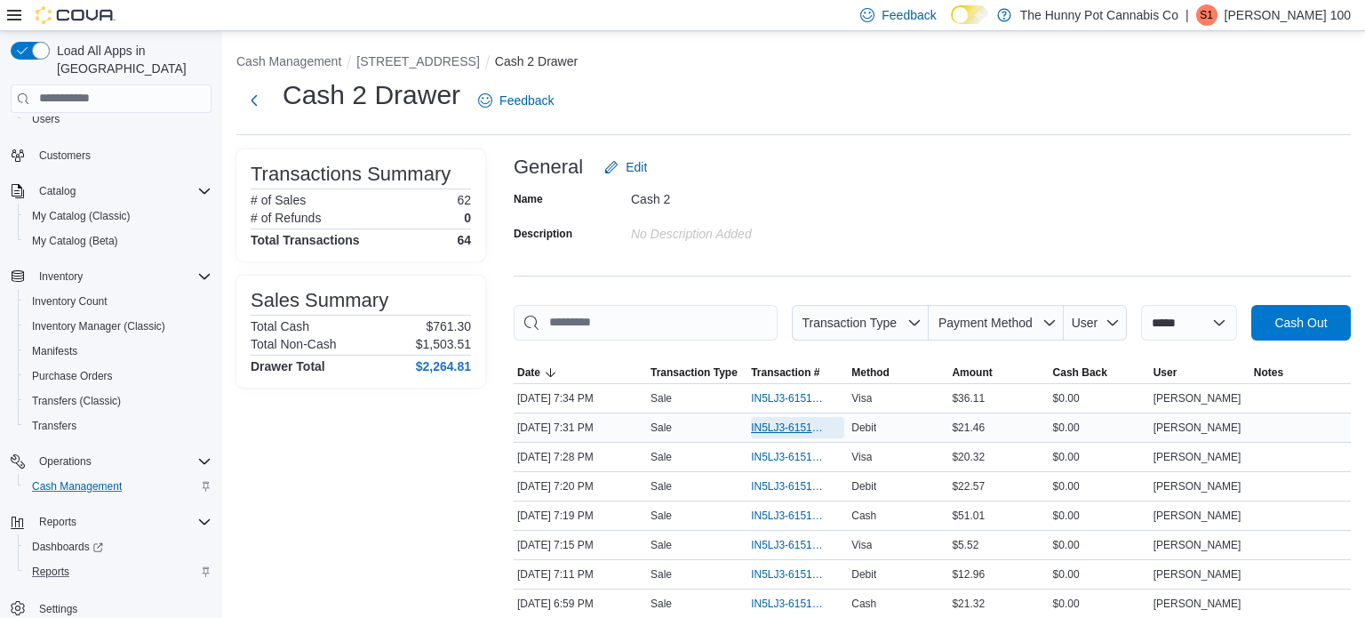
click at [795, 423] on span "IN5LJ3-6151947" at bounding box center [789, 427] width 76 height 14
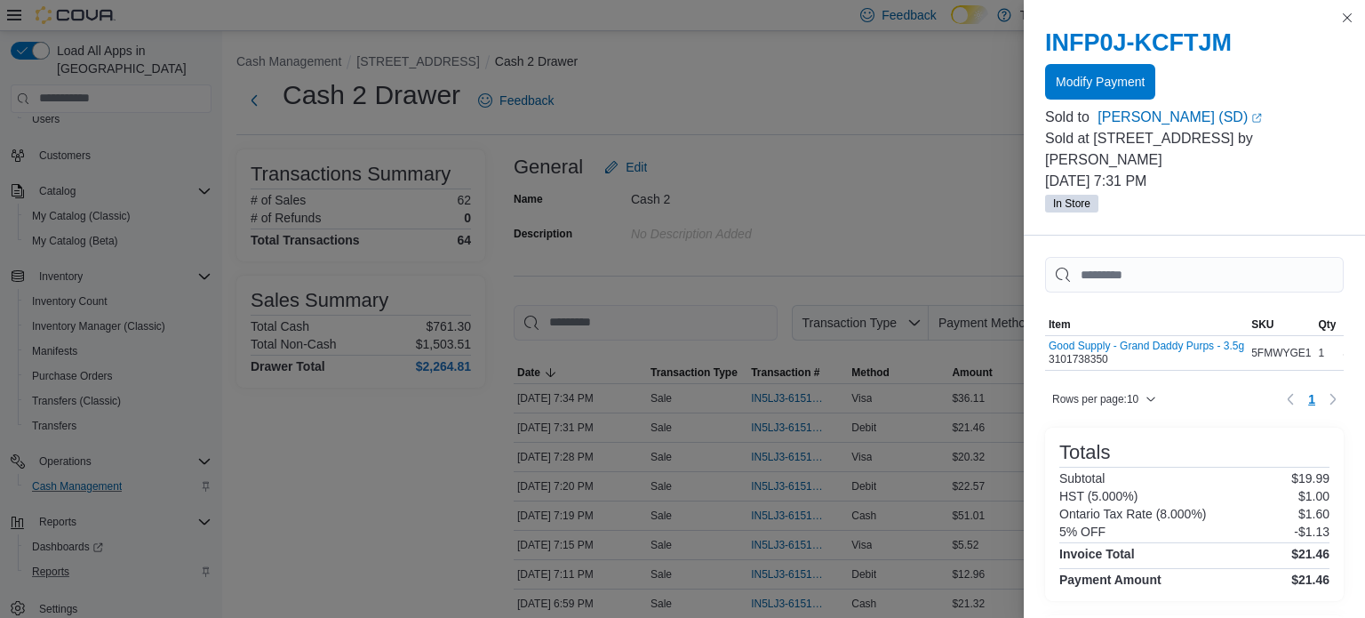
scroll to position [145, 0]
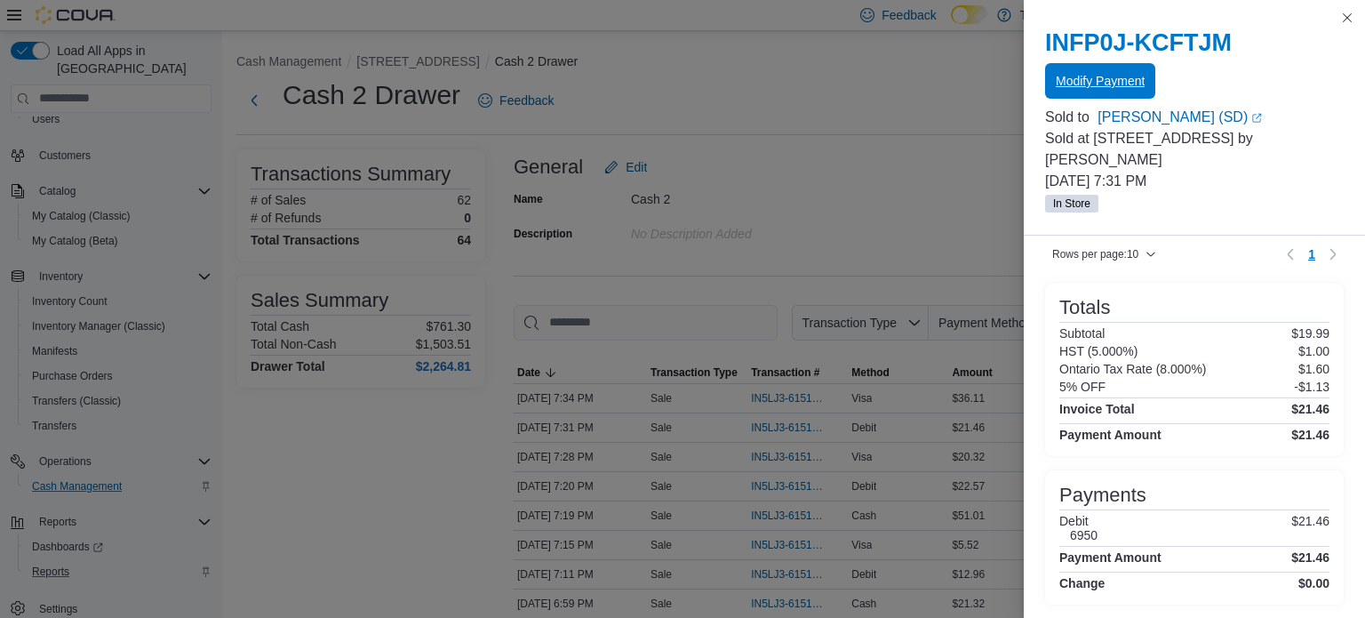
click at [1119, 84] on span "Modify Payment" at bounding box center [1100, 81] width 89 height 18
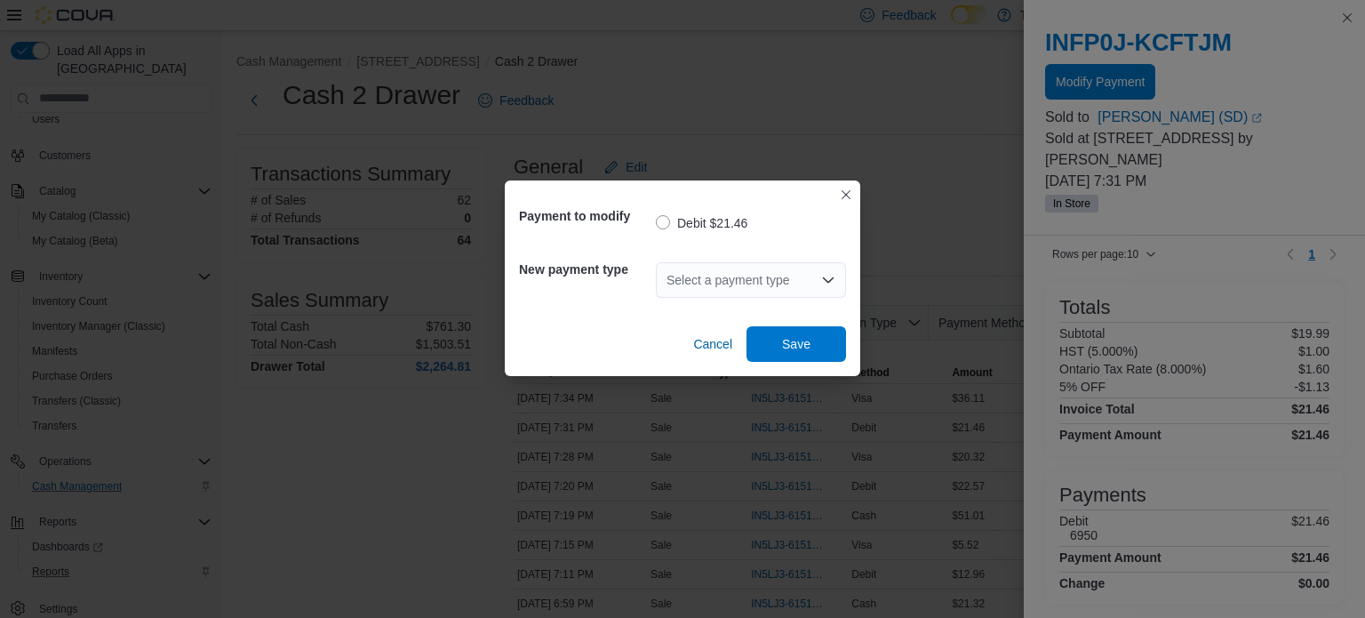
click at [706, 277] on div "Select a payment type" at bounding box center [751, 280] width 190 height 36
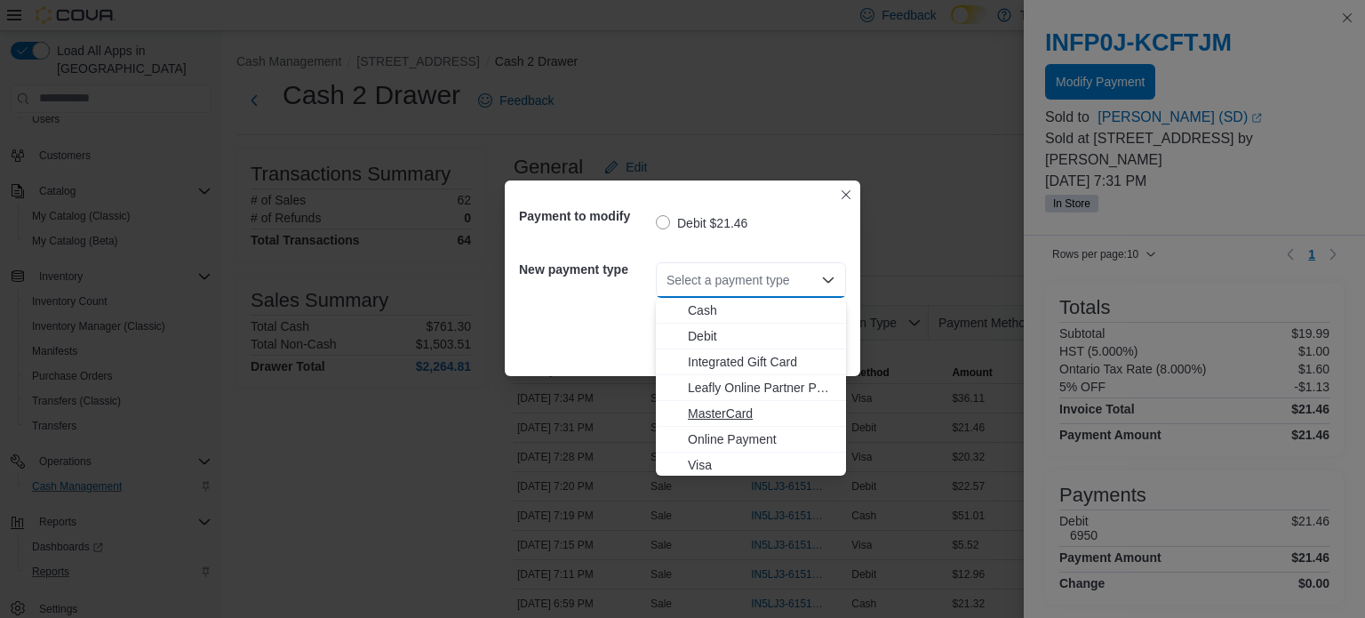
click at [710, 413] on span "MasterCard" at bounding box center [761, 413] width 147 height 18
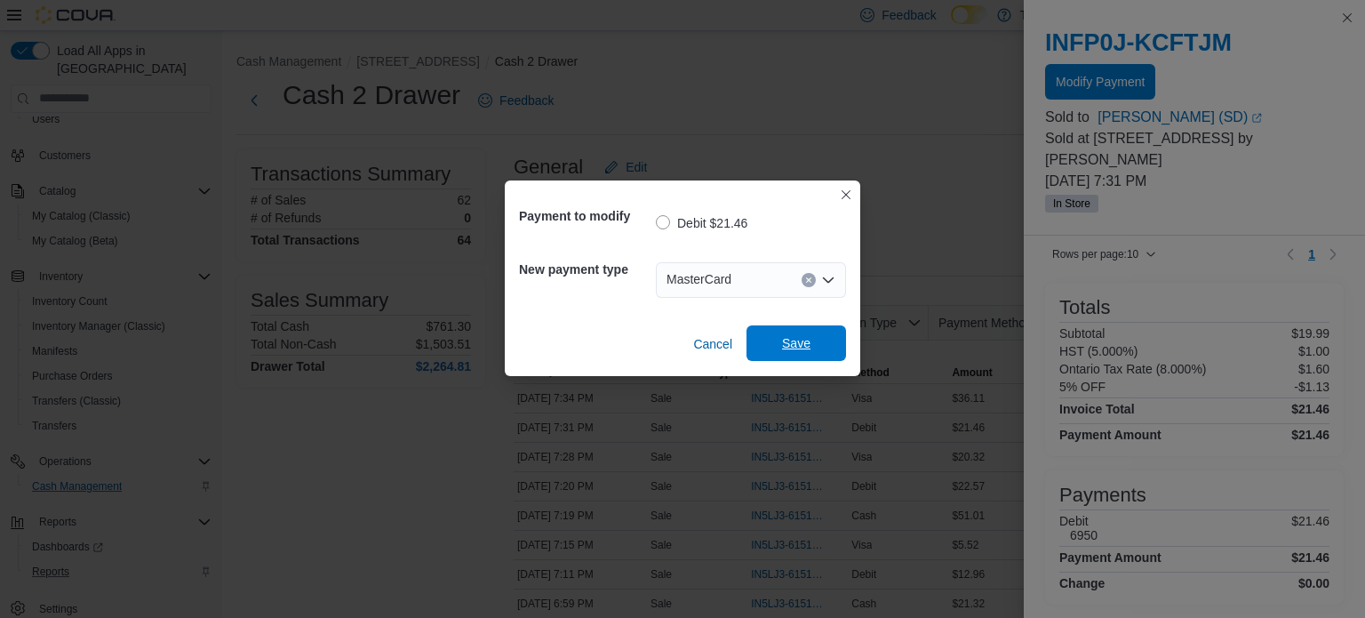
click at [765, 341] on span "Save" at bounding box center [796, 343] width 78 height 36
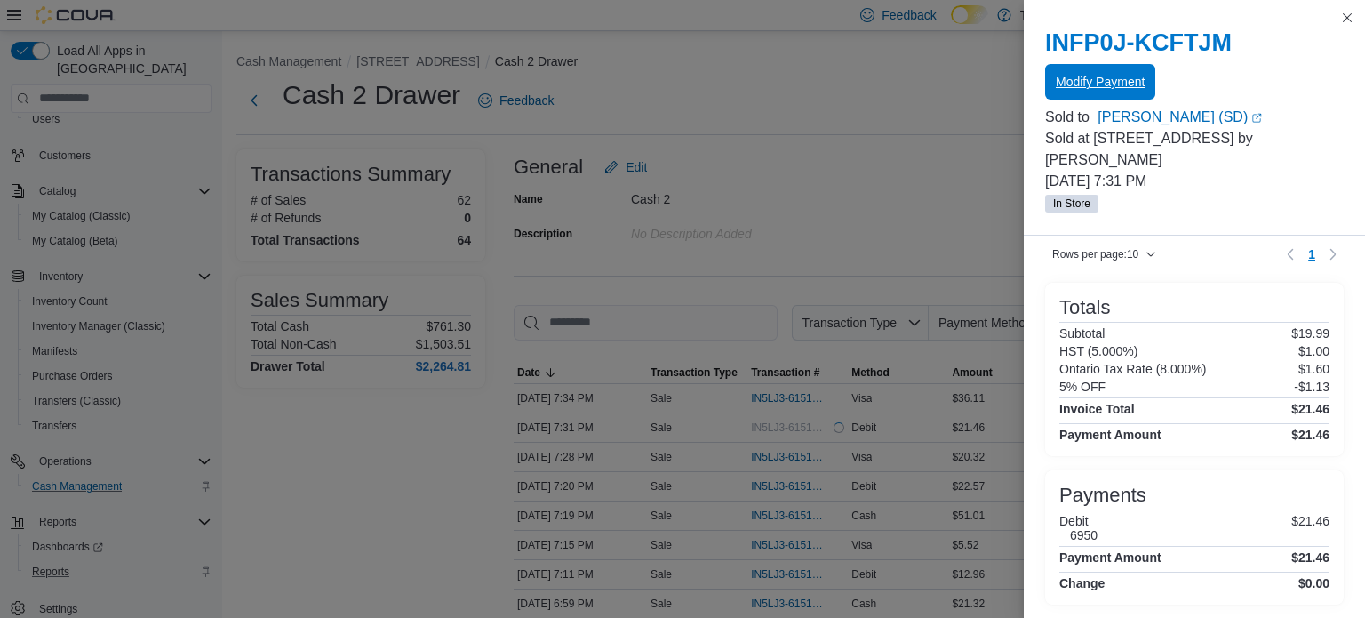
scroll to position [0, 0]
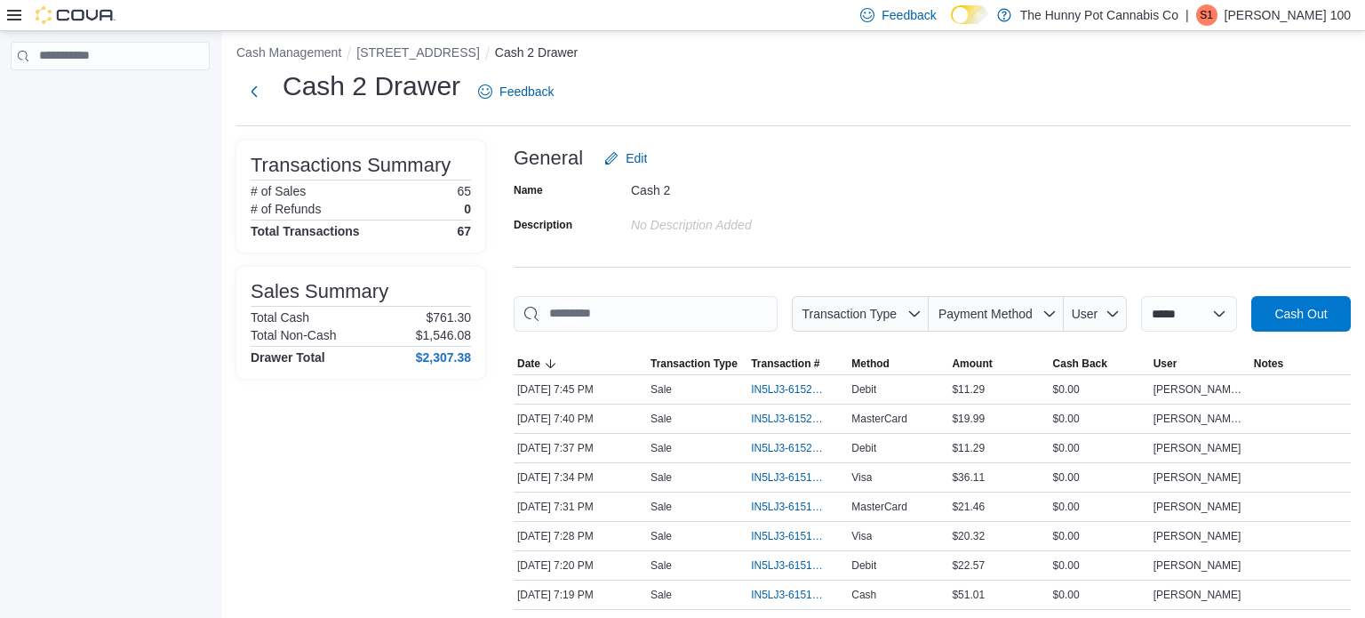
scroll to position [11, 0]
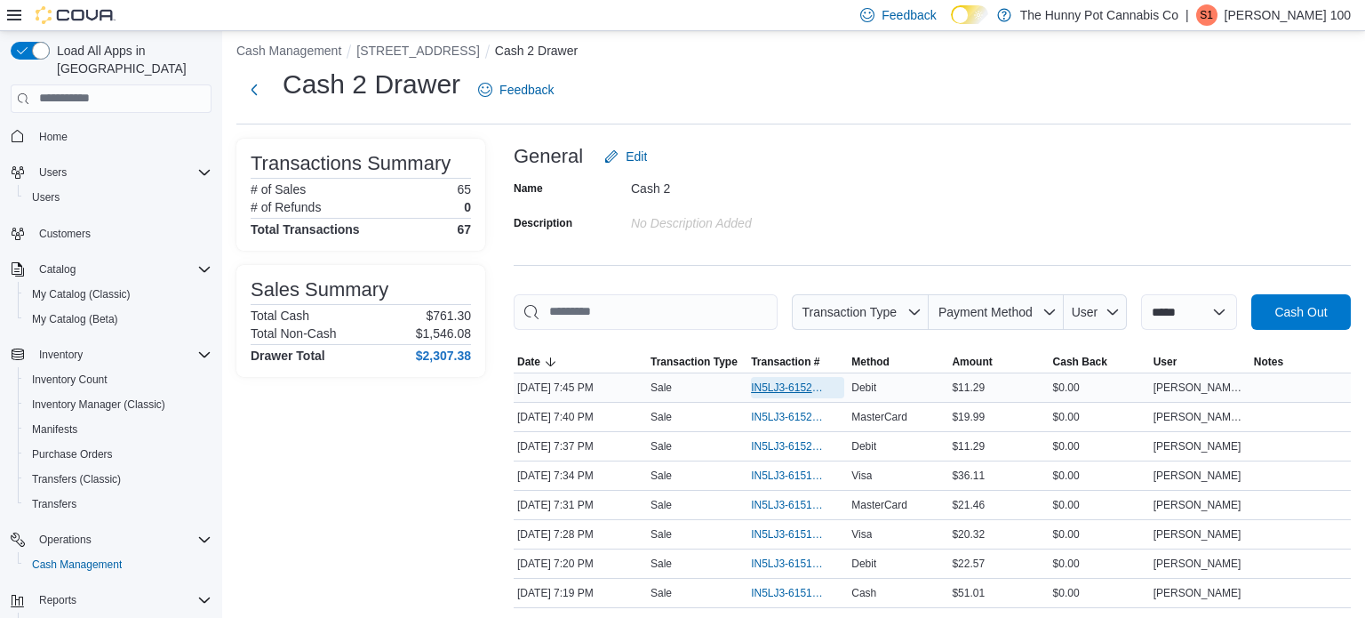
click at [771, 385] on span "IN5LJ3-6152097" at bounding box center [789, 387] width 76 height 14
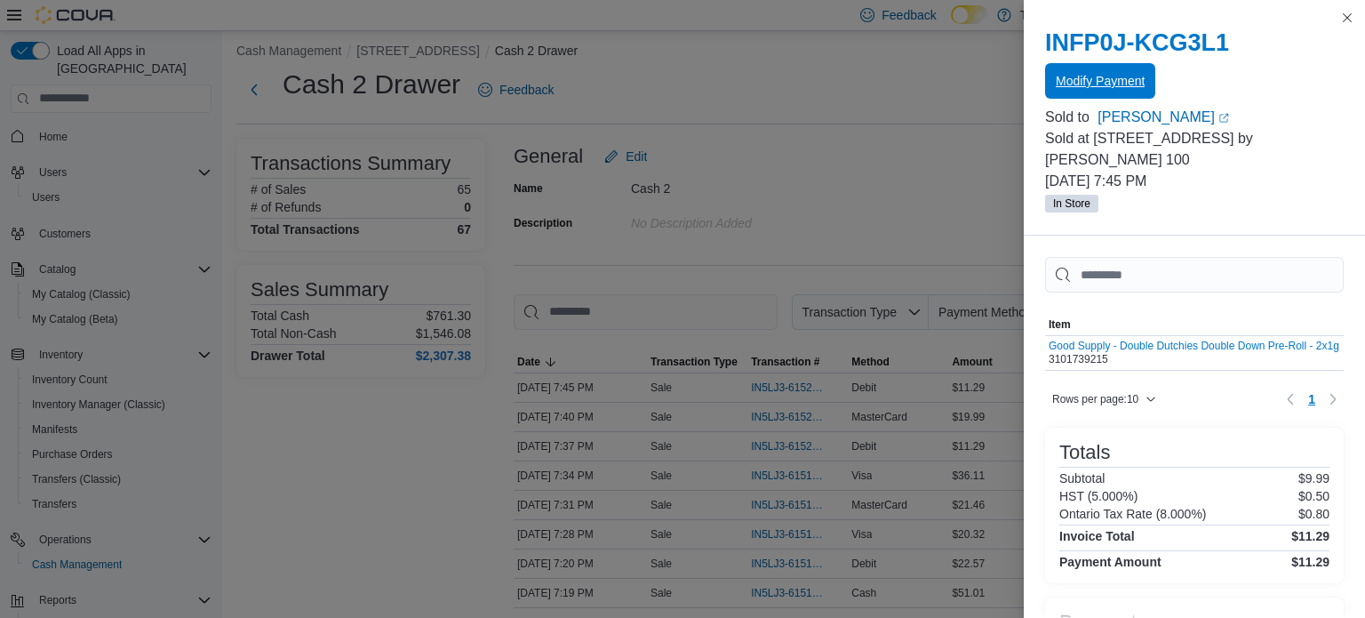
click at [1072, 89] on span "Modify Payment" at bounding box center [1100, 81] width 89 height 18
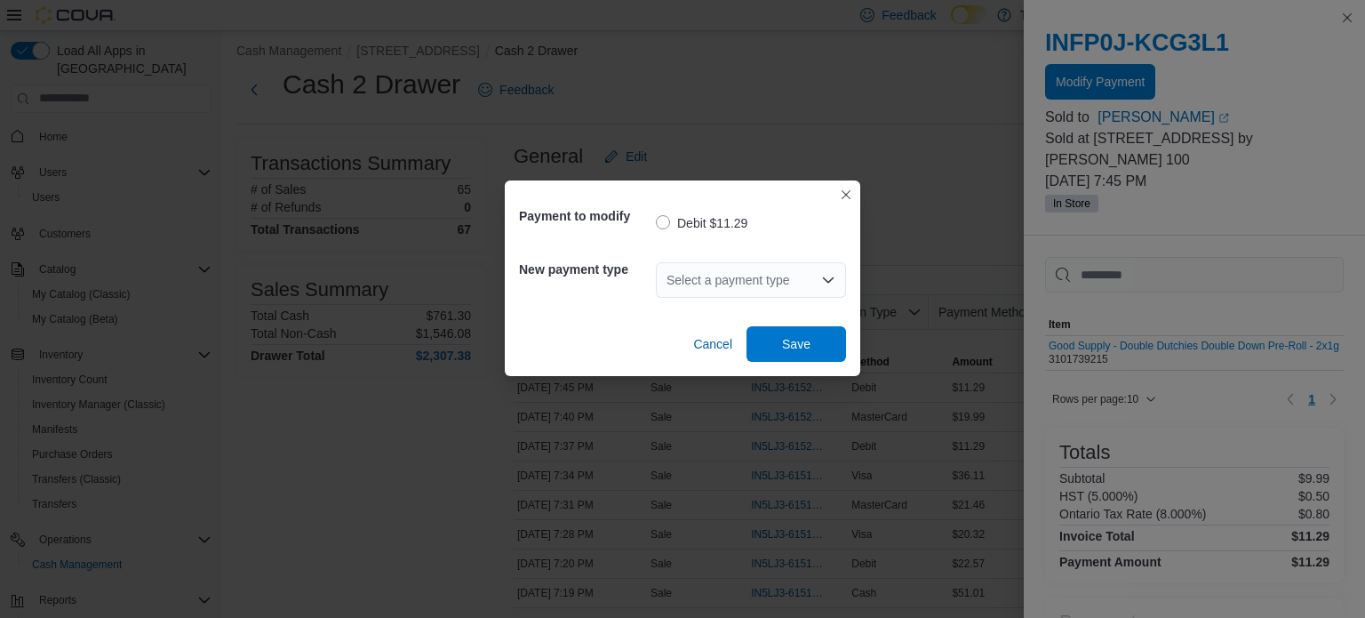
click at [756, 262] on div "Select a payment type" at bounding box center [751, 280] width 190 height 36
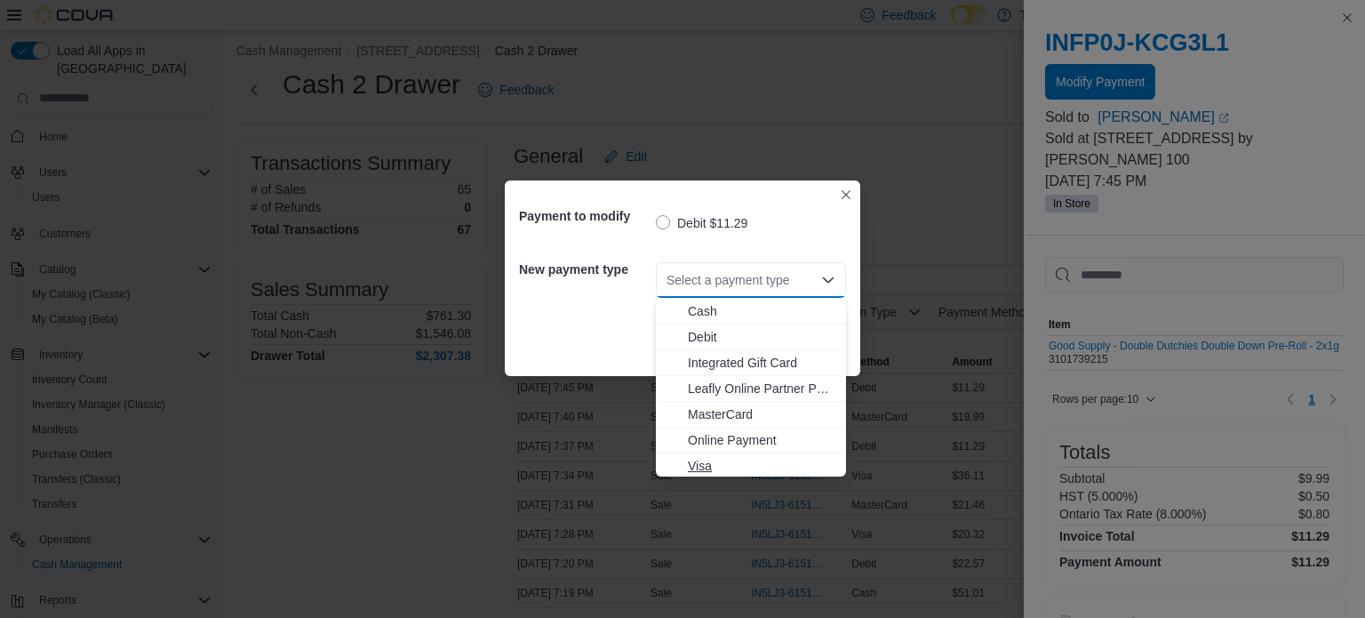
click at [705, 461] on span "Visa" at bounding box center [761, 466] width 147 height 18
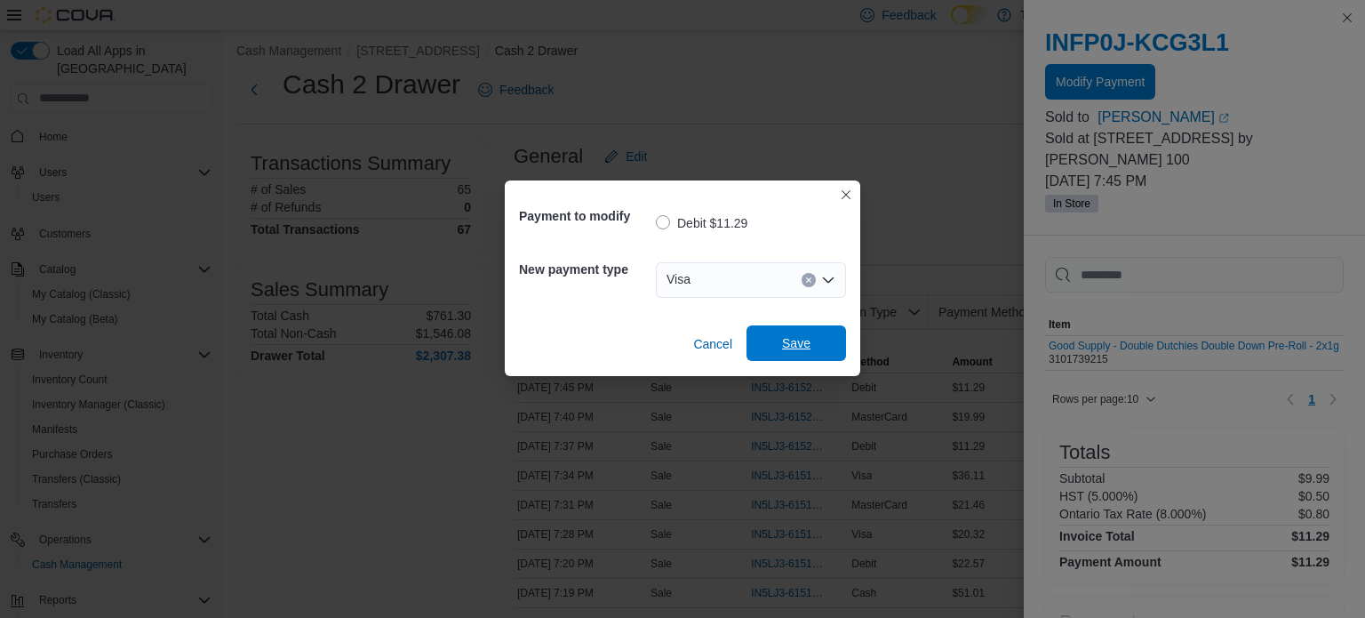
click at [776, 336] on span "Save" at bounding box center [796, 343] width 78 height 36
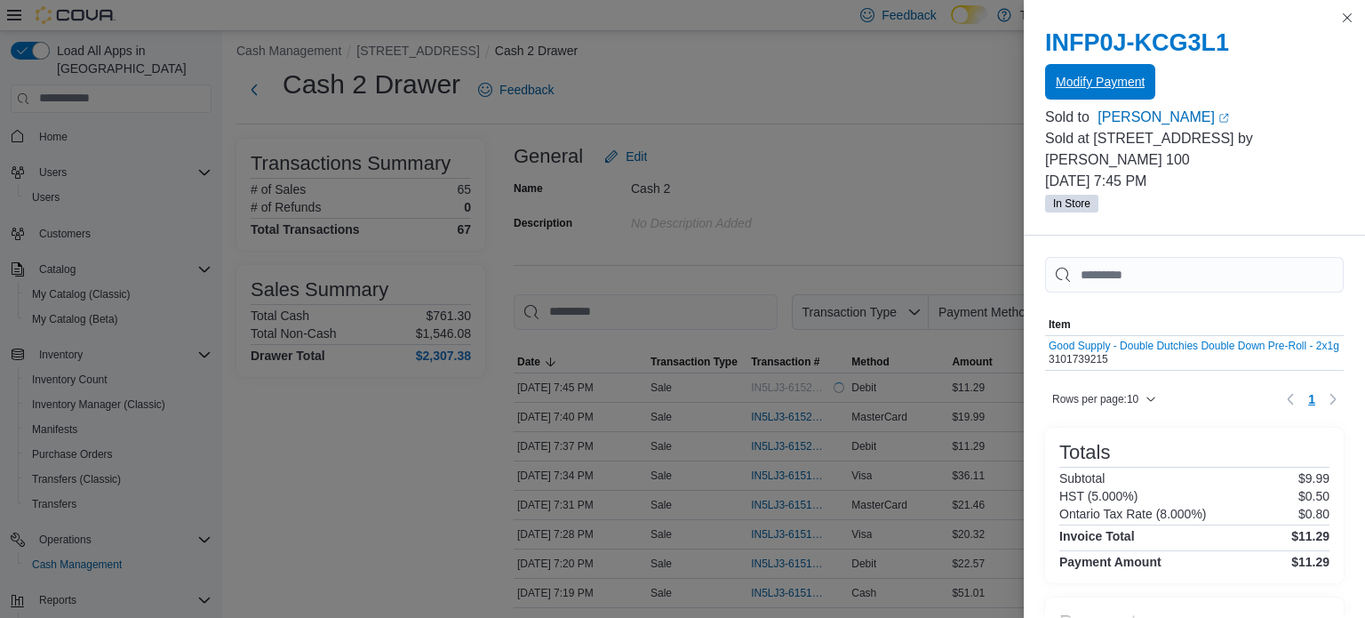
scroll to position [0, 0]
click at [1344, 14] on button "Close this dialog" at bounding box center [1346, 16] width 21 height 21
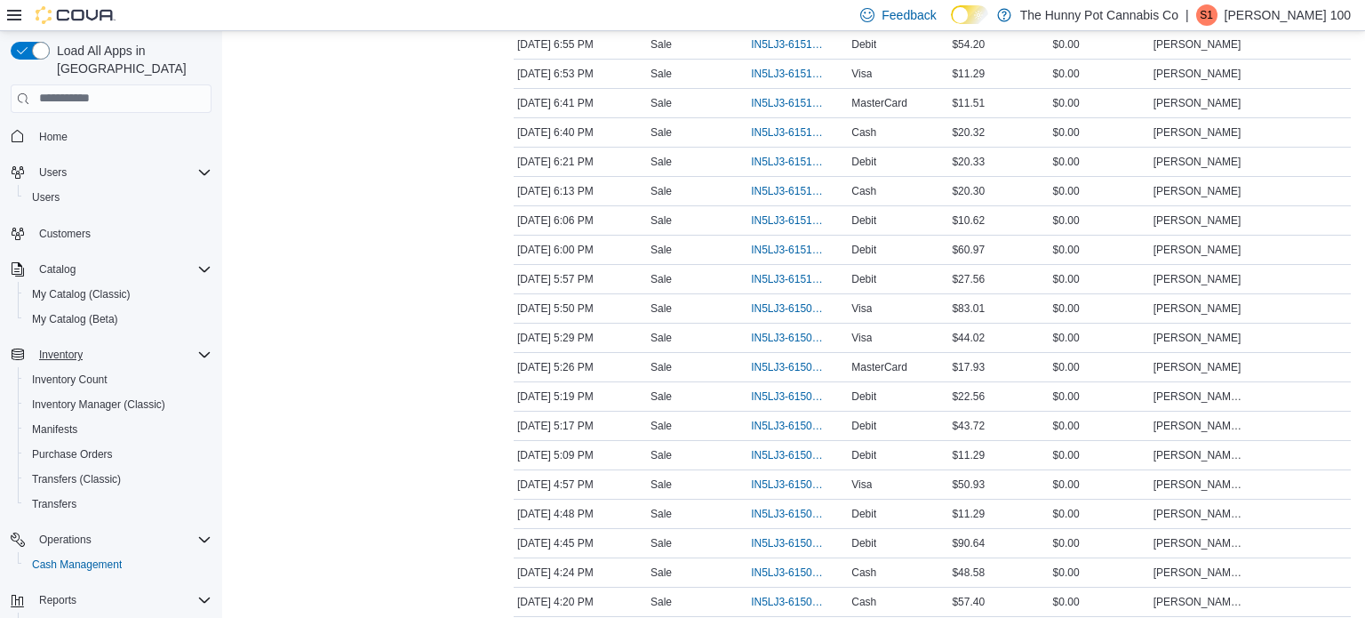
scroll to position [78, 0]
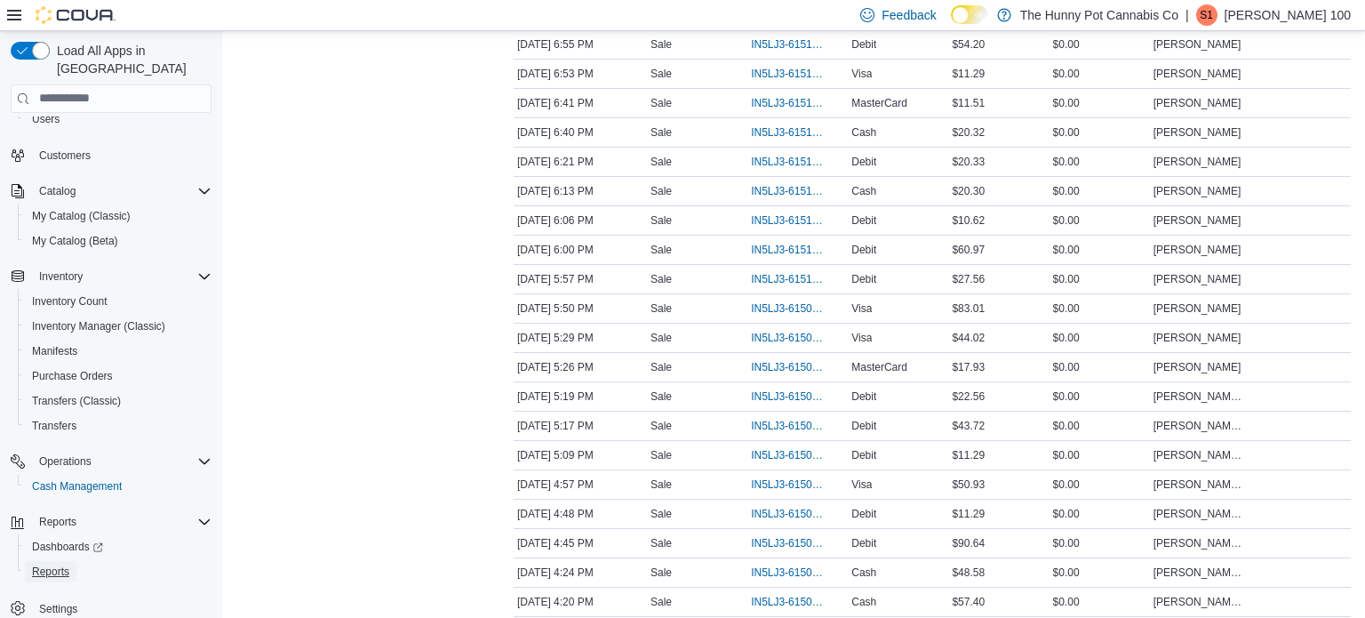
click at [42, 564] on span "Reports" at bounding box center [50, 571] width 37 height 14
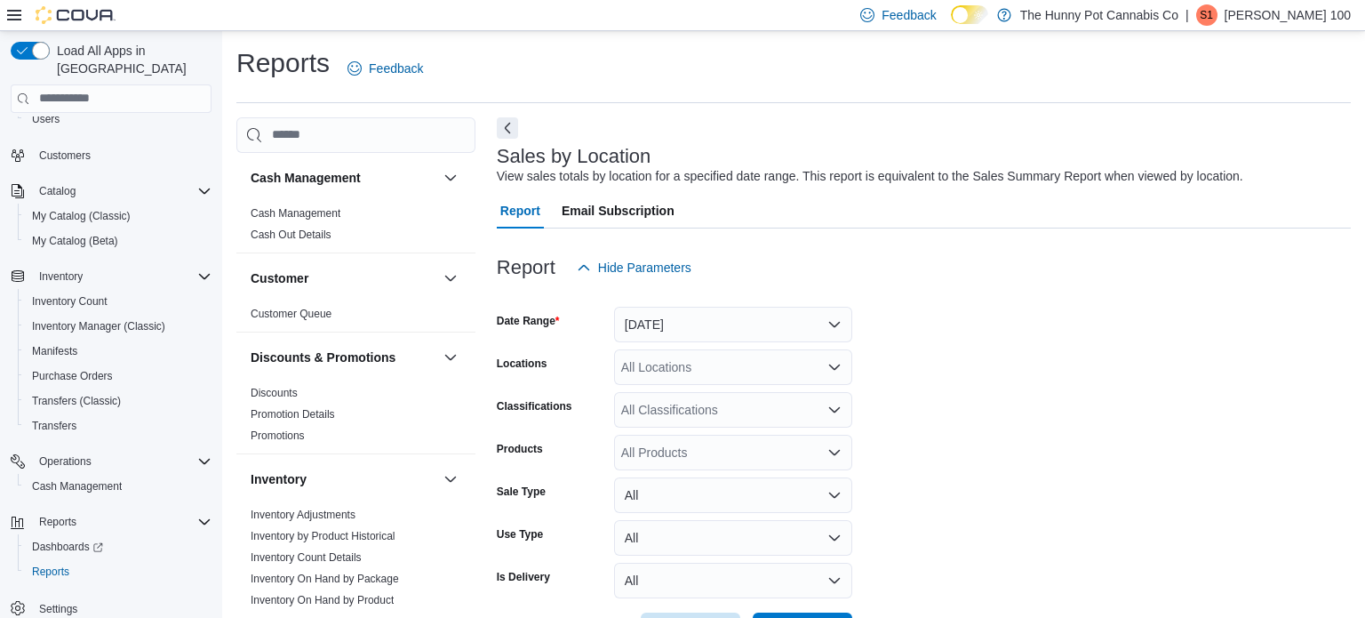
scroll to position [41, 0]
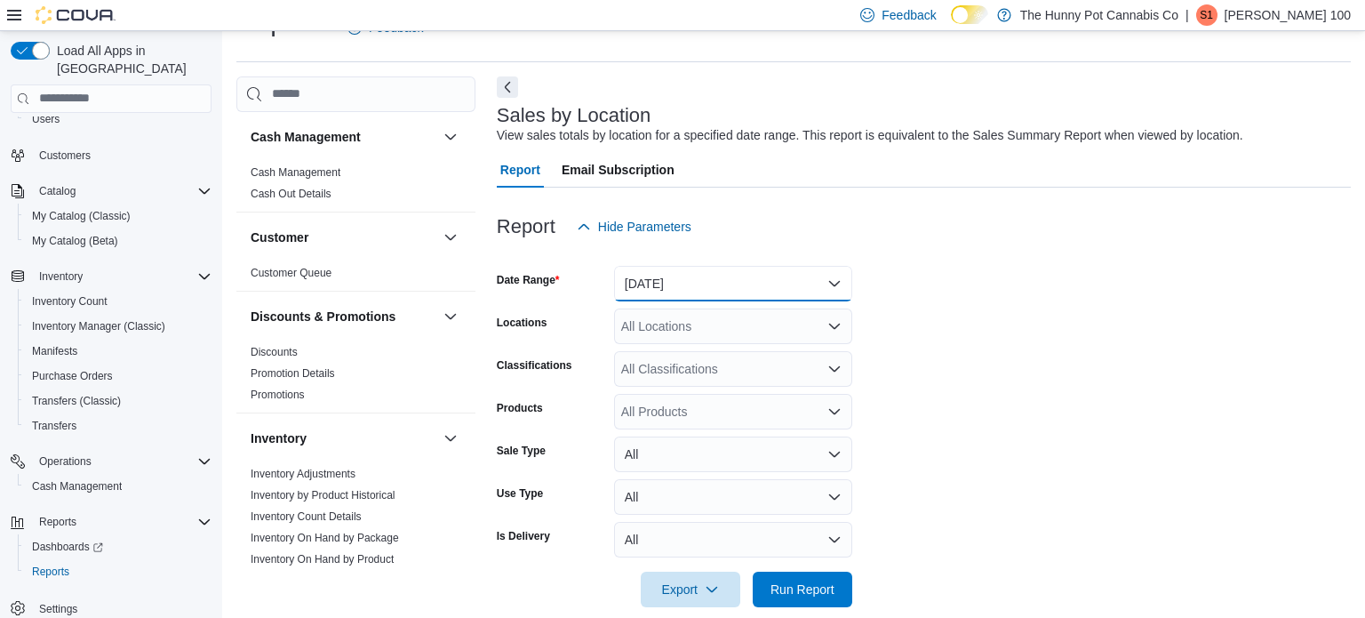
click at [665, 284] on button "[DATE]" at bounding box center [733, 284] width 238 height 36
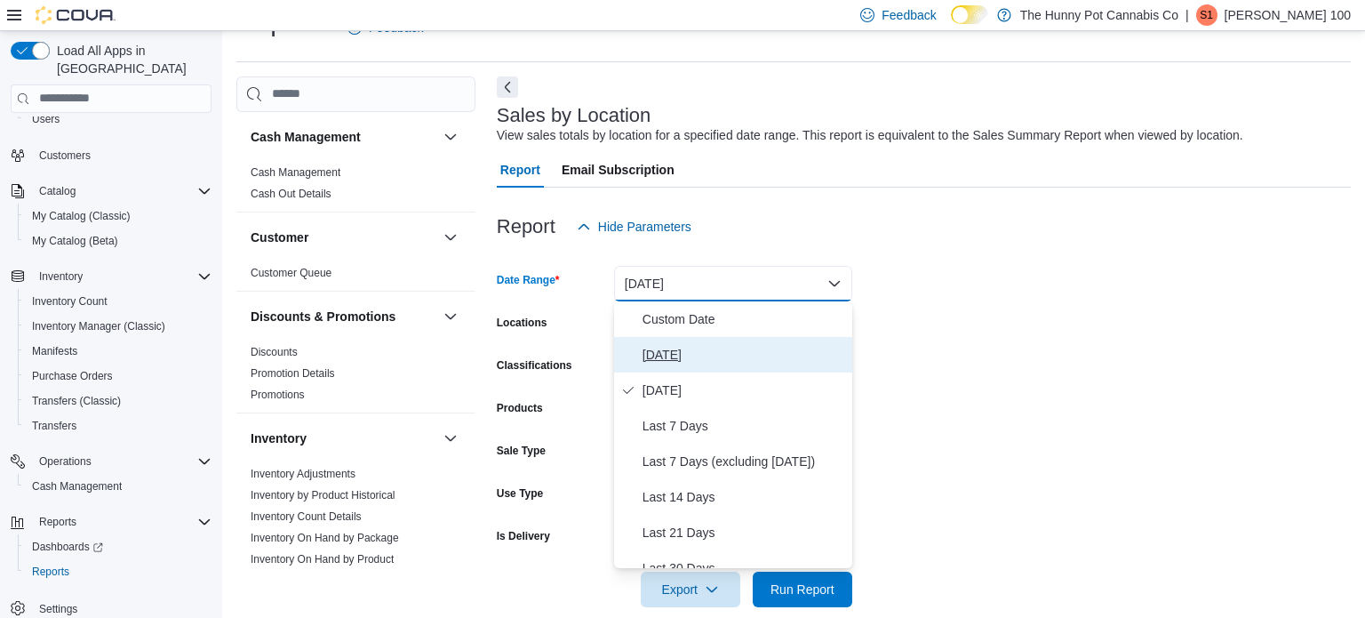
click at [667, 345] on span "[DATE]" at bounding box center [743, 354] width 203 height 21
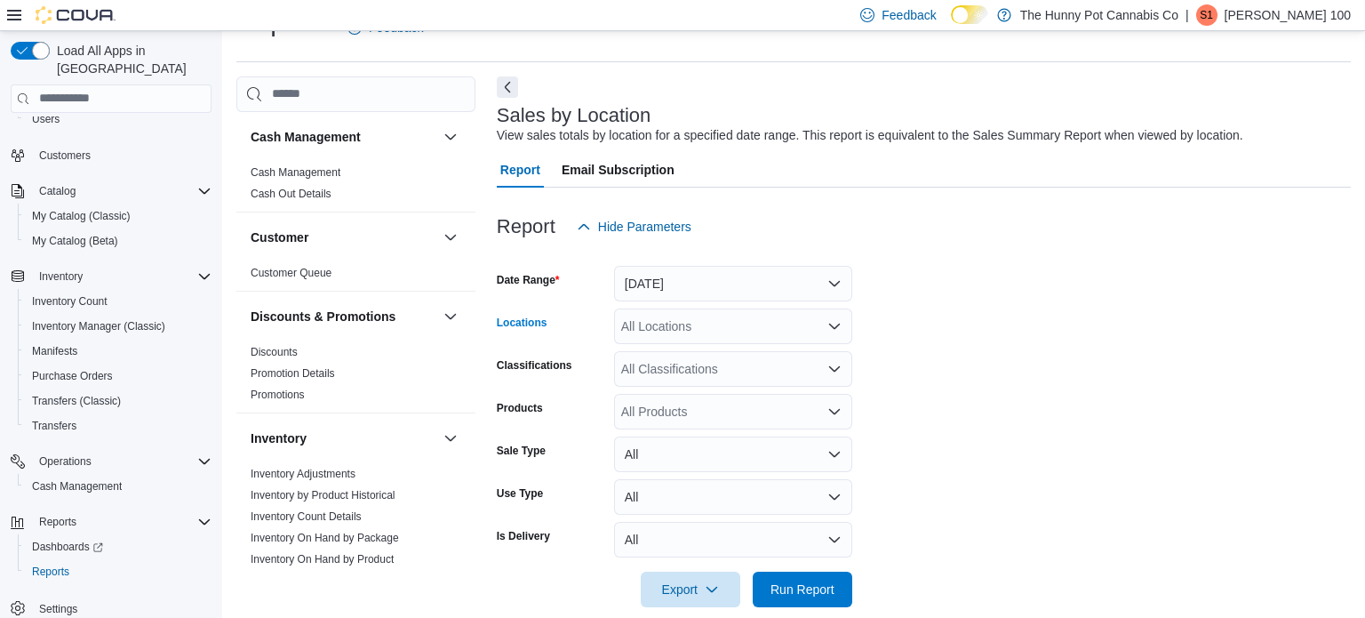
click at [674, 316] on div "All Locations" at bounding box center [733, 326] width 238 height 36
type input "***"
click at [700, 360] on span "[STREET_ADDRESS]" at bounding box center [722, 356] width 123 height 18
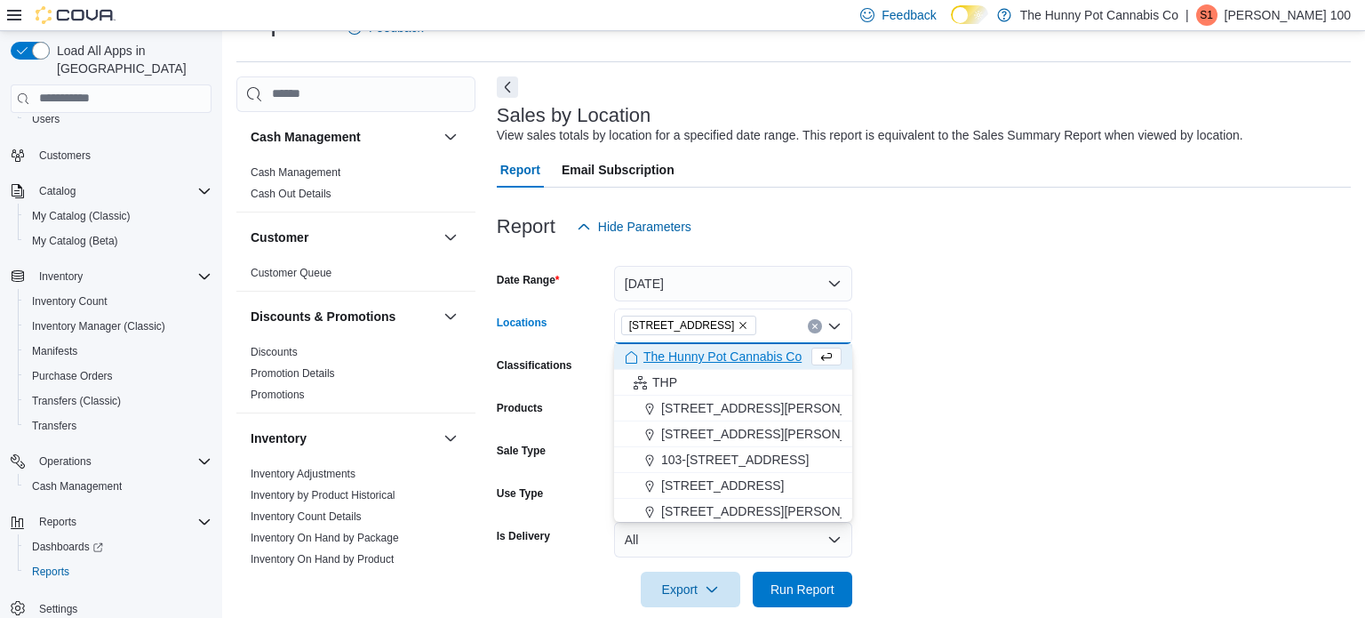
click at [978, 326] on form "Date Range Today Locations 400 Pacific Ave Combo box. Selected. 400 Pacific Ave…" at bounding box center [924, 425] width 854 height 363
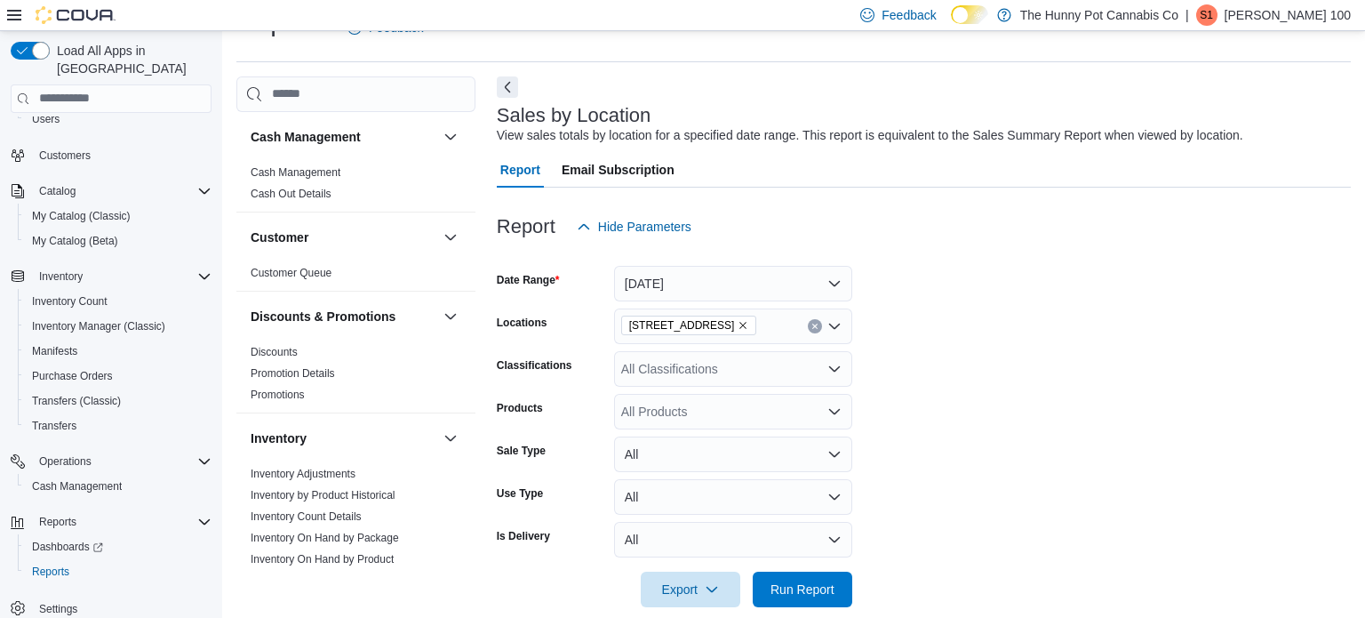
scroll to position [65, 0]
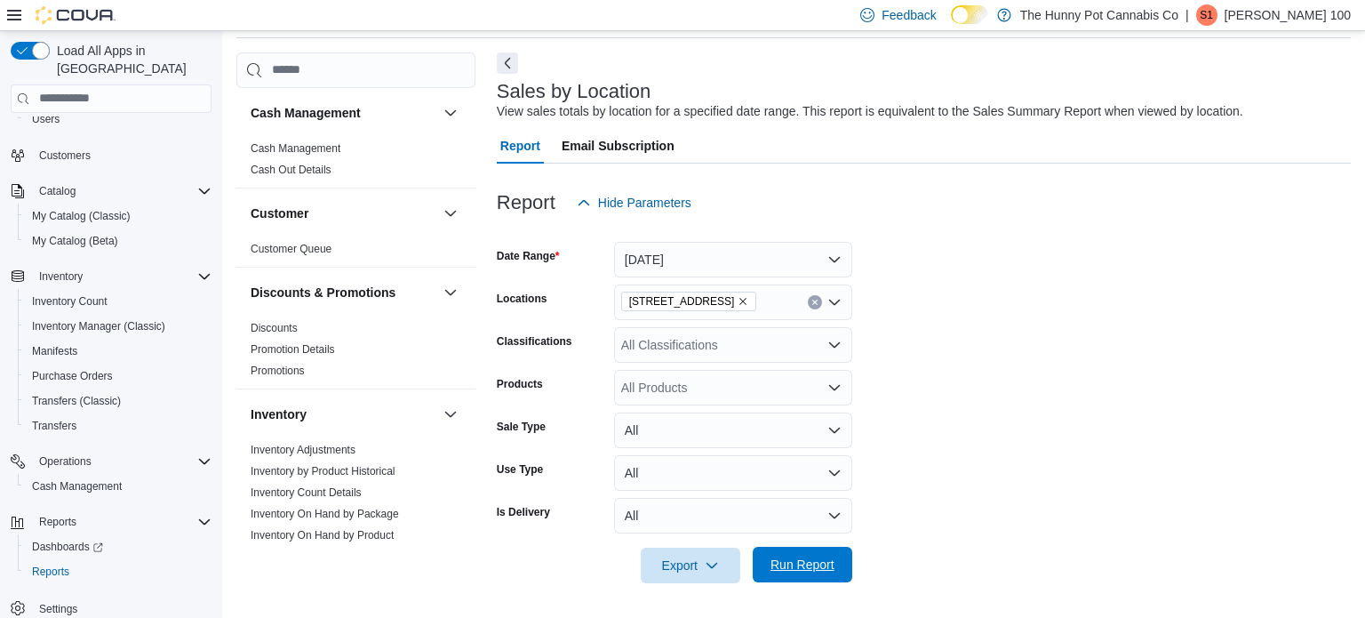
click at [769, 567] on span "Run Report" at bounding box center [802, 564] width 78 height 36
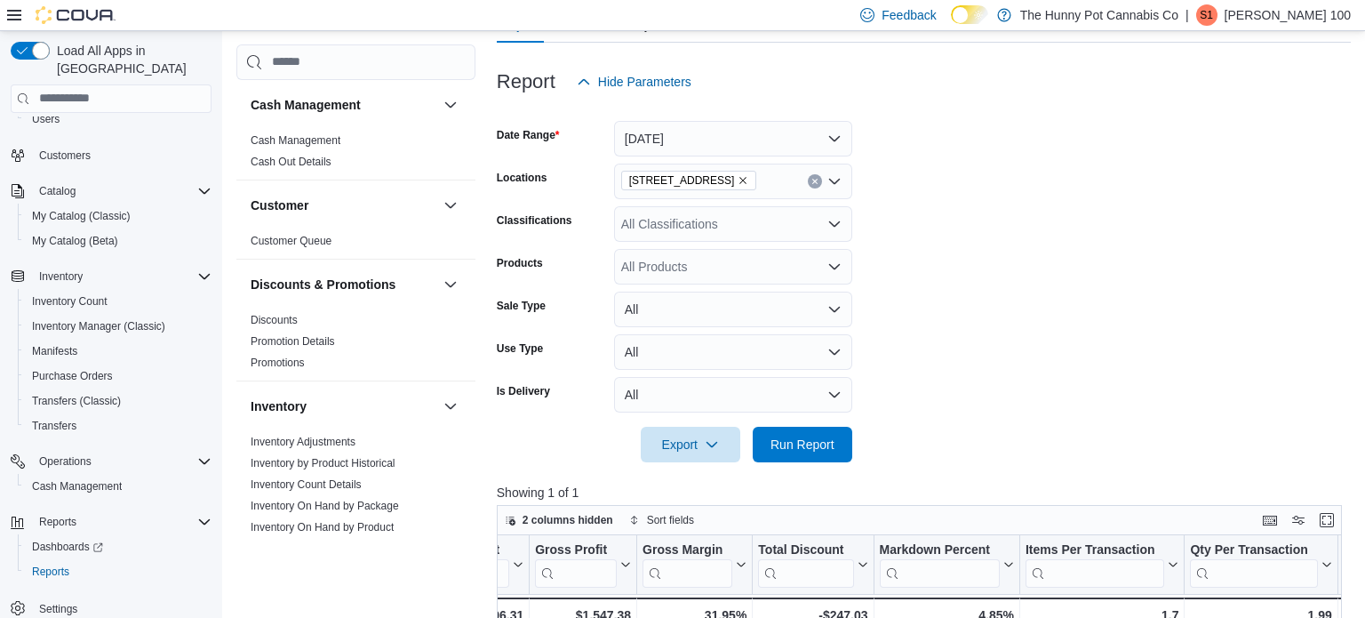
scroll to position [199, 0]
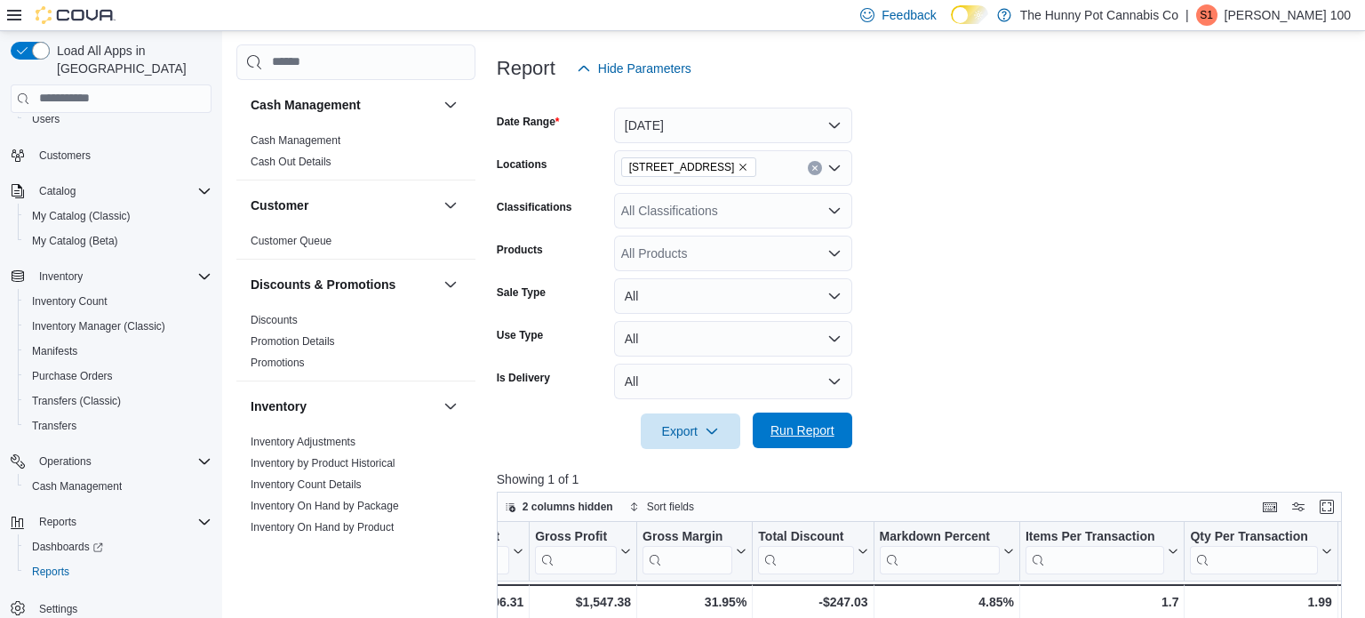
click at [792, 443] on span "Run Report" at bounding box center [802, 430] width 78 height 36
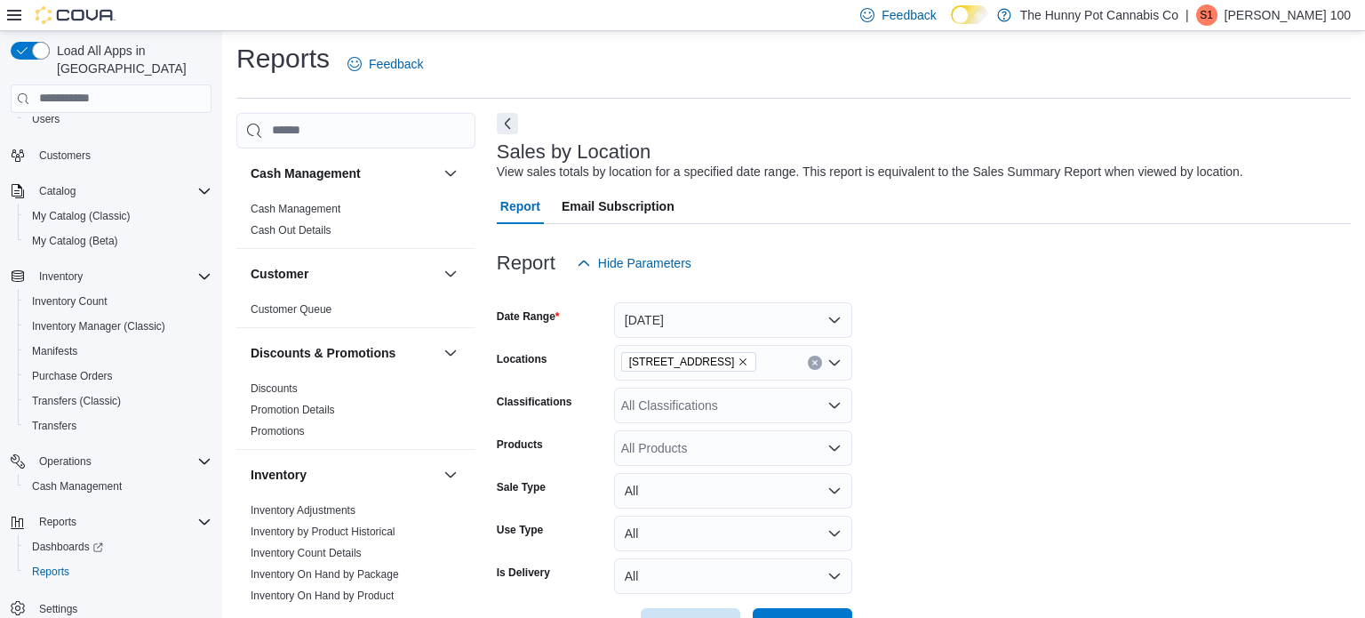
scroll to position [8, 0]
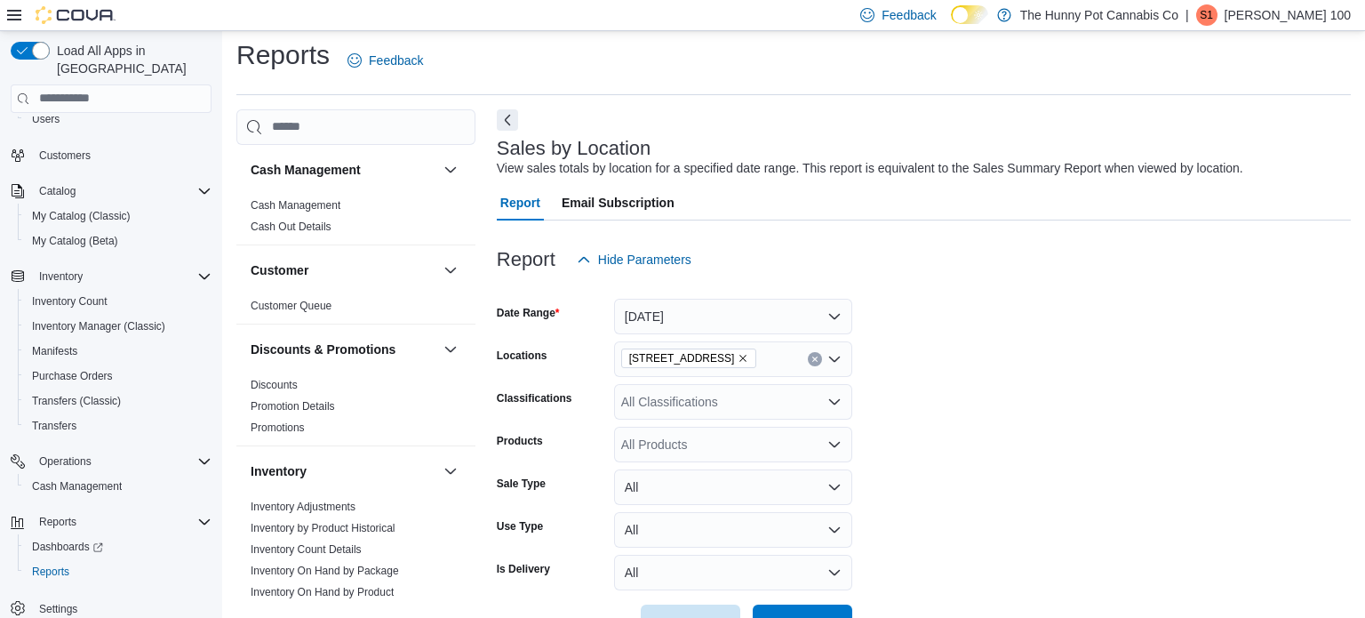
click at [752, 362] on div "[STREET_ADDRESS]" at bounding box center [733, 359] width 238 height 36
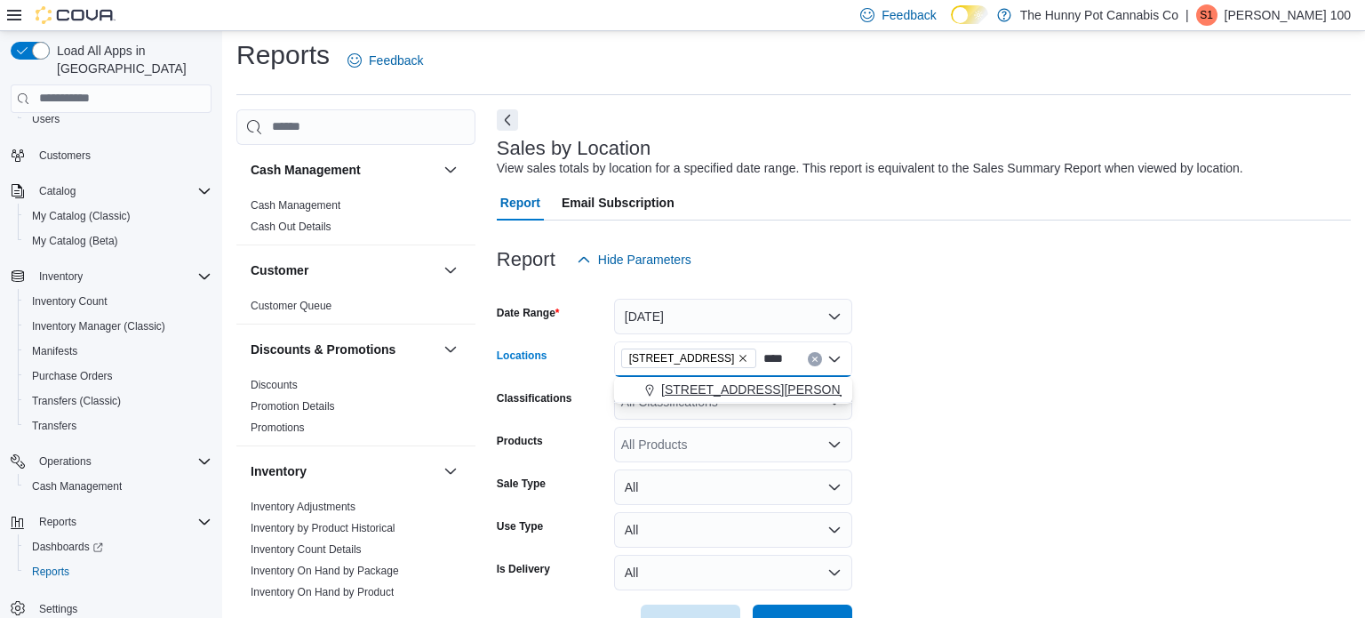
type input "****"
click at [755, 380] on div "[STREET_ADDRESS][PERSON_NAME]" at bounding box center [733, 389] width 217 height 18
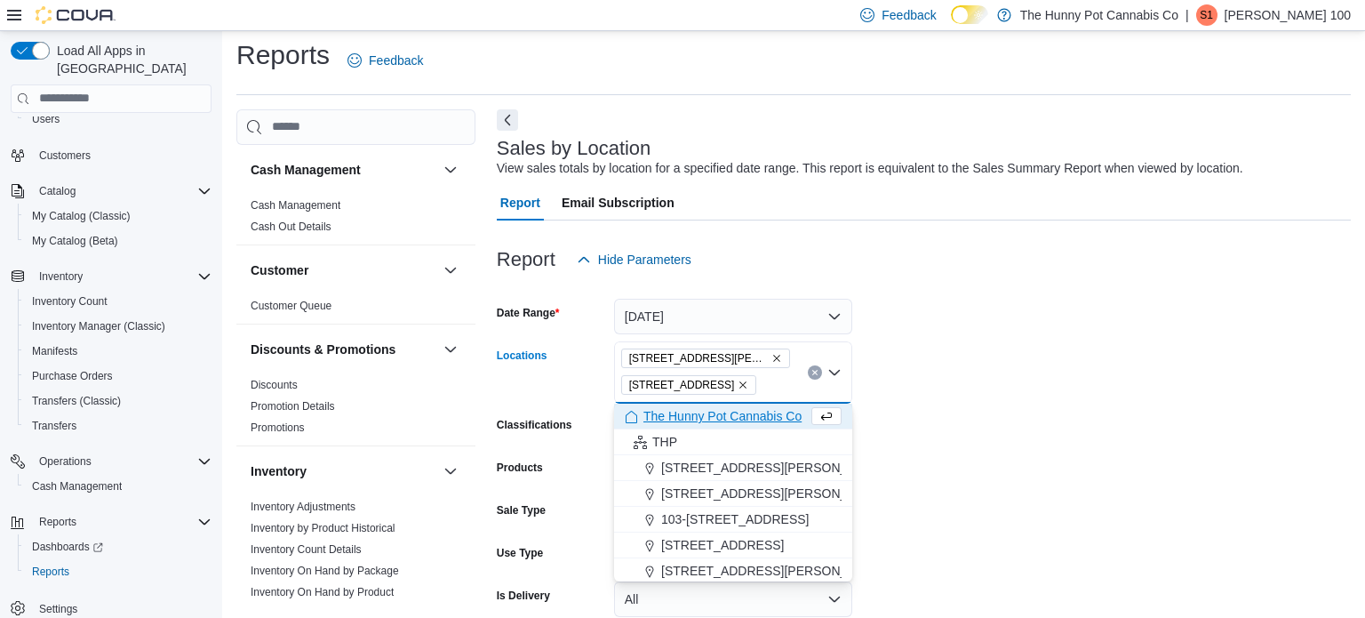
click at [1089, 388] on form "Date Range Today Locations 1899 Brock Rd 400 Pacific Ave Combo box. Selected. 1…" at bounding box center [924, 471] width 854 height 389
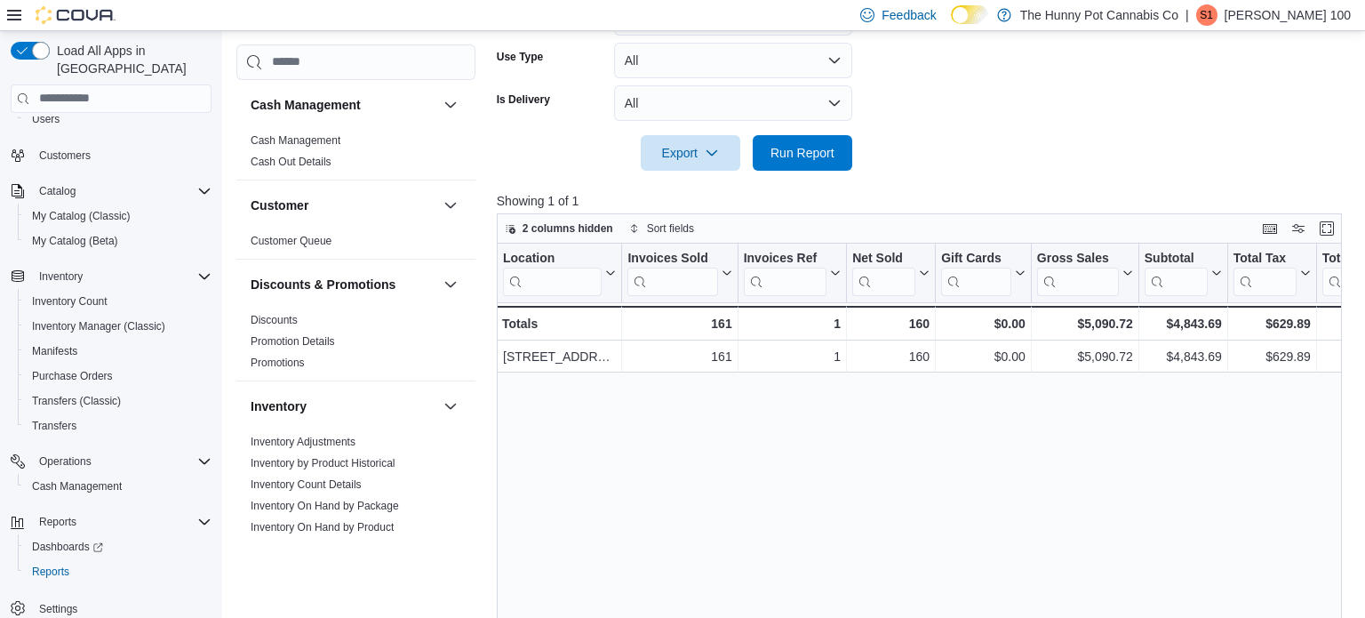
scroll to position [573, 0]
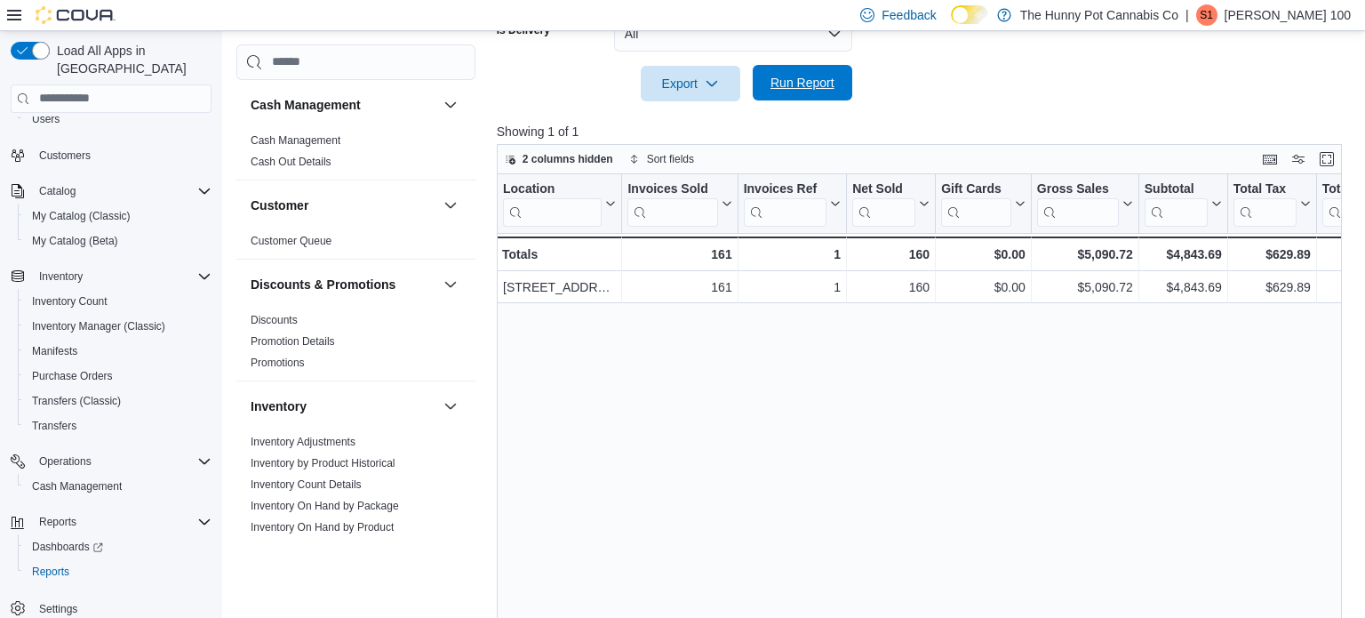
click at [809, 90] on span "Run Report" at bounding box center [802, 83] width 64 height 18
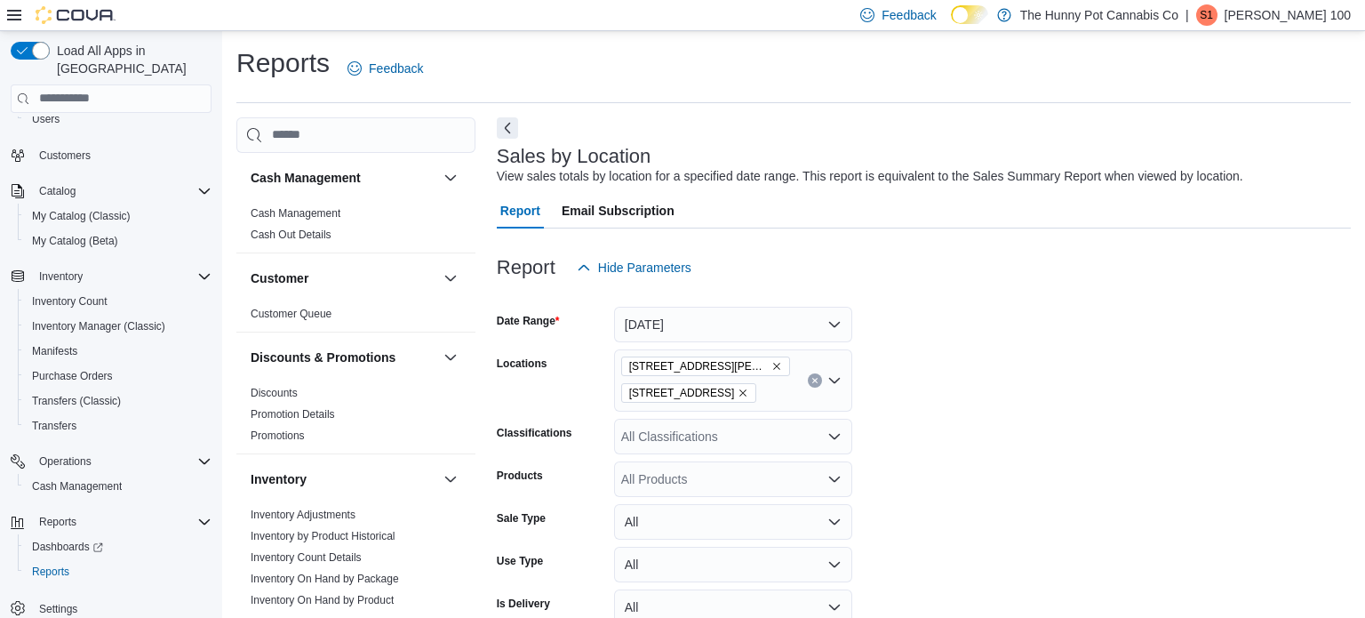
click at [778, 376] on div "1899 Brock Rd 400 Pacific Ave" at bounding box center [733, 380] width 238 height 62
type input "****"
click at [784, 411] on button "[STREET_ADDRESS][PERSON_NAME]" at bounding box center [733, 424] width 238 height 26
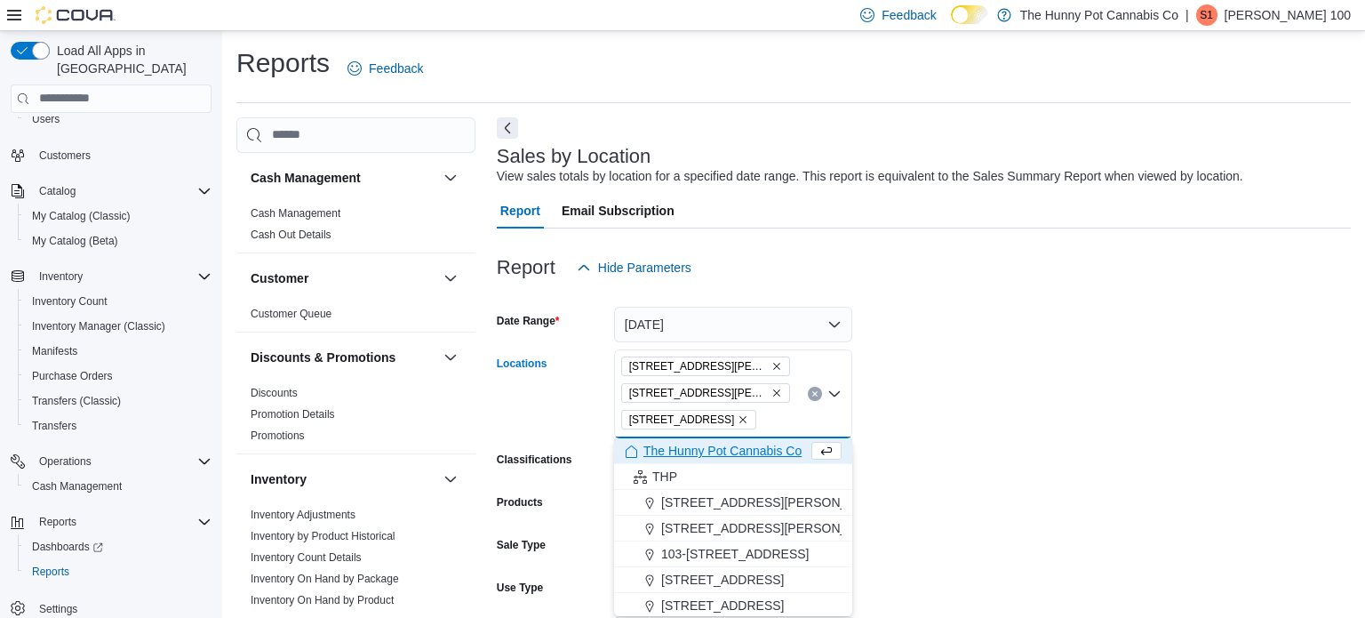
click at [966, 430] on form "Date Range Today Locations 1288 Ritson Rd N 1899 Brock Rd 400 Pacific Ave Combo…" at bounding box center [924, 493] width 854 height 416
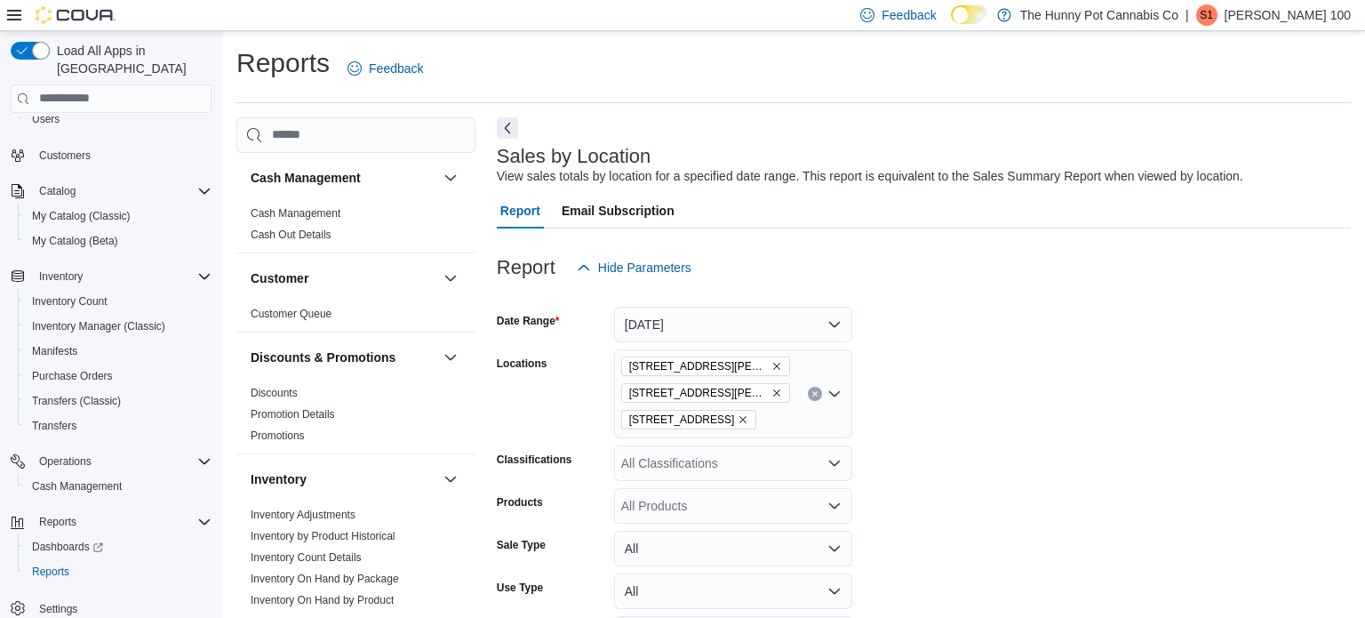
scroll to position [634, 0]
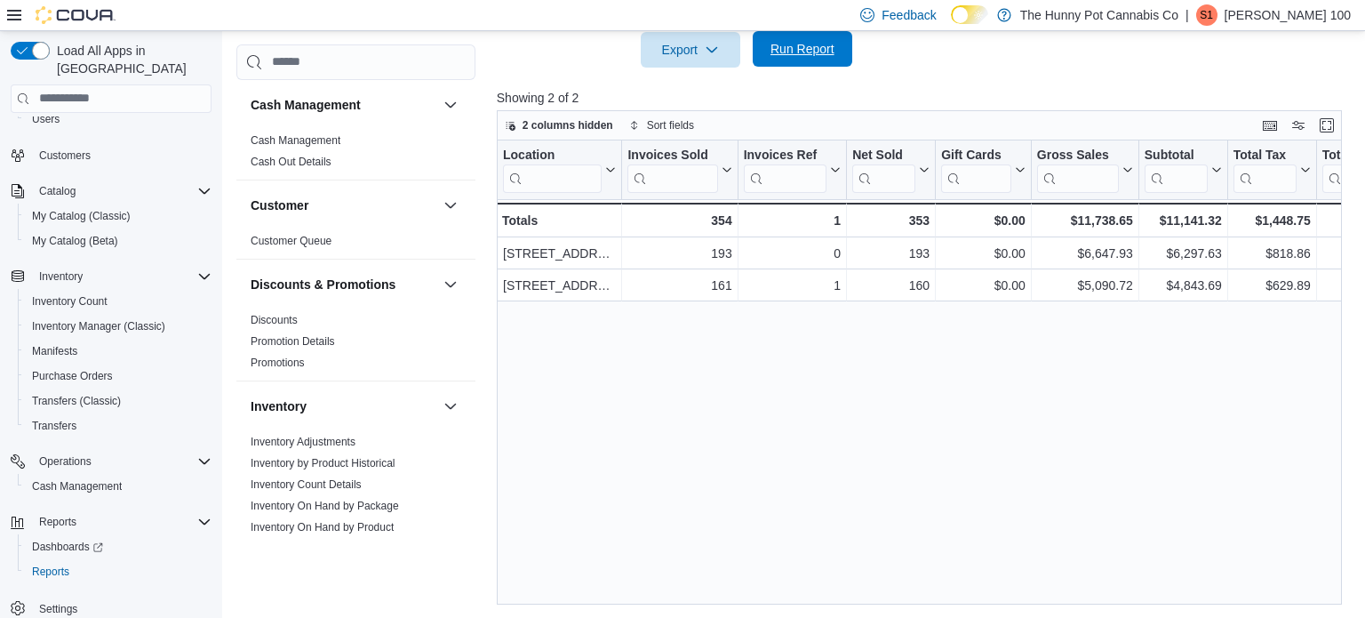
click at [761, 51] on button "Run Report" at bounding box center [803, 49] width 100 height 36
